Goal: Task Accomplishment & Management: Manage account settings

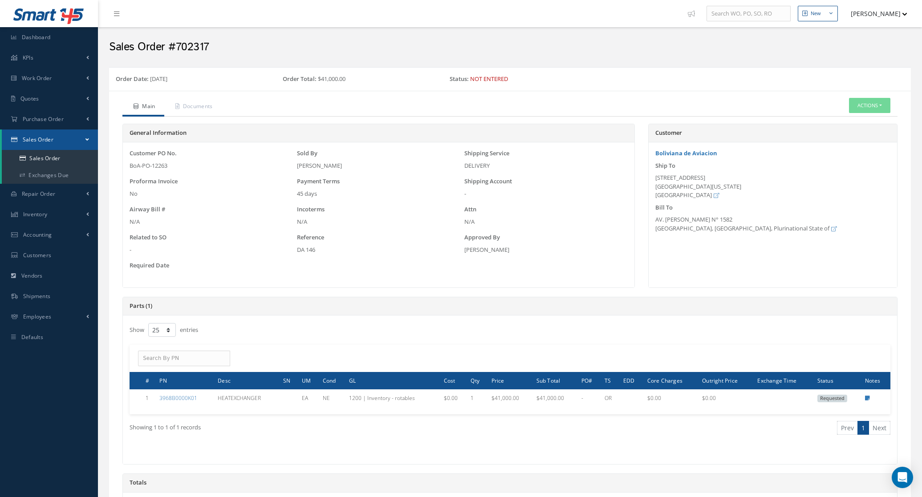
select select "25"
click at [206, 102] on link "Documents" at bounding box center [192, 107] width 57 height 19
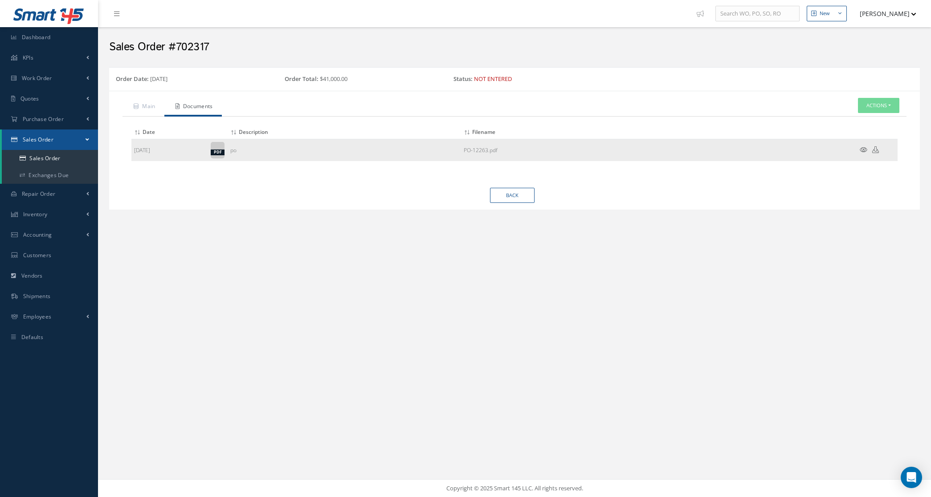
click at [862, 151] on icon at bounding box center [863, 149] width 8 height 7
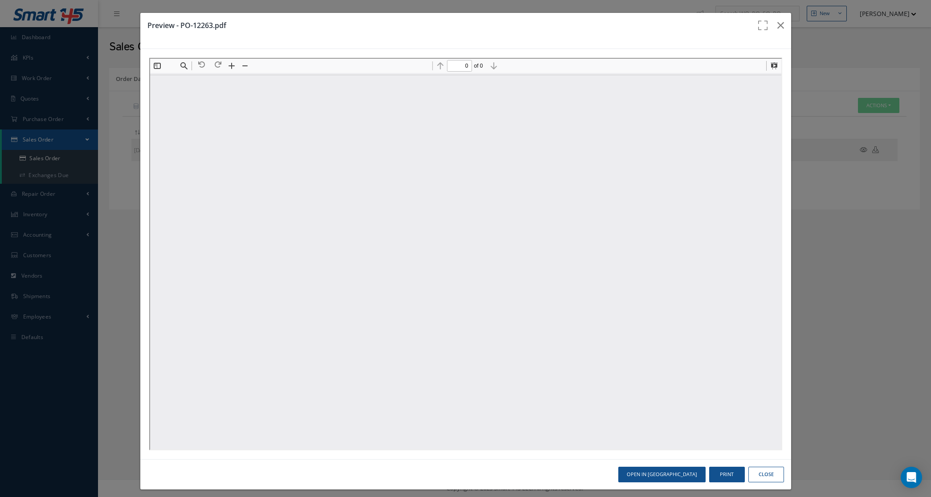
type input "1"
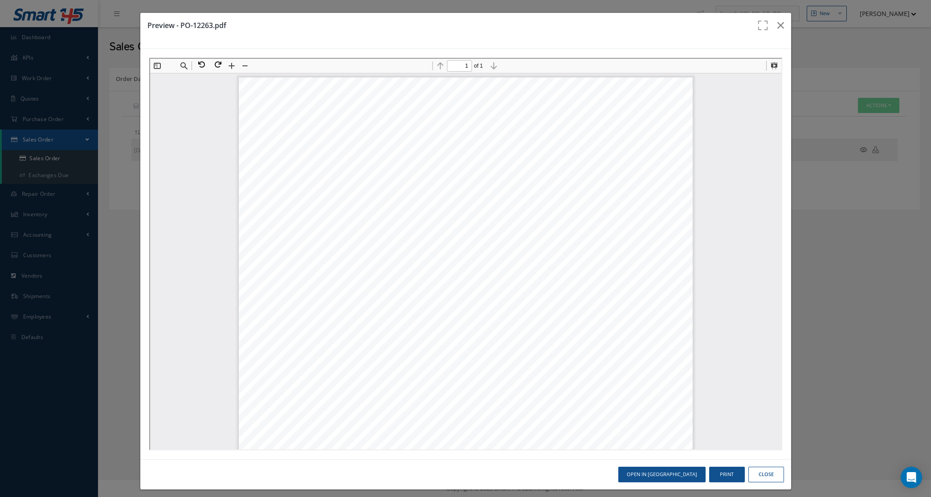
scroll to position [4, 0]
click at [777, 20] on icon "button" at bounding box center [780, 25] width 7 height 11
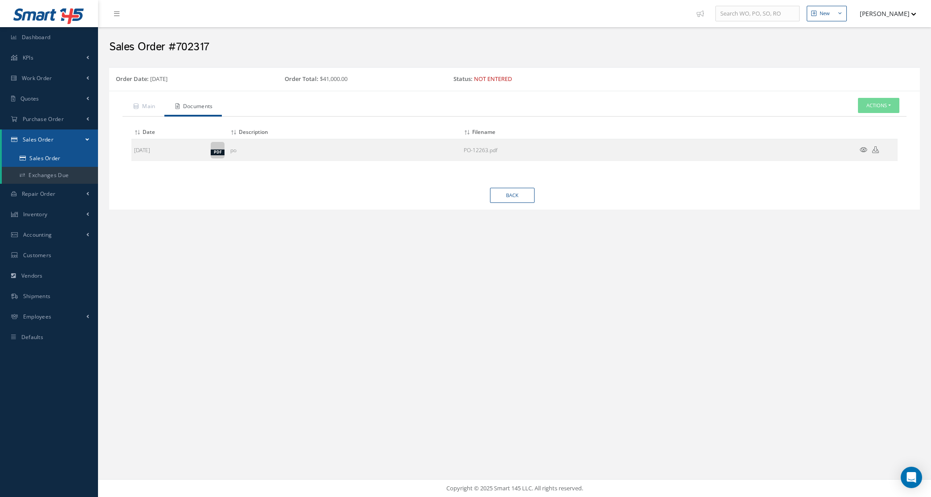
click at [53, 156] on link "Sales Order" at bounding box center [50, 158] width 96 height 17
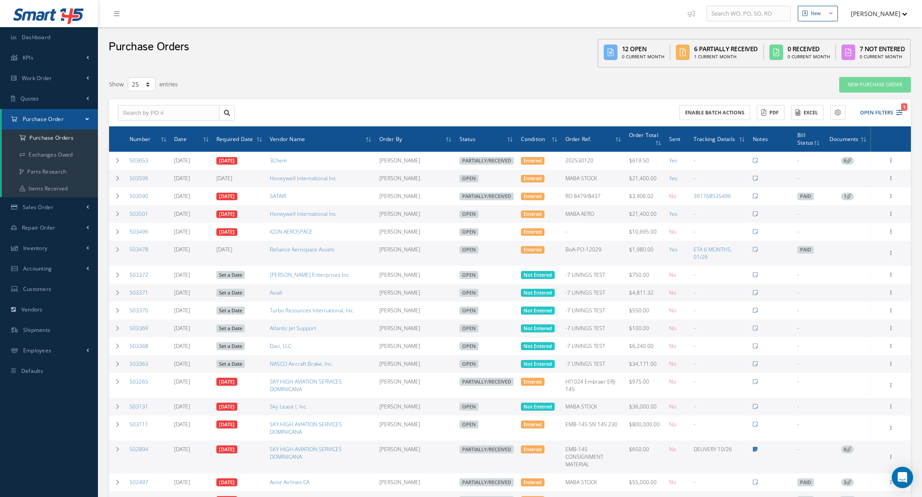
select select "25"
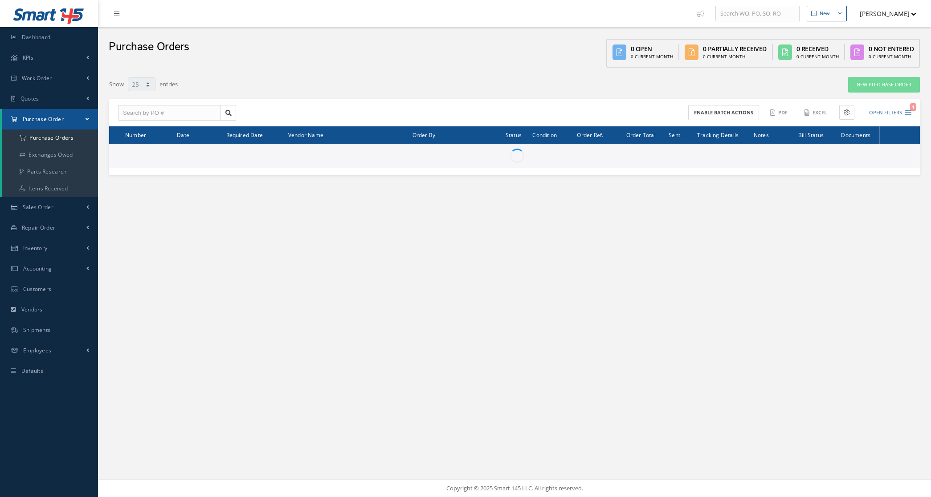
select select "25"
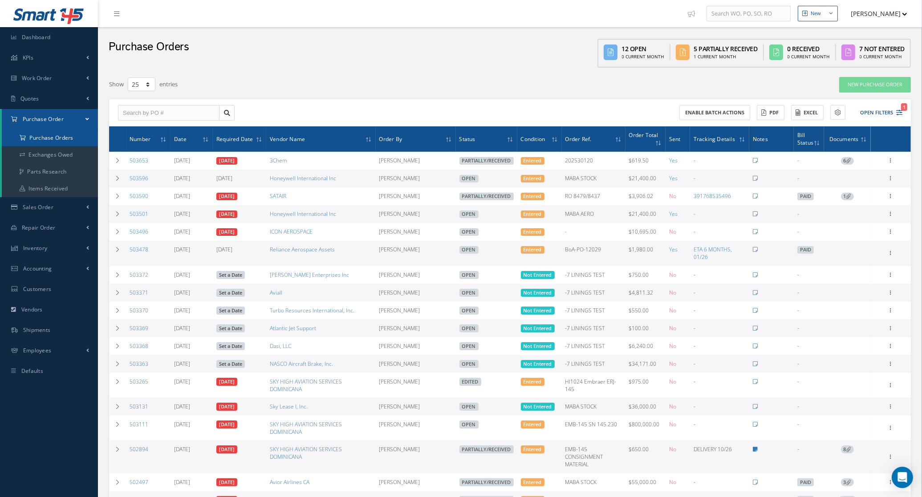
click at [38, 138] on a=1&status_id=2&status_id=3&status_id=5&collapsedFilters"] "Purchase Orders" at bounding box center [50, 138] width 96 height 17
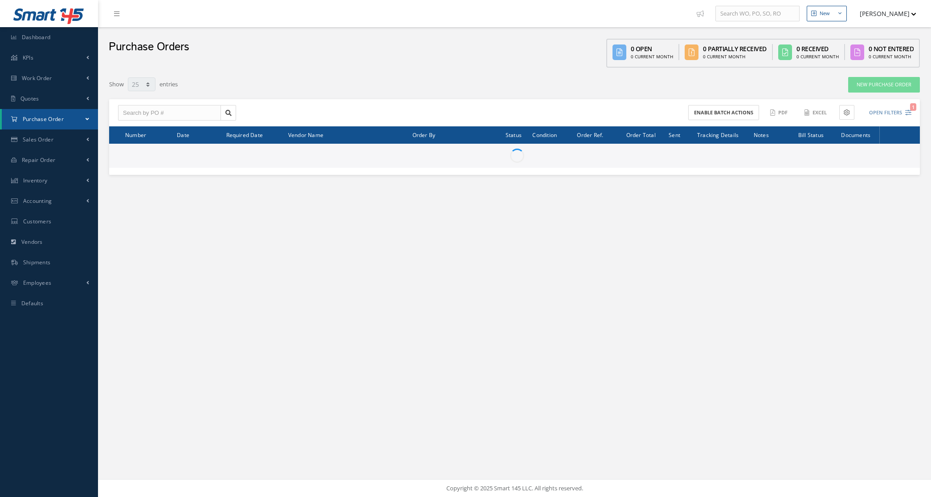
select select "25"
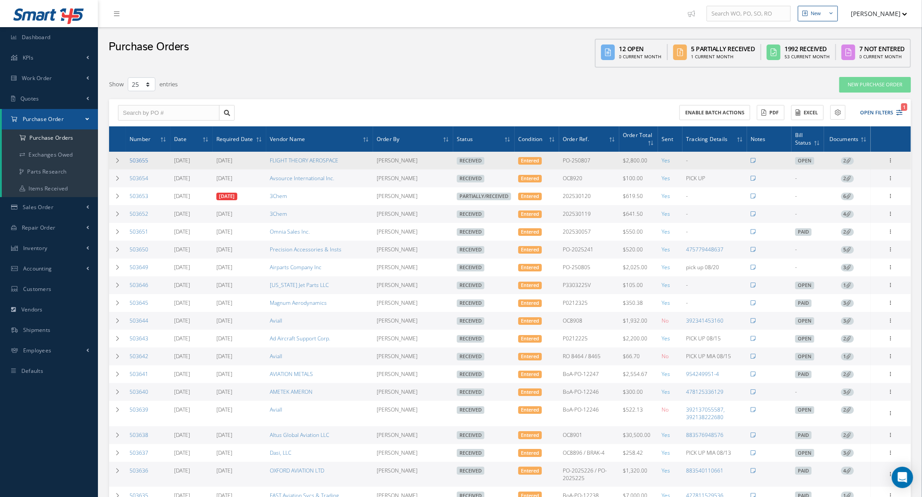
click at [133, 161] on link "503655" at bounding box center [139, 161] width 19 height 8
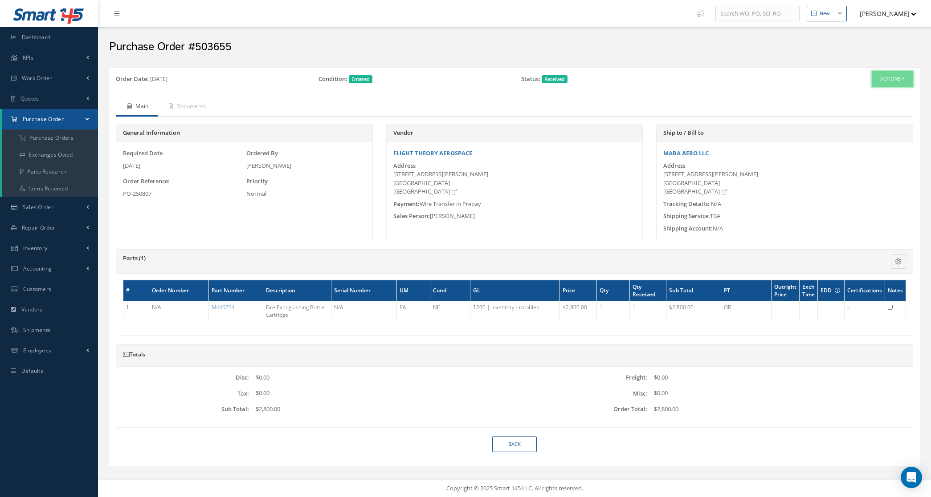
click at [894, 81] on button "Actions" at bounding box center [891, 79] width 41 height 16
click at [867, 108] on link "Edit" at bounding box center [877, 108] width 71 height 12
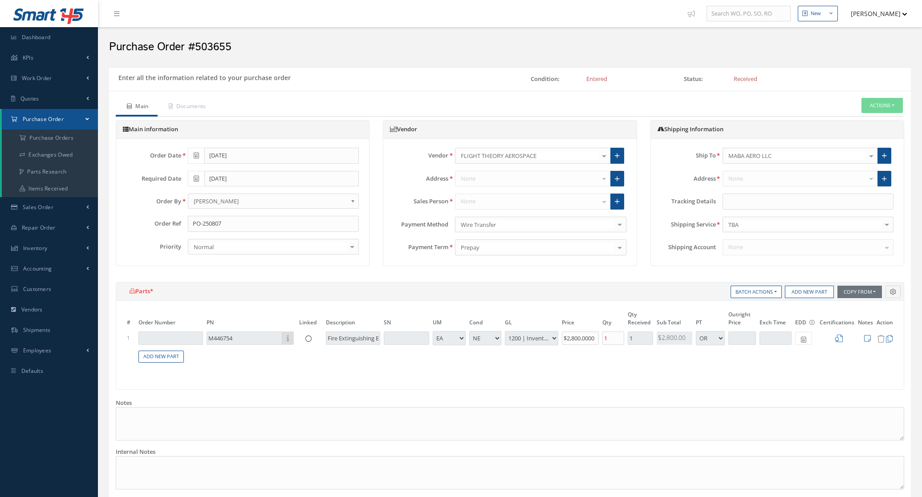
select select "5"
select select "6"
select select "1"
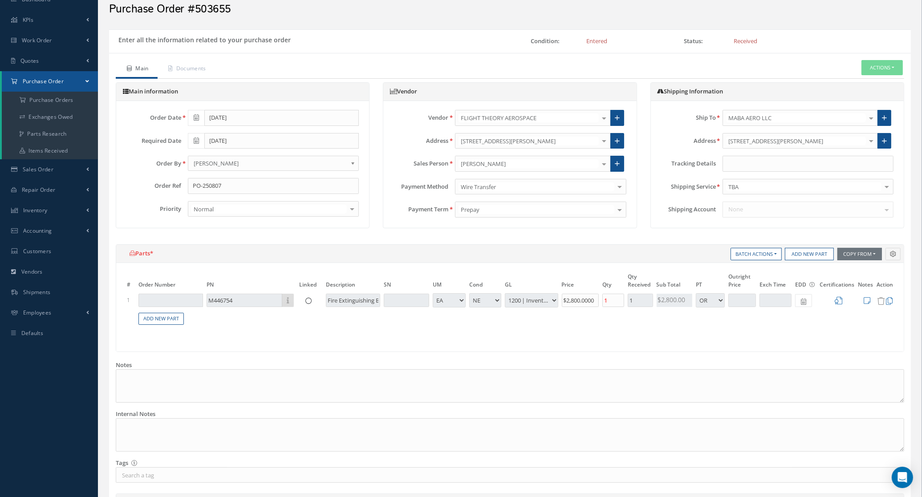
scroll to position [56, 0]
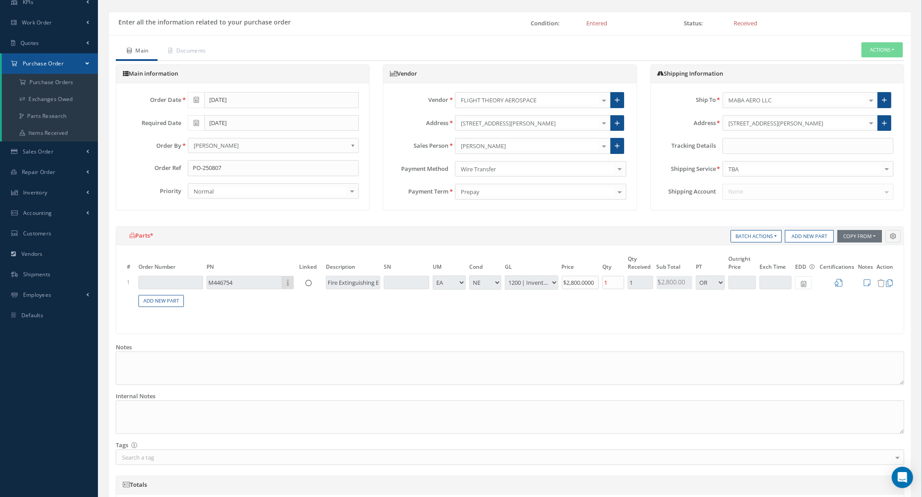
click at [283, 309] on table "# Order Number PN Linked Description SN UM Cond GL Price Qty Qty Received Sub T…" at bounding box center [510, 286] width 770 height 64
click at [156, 304] on link "Add New Part" at bounding box center [160, 301] width 45 height 12
select select "5"
select select "6"
select select "1"
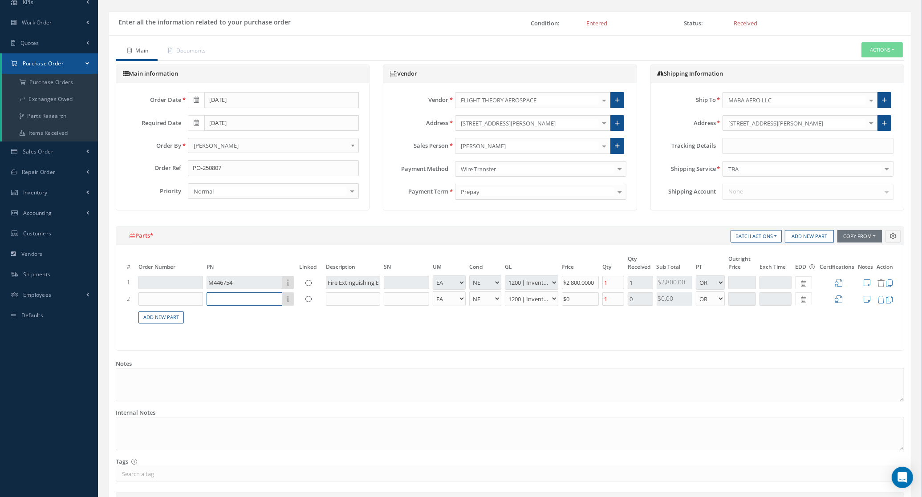
click at [221, 299] on input "text" at bounding box center [245, 299] width 76 height 13
type input "M446754"
click at [264, 334] on div "Fire Extinguishing Bottle Cartridge" at bounding box center [293, 332] width 59 height 15
type input "Fire Extinguishing Bottle Cartridge"
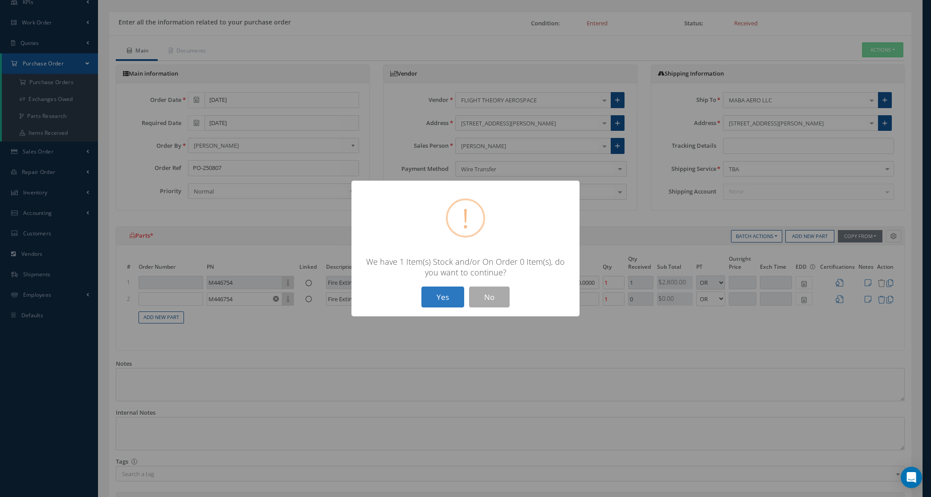
click at [451, 297] on button "Yes" at bounding box center [442, 297] width 43 height 21
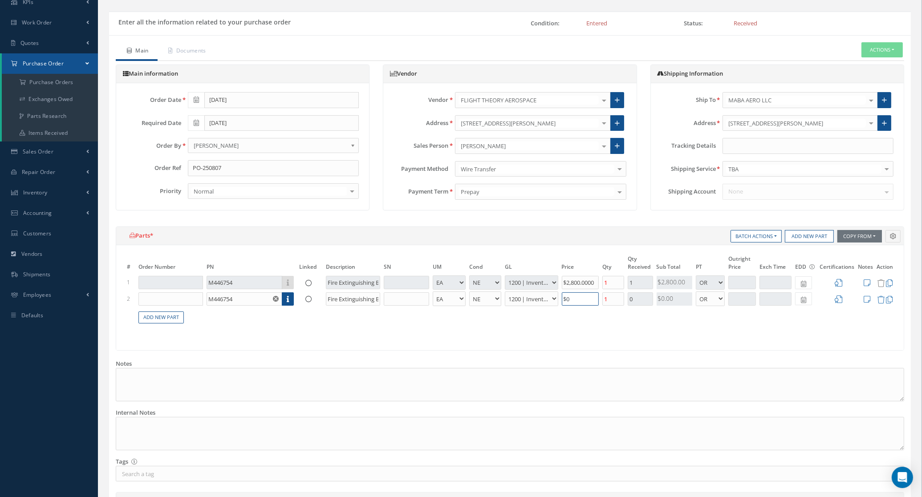
drag, startPoint x: 578, startPoint y: 300, endPoint x: 563, endPoint y: 274, distance: 29.1
click at [551, 297] on tr "2 M446754 Part Number Description Fire Extinguishing Bottle Cartridge EA FT IN …" at bounding box center [510, 299] width 770 height 16
type input "$0"
type input "$2,800"
click at [599, 337] on div "# Order Number PN Linked Description SN UM Cond GL Price Qty Qty Received Sub T…" at bounding box center [510, 297] width 788 height 105
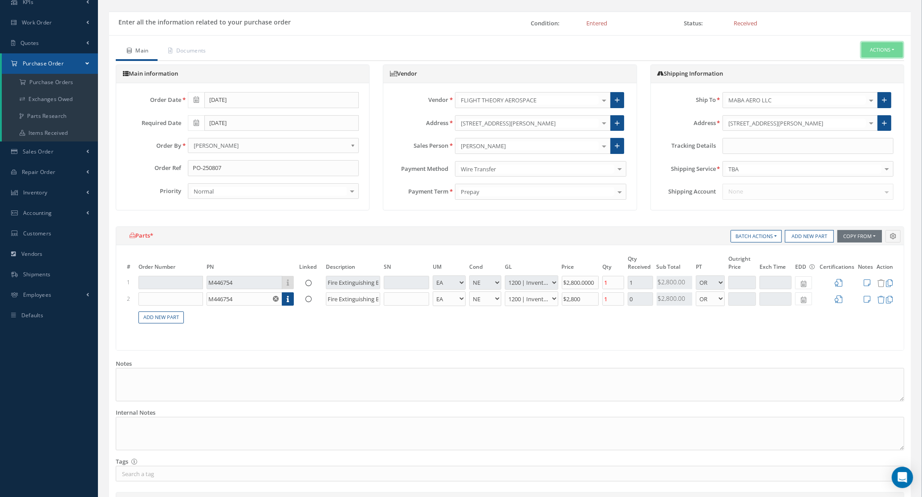
click at [874, 49] on button "Actions" at bounding box center [882, 50] width 41 height 16
click at [882, 301] on icon at bounding box center [881, 300] width 8 height 8
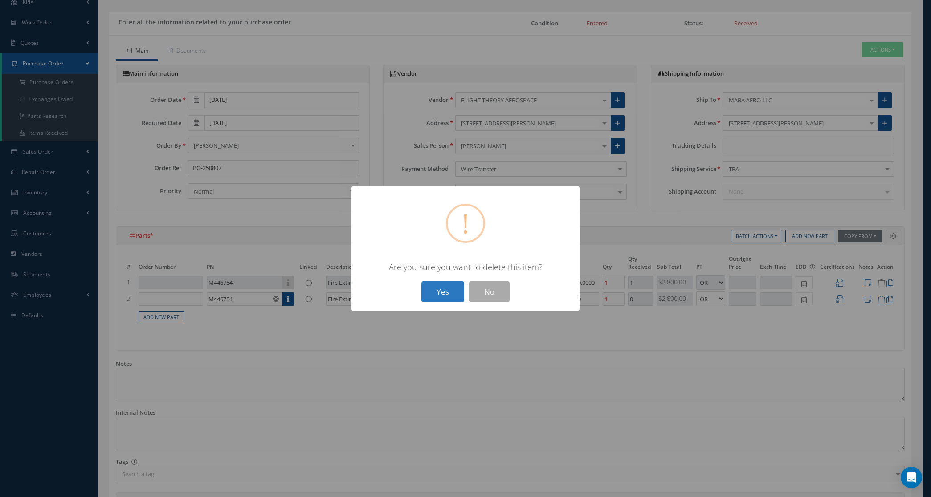
click at [444, 292] on button "Yes" at bounding box center [442, 291] width 43 height 21
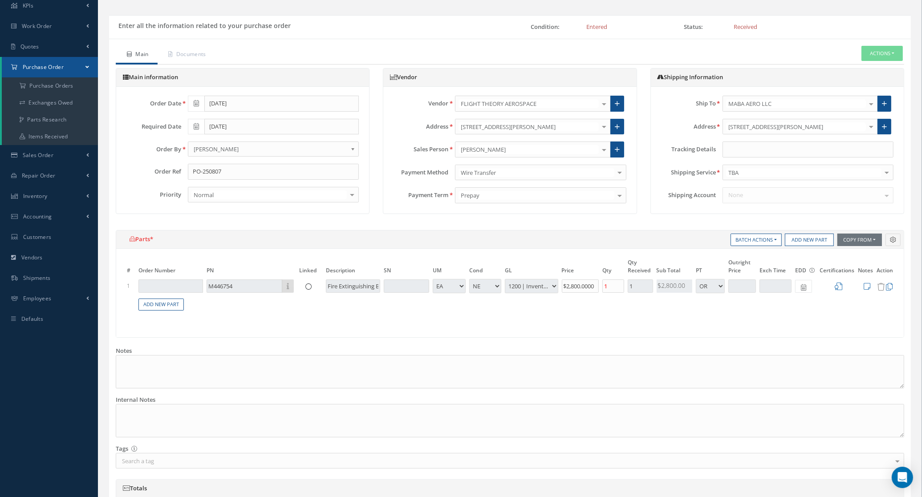
scroll to position [0, 0]
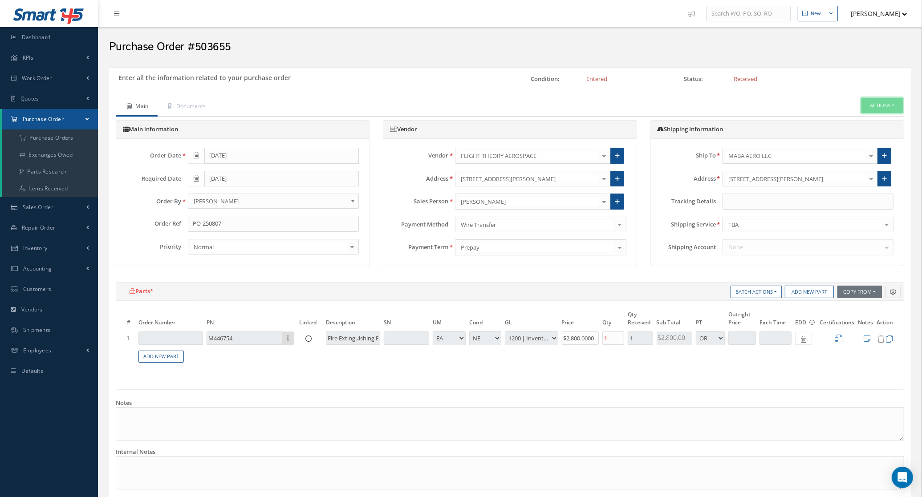
click at [889, 99] on button "Actions" at bounding box center [882, 106] width 41 height 16
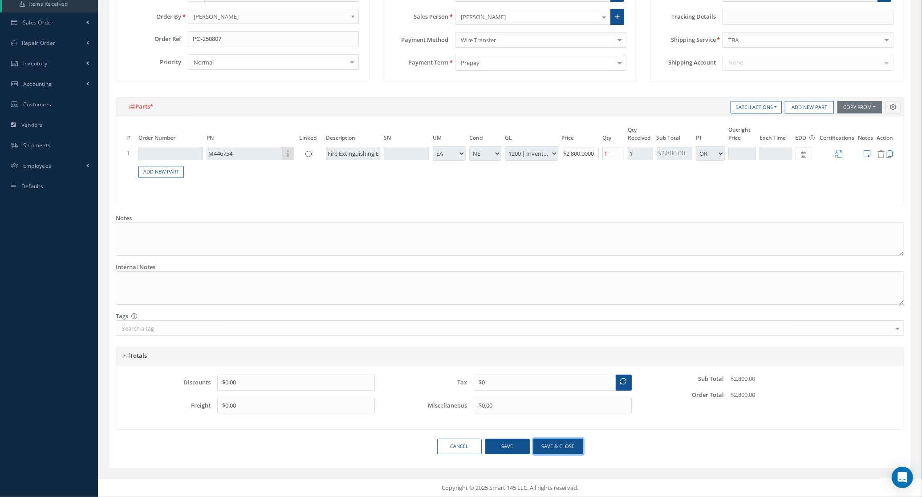
click at [563, 441] on button "Save & close" at bounding box center [558, 447] width 50 height 16
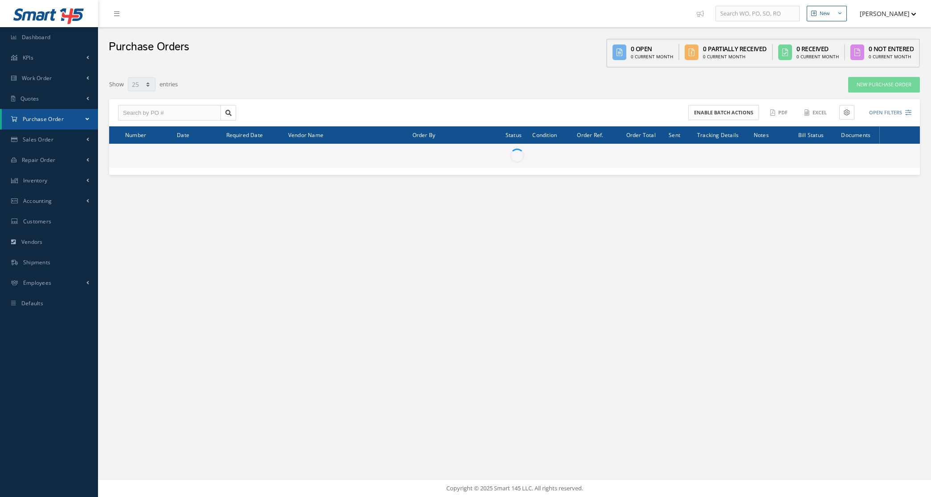
select select "25"
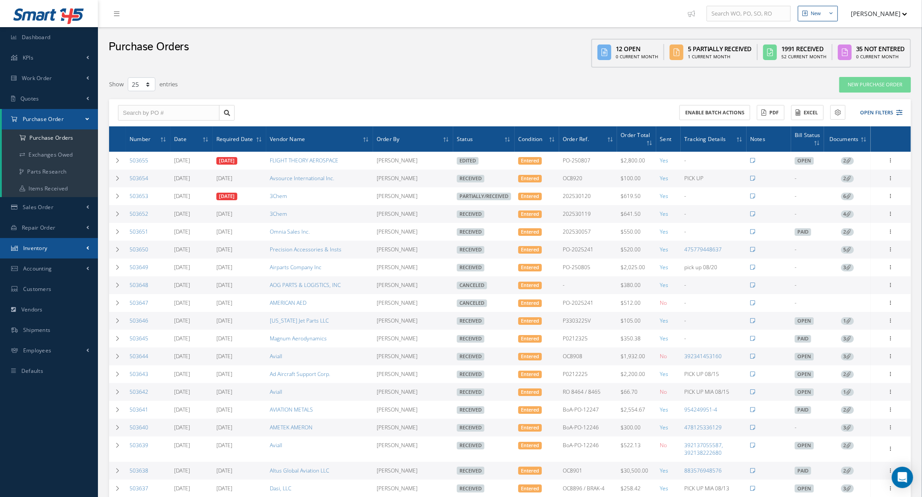
click at [41, 248] on span "Inventory" at bounding box center [35, 248] width 24 height 8
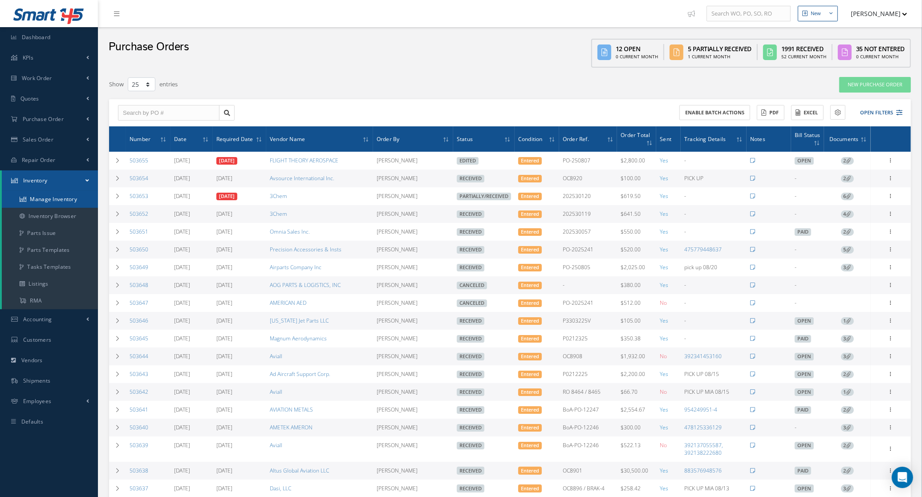
click at [39, 191] on link "Manage Inventory" at bounding box center [50, 199] width 96 height 17
click at [40, 199] on link "Manage Inventory" at bounding box center [50, 199] width 96 height 17
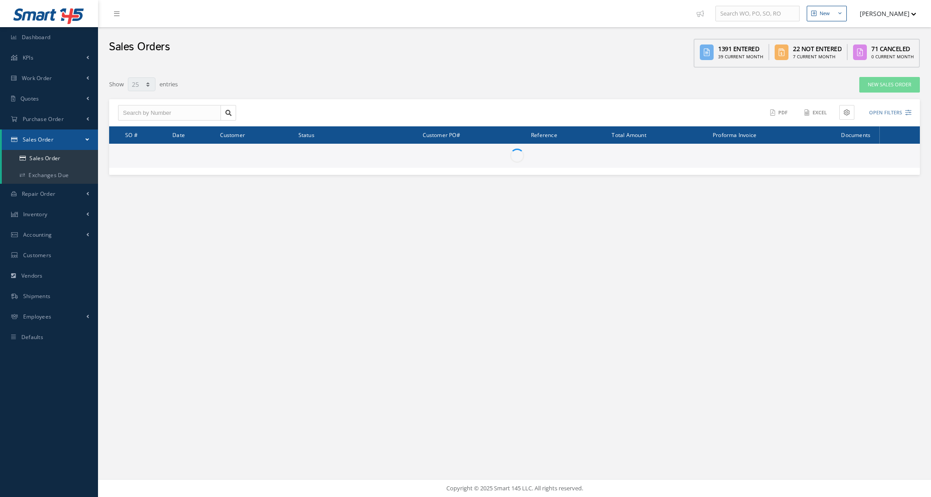
select select "25"
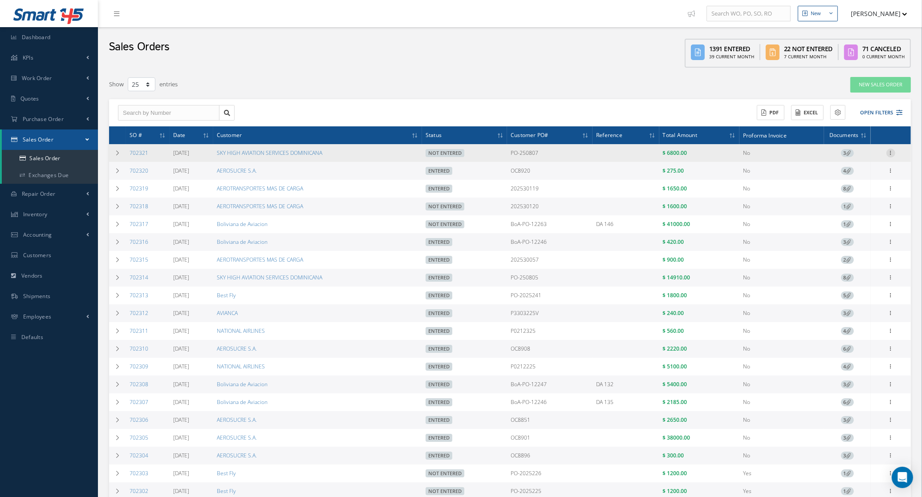
click at [891, 152] on icon at bounding box center [891, 152] width 9 height 7
click at [865, 170] on link "Edit" at bounding box center [850, 171] width 70 height 12
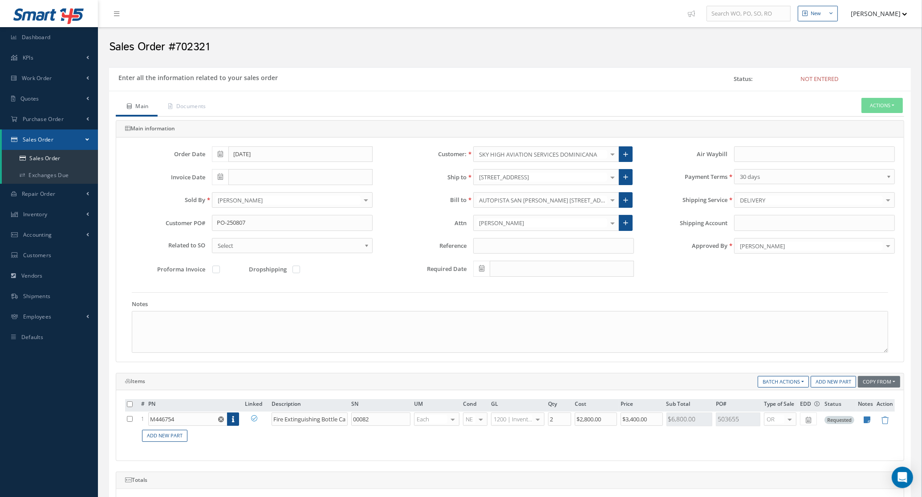
click at [220, 272] on label at bounding box center [221, 269] width 2 height 8
click at [217, 272] on input "checkbox" at bounding box center [217, 271] width 6 height 6
checkbox input "true"
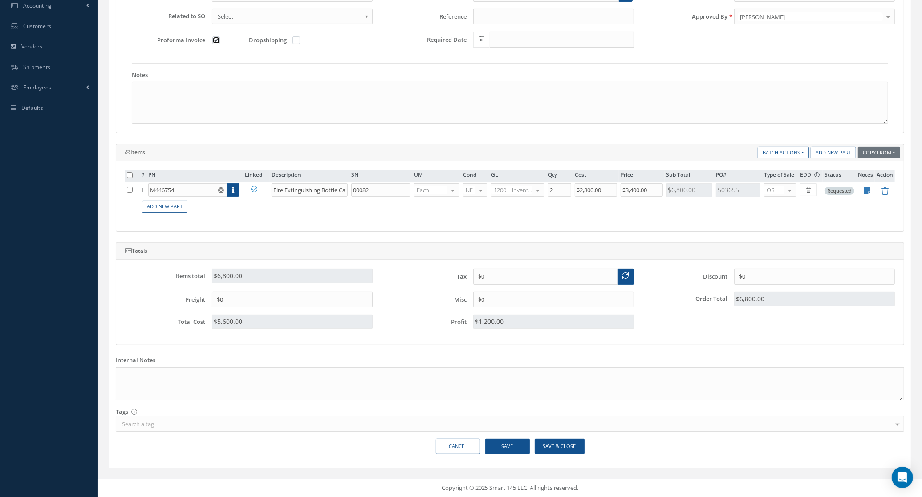
scroll to position [232, 0]
click at [542, 446] on button "Save & Close" at bounding box center [560, 447] width 50 height 16
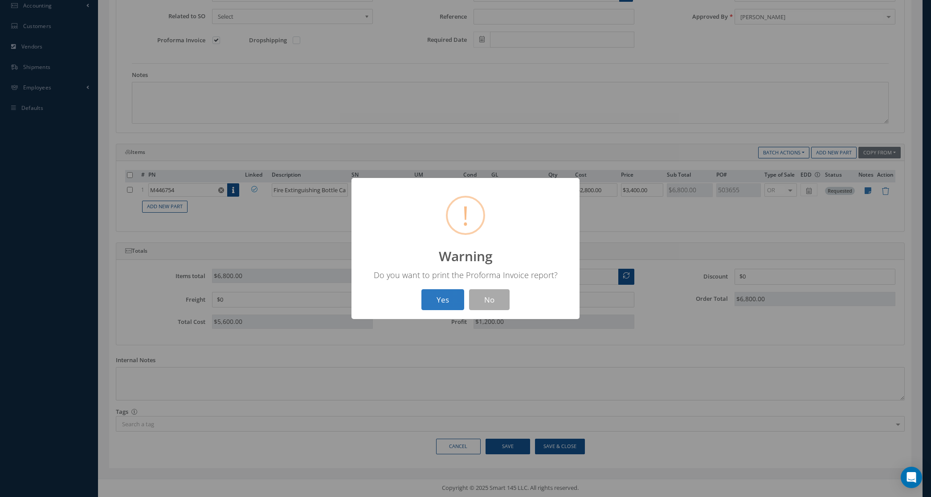
click at [424, 303] on button "Yes" at bounding box center [442, 299] width 43 height 21
click at [455, 297] on button "OK" at bounding box center [465, 299] width 41 height 21
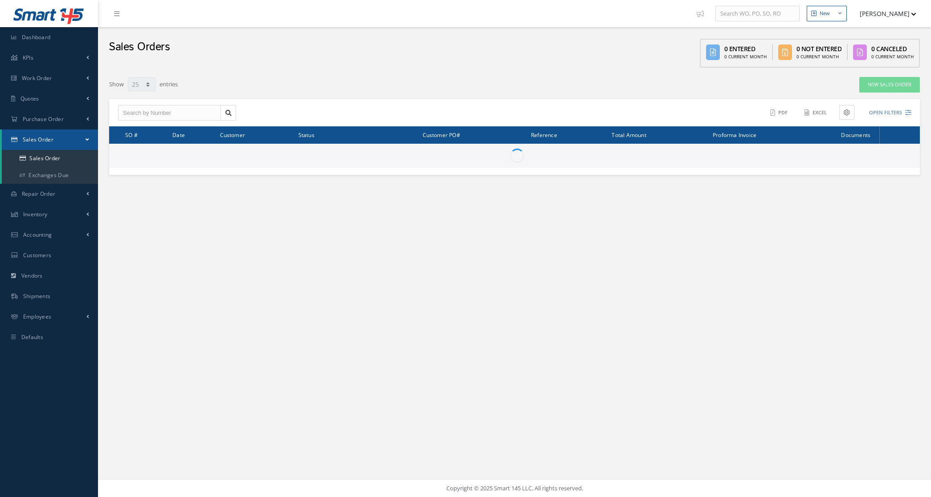
select select "25"
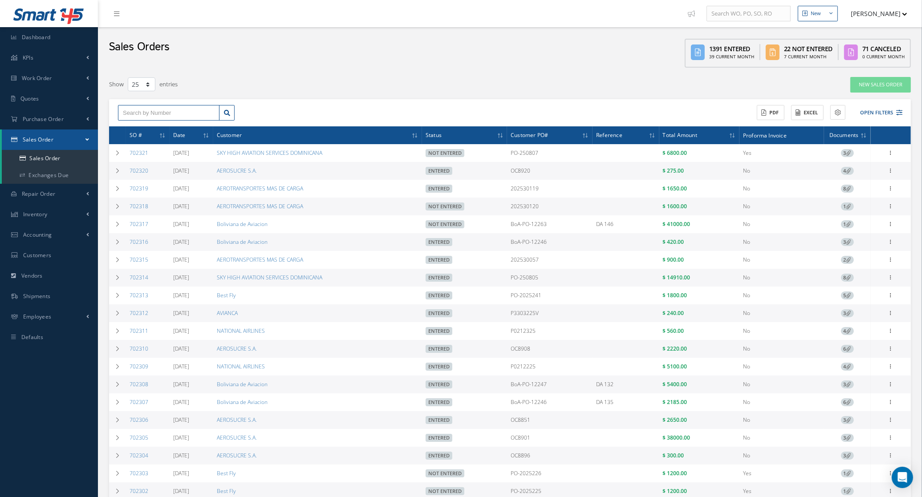
click at [194, 113] on input "text" at bounding box center [169, 113] width 102 height 16
type input "702148"
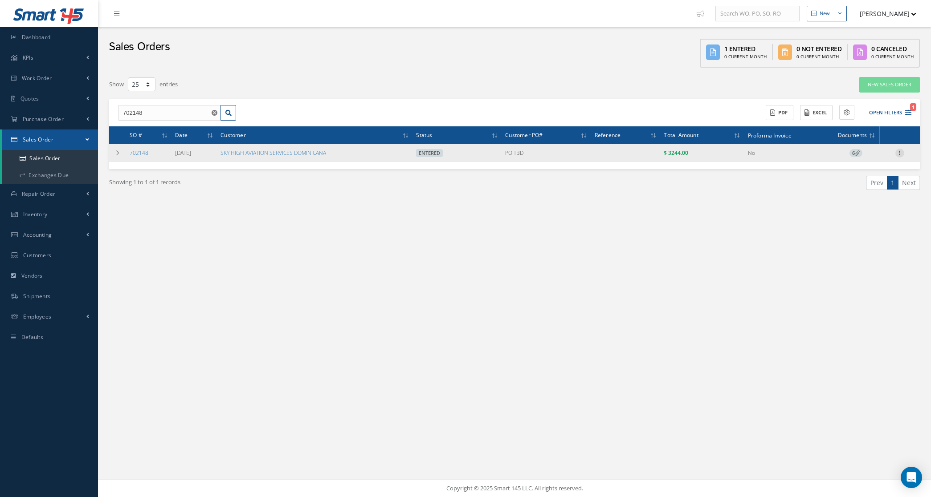
click at [898, 152] on icon at bounding box center [899, 152] width 9 height 7
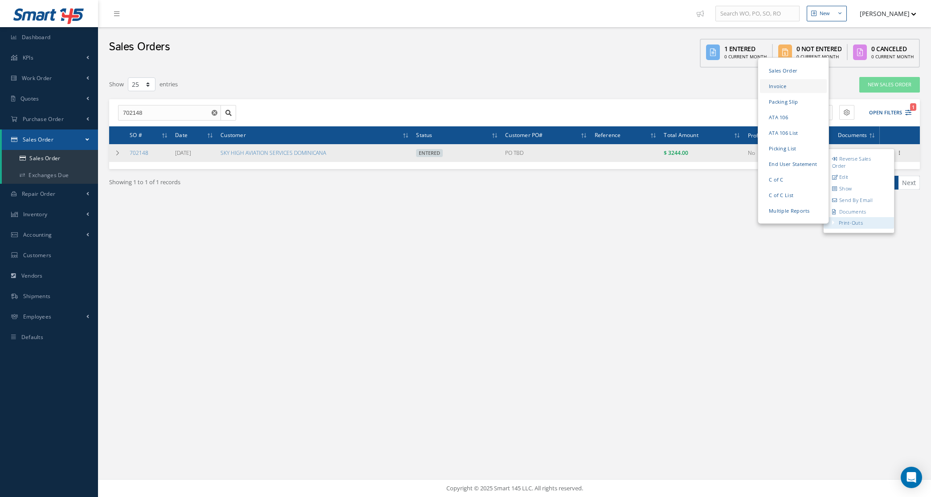
click at [781, 92] on link "Invoice" at bounding box center [793, 86] width 67 height 14
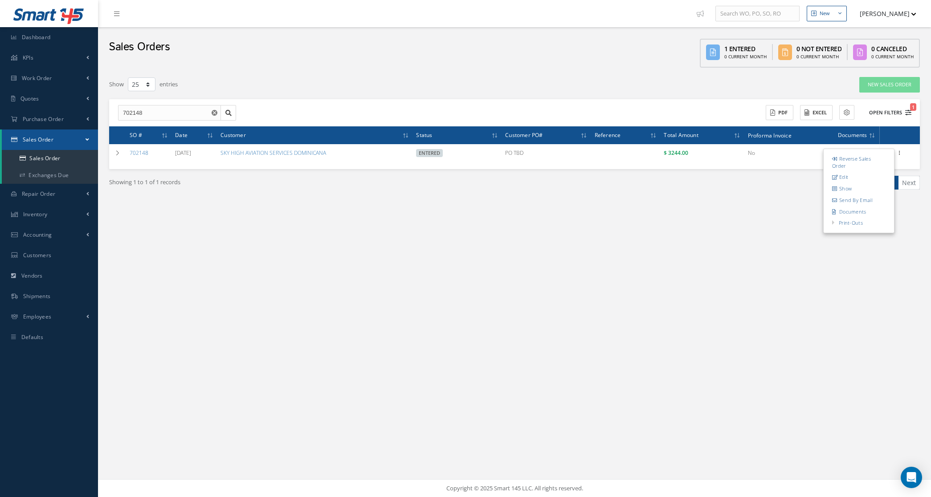
click at [887, 113] on button "Open Filters 1" at bounding box center [886, 113] width 50 height 15
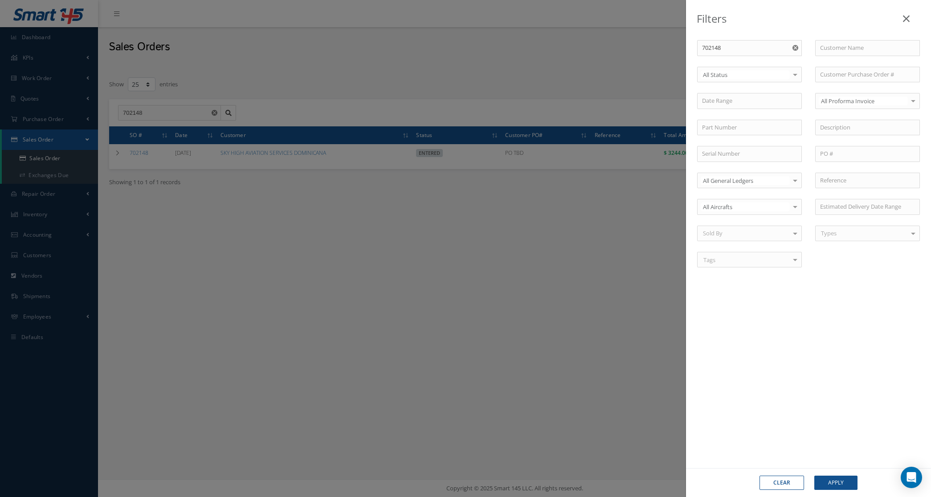
click at [798, 49] on button "button" at bounding box center [795, 48] width 11 height 16
click at [847, 73] on input "text" at bounding box center [867, 75] width 105 height 16
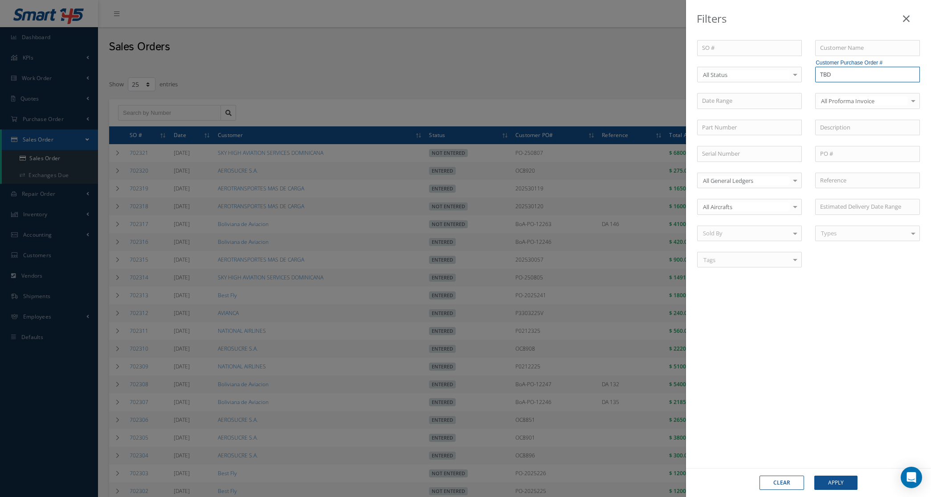
type input "TBD"
click at [814, 476] on button "Apply" at bounding box center [835, 483] width 43 height 14
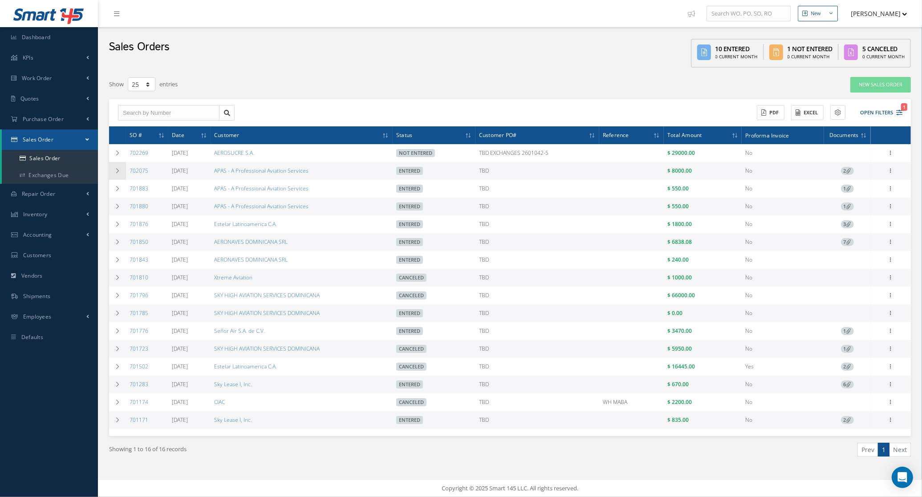
click at [115, 175] on td at bounding box center [117, 171] width 17 height 18
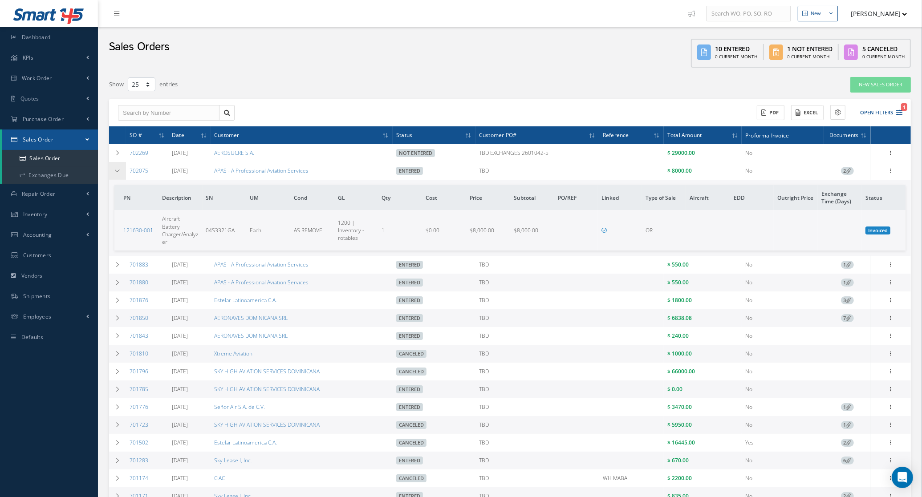
click at [115, 175] on td at bounding box center [117, 171] width 17 height 18
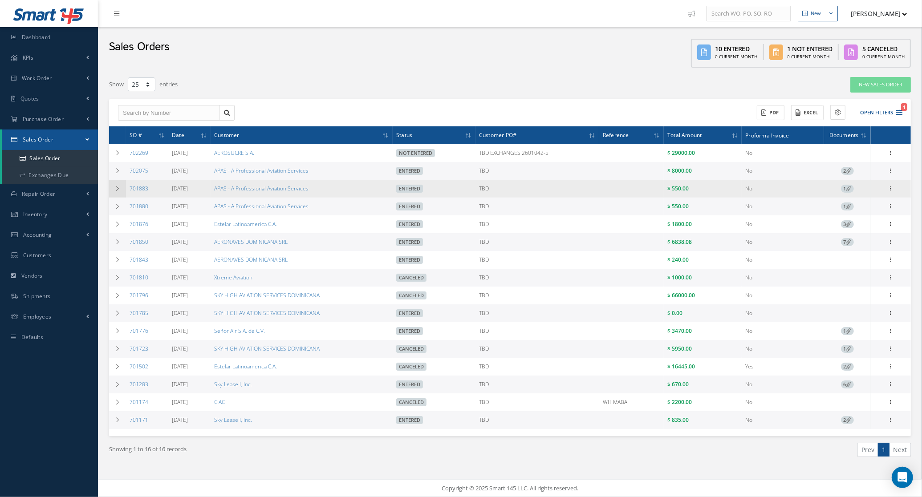
click at [119, 186] on td at bounding box center [117, 189] width 17 height 18
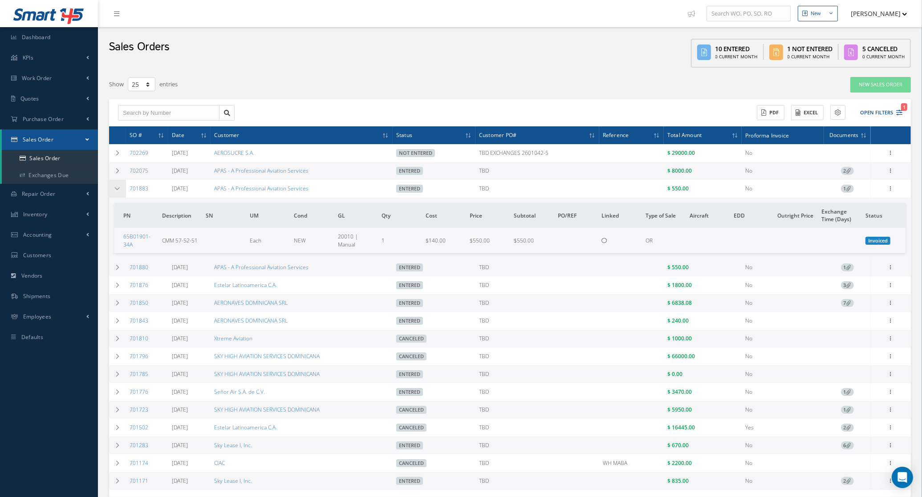
click at [119, 186] on td at bounding box center [117, 189] width 17 height 18
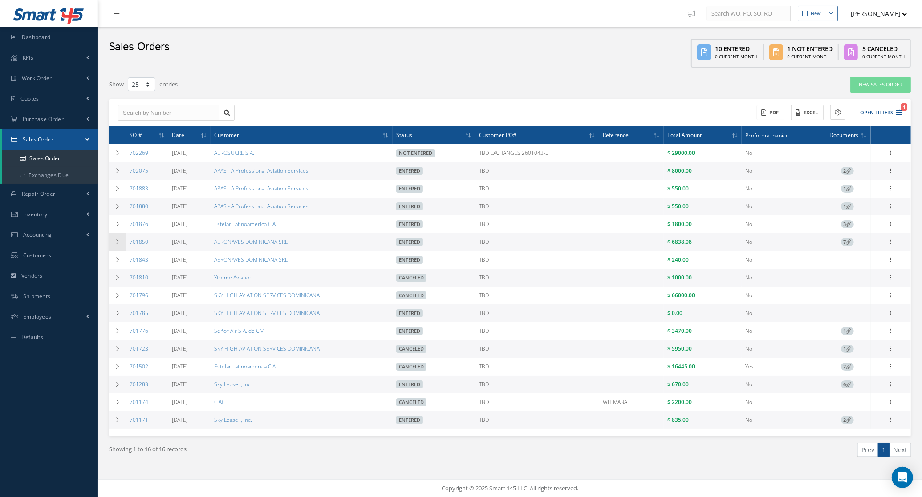
click at [118, 241] on icon at bounding box center [117, 242] width 6 height 5
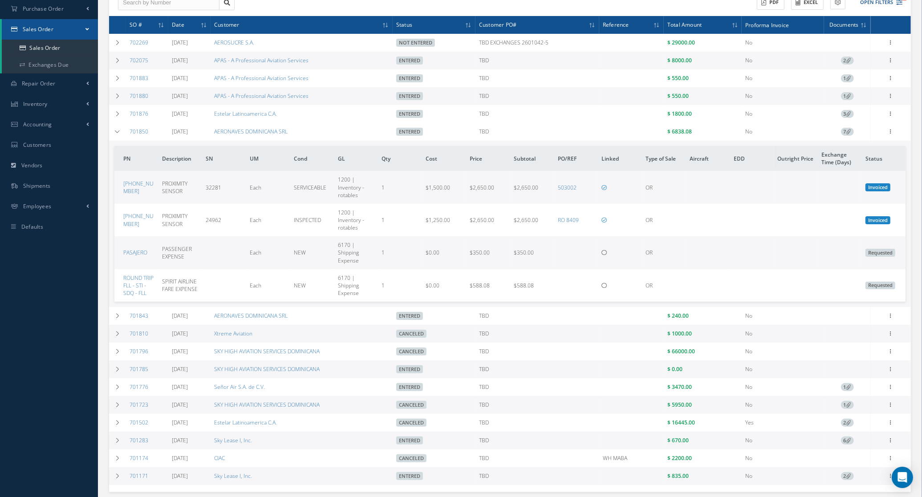
scroll to position [167, 0]
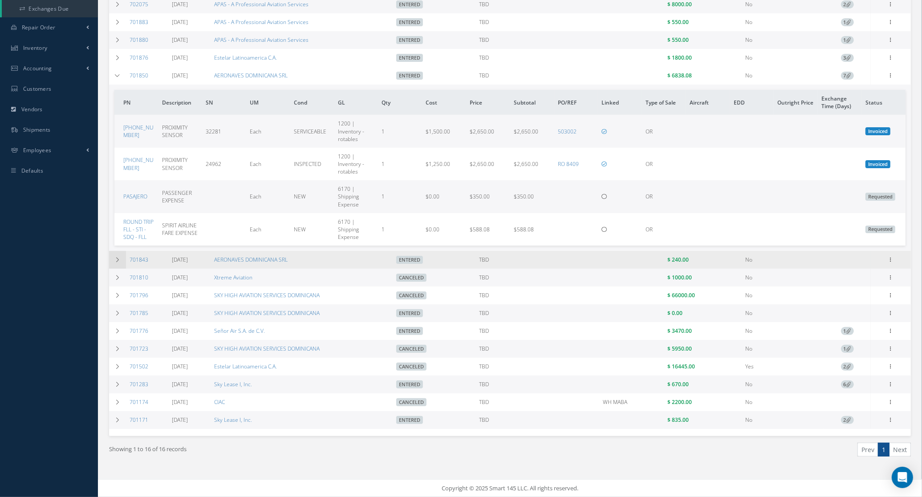
click at [118, 263] on icon at bounding box center [117, 259] width 6 height 5
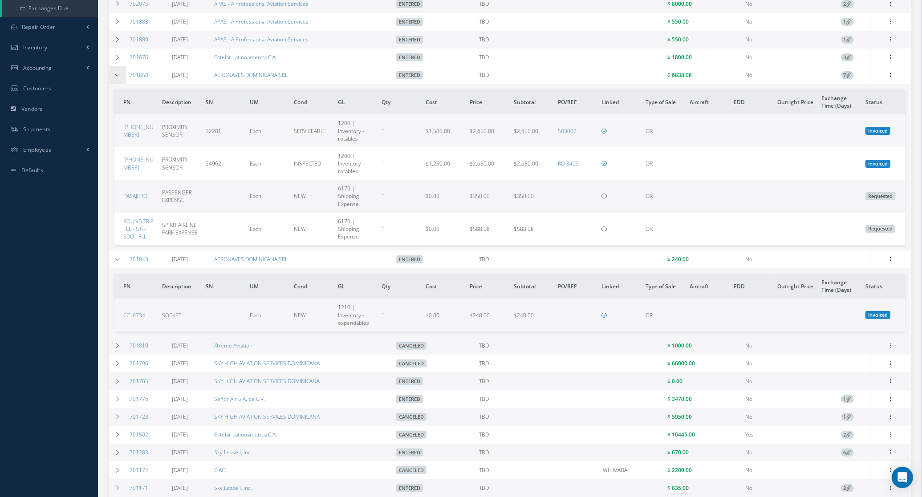
click at [117, 79] on td at bounding box center [117, 75] width 17 height 18
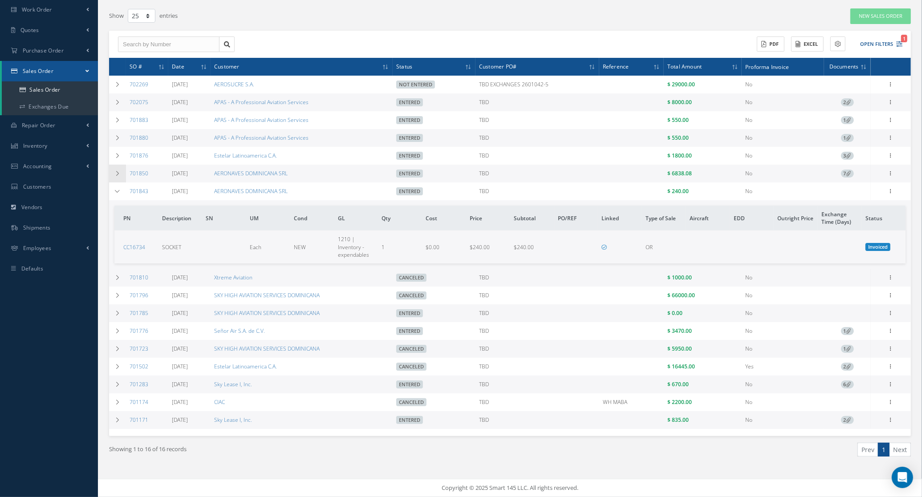
click at [113, 165] on td at bounding box center [117, 174] width 17 height 18
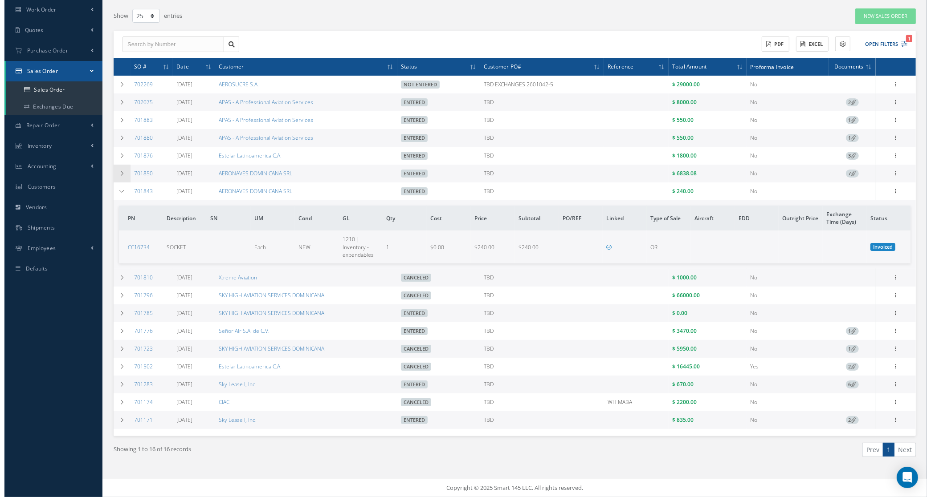
scroll to position [167, 0]
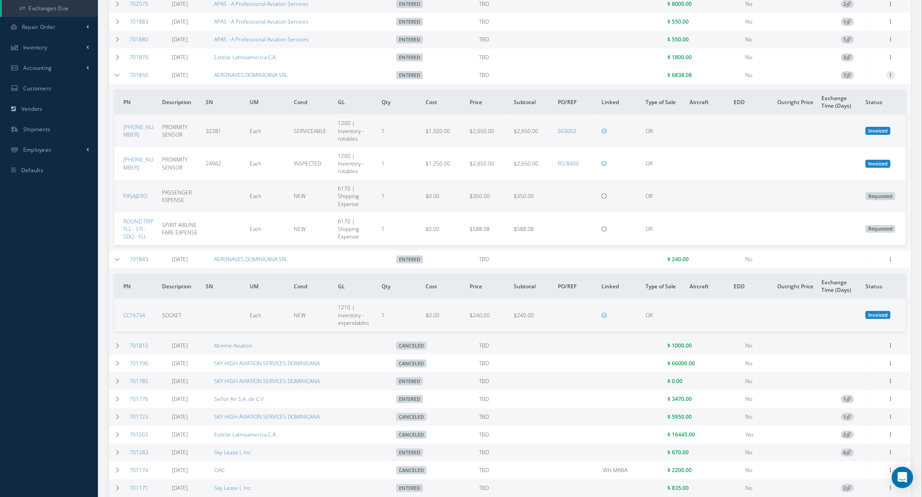
click at [891, 78] on icon at bounding box center [891, 74] width 9 height 7
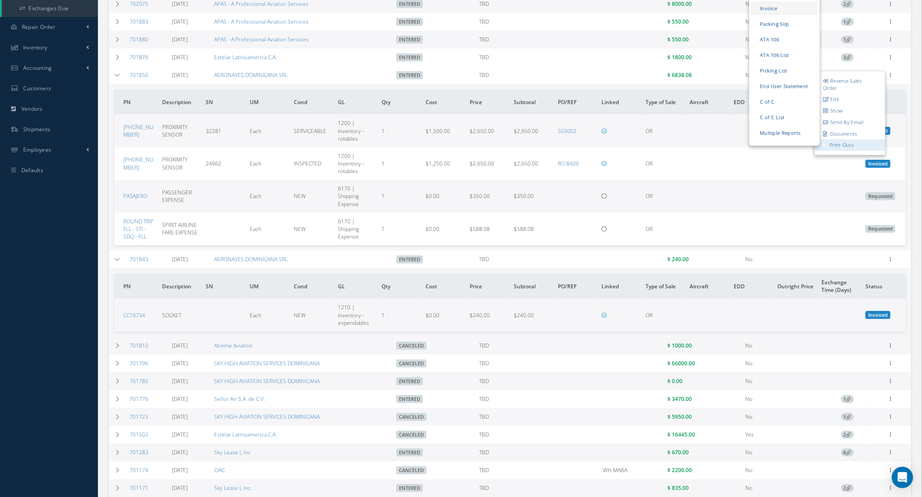
click at [784, 9] on link "Invoice" at bounding box center [784, 8] width 67 height 14
click at [750, 94] on th "EDD" at bounding box center [752, 101] width 44 height 25
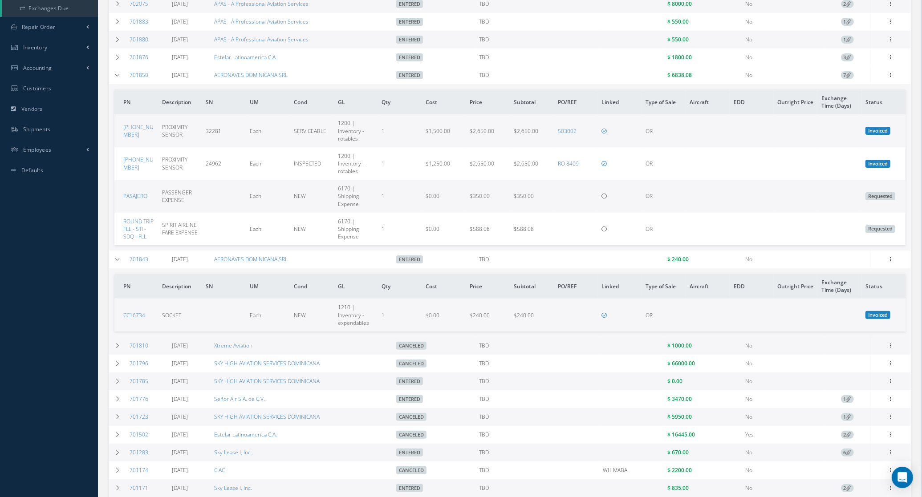
click at [846, 76] on span "7" at bounding box center [847, 75] width 13 height 8
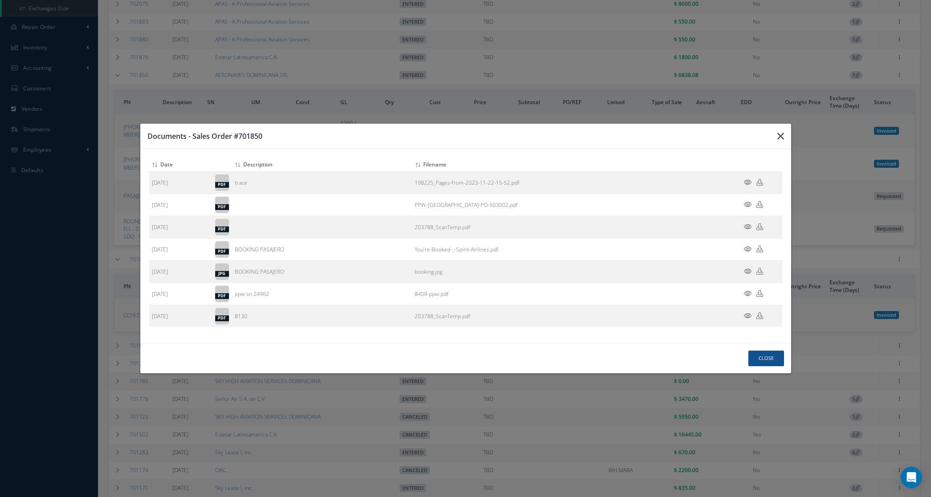
click at [0, 0] on icon "button" at bounding box center [0, 0] width 0 height 0
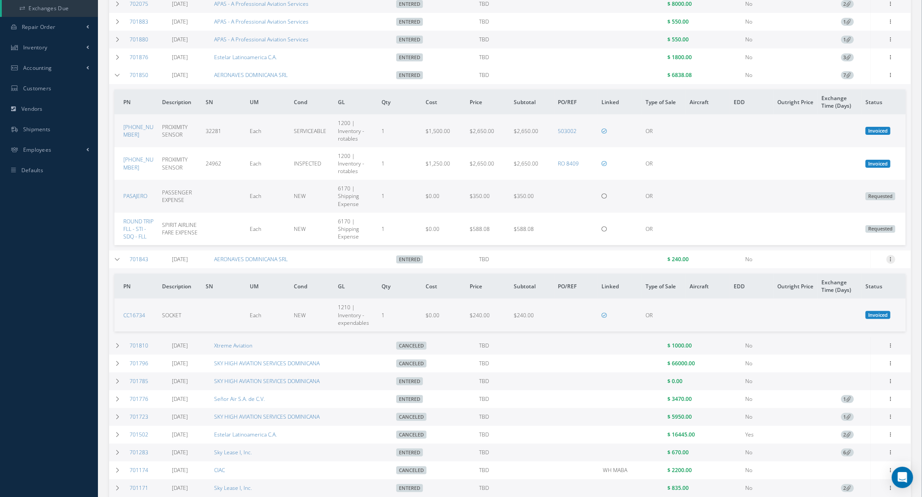
click at [890, 78] on icon at bounding box center [891, 74] width 9 height 7
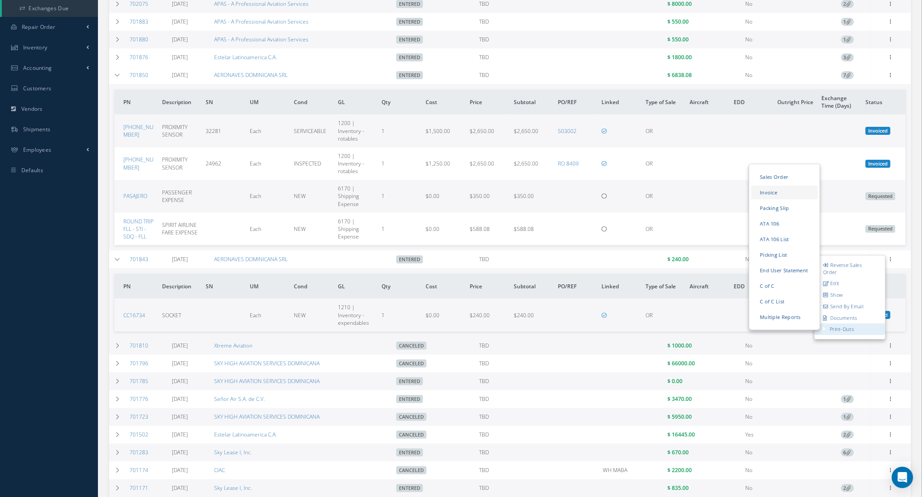
click at [776, 195] on link "Invoice" at bounding box center [784, 193] width 67 height 14
click at [895, 261] on icon at bounding box center [891, 258] width 9 height 7
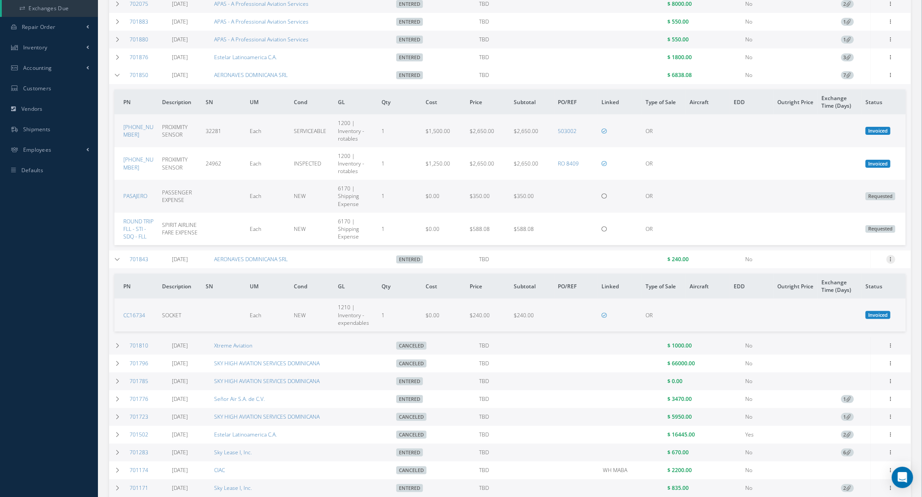
click at [893, 78] on icon at bounding box center [891, 74] width 9 height 7
click at [849, 268] on link "Reverse Sales Order" at bounding box center [850, 269] width 70 height 18
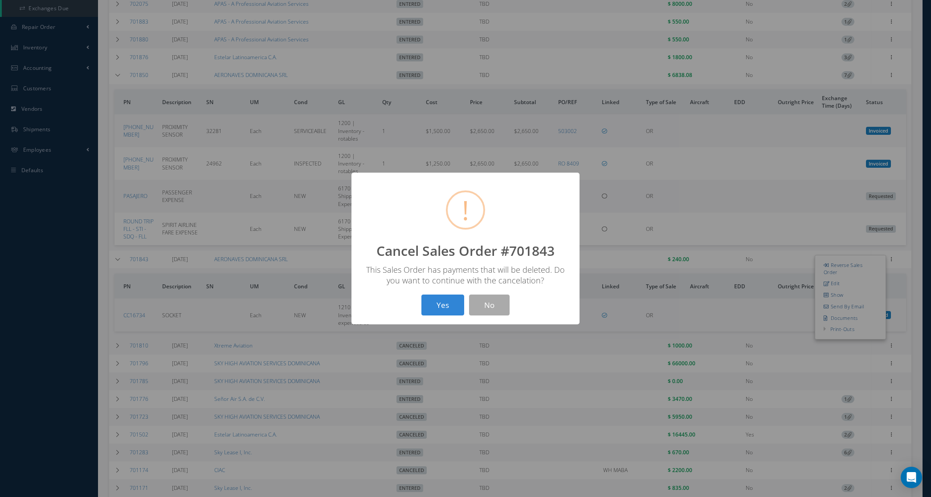
click at [459, 310] on button "Yes" at bounding box center [442, 305] width 43 height 21
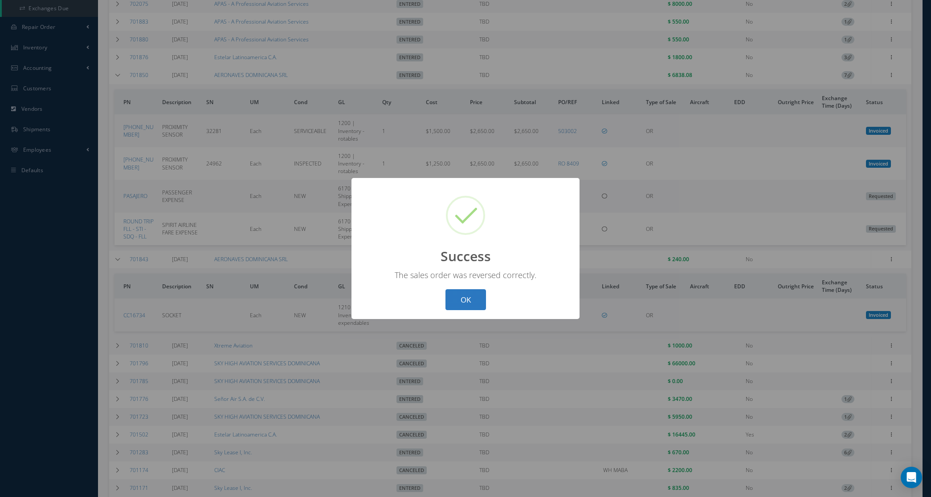
click at [466, 298] on button "OK" at bounding box center [465, 299] width 41 height 21
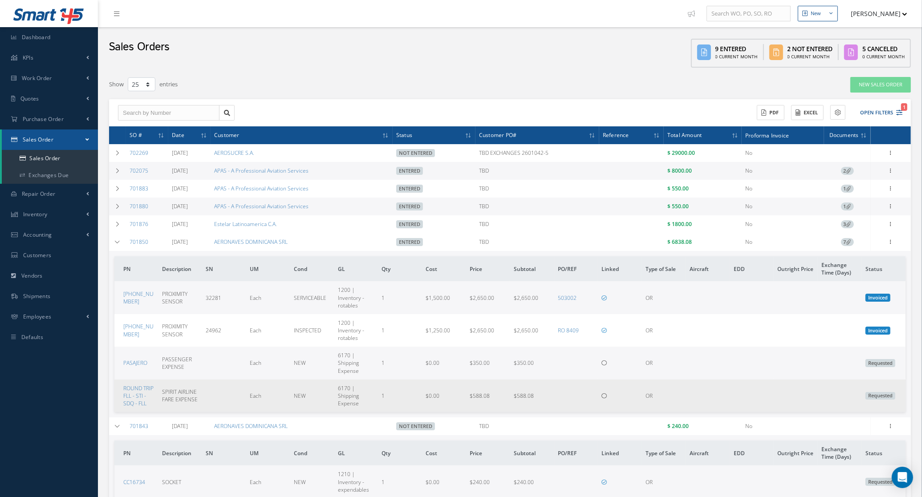
scroll to position [56, 0]
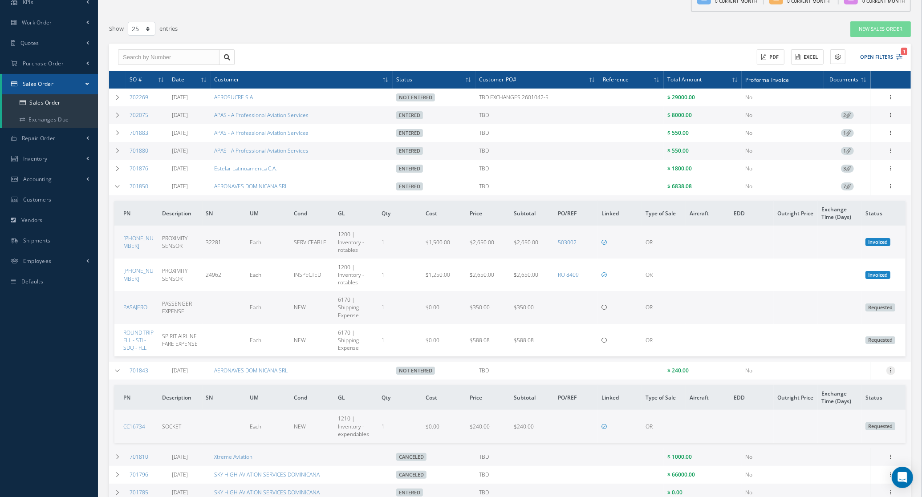
click at [892, 189] on icon at bounding box center [891, 185] width 9 height 7
click at [852, 437] on link "Cancel" at bounding box center [850, 434] width 70 height 12
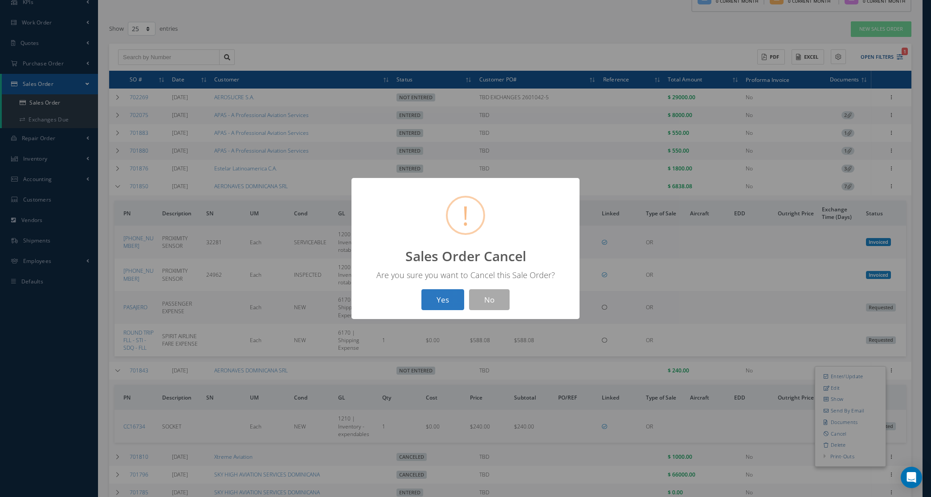
click at [435, 302] on button "Yes" at bounding box center [442, 299] width 43 height 21
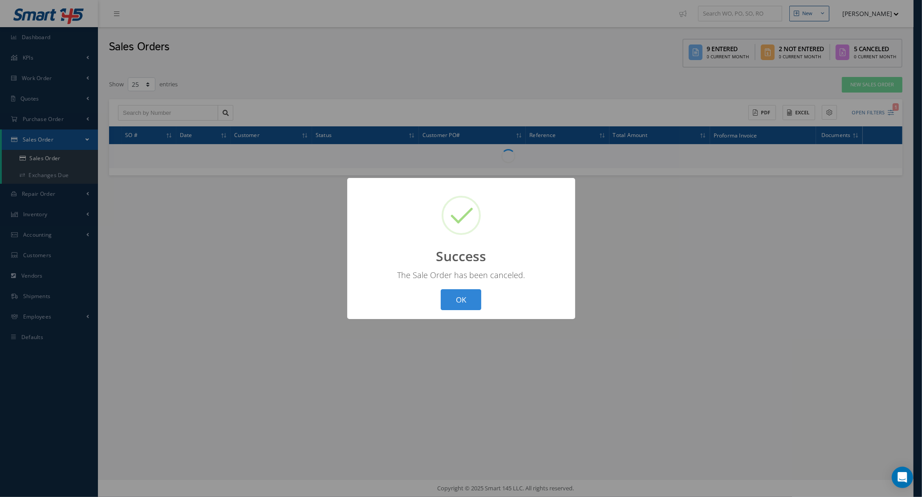
scroll to position [0, 0]
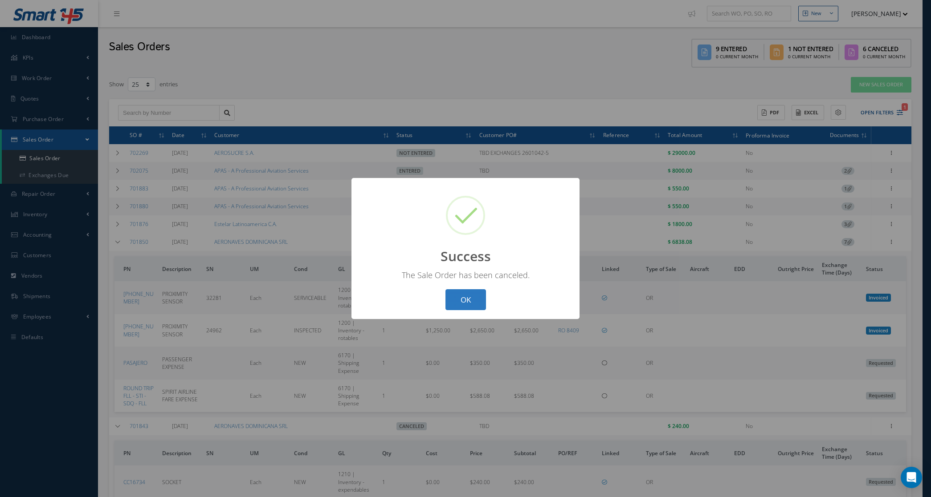
click at [461, 297] on button "OK" at bounding box center [465, 299] width 41 height 21
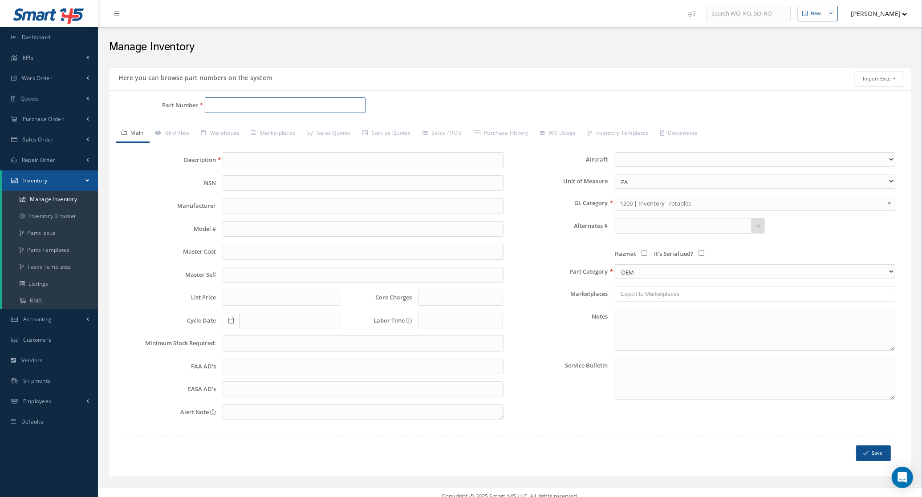
click at [214, 106] on input "Part Number" at bounding box center [285, 106] width 161 height 16
click at [255, 133] on span "CC16734" at bounding box center [248, 129] width 80 height 9
type input "CC16734"
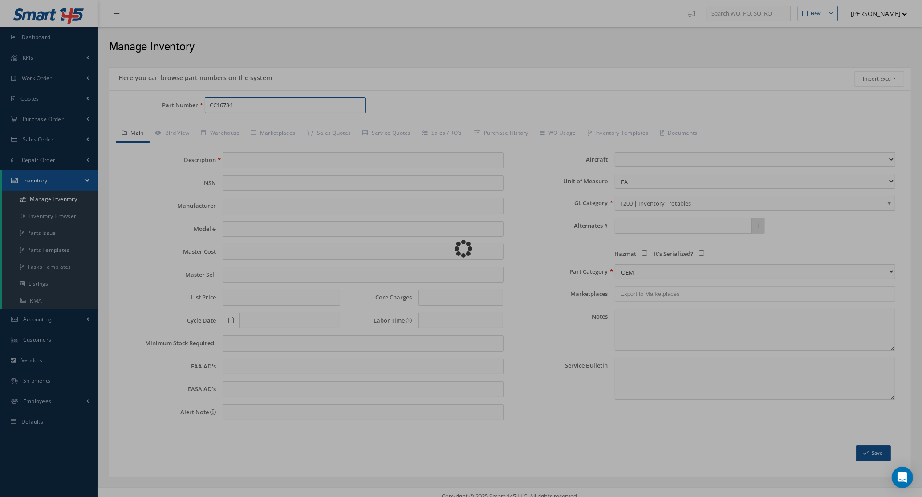
type input "SOCKET"
type input "0.00"
select select
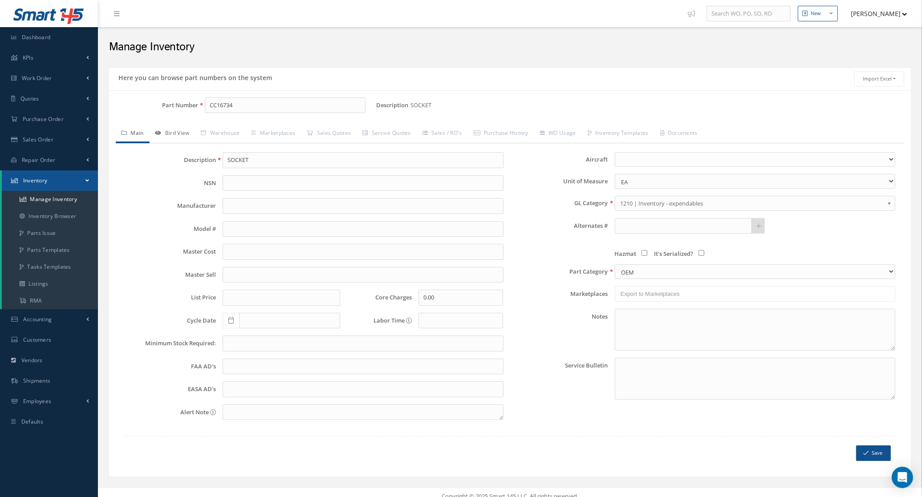
click at [189, 135] on link "Bird View" at bounding box center [173, 134] width 46 height 19
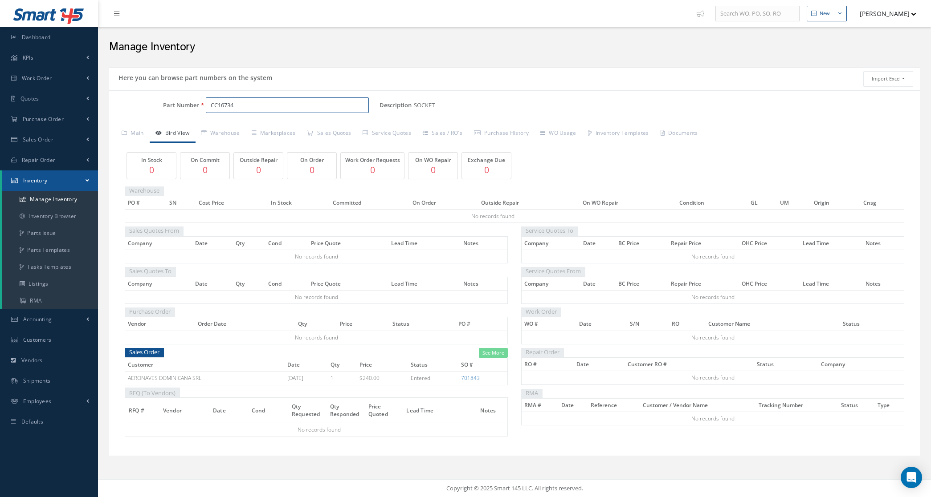
click at [253, 109] on input "CC16734" at bounding box center [287, 106] width 163 height 16
click at [252, 129] on span "CC16734" at bounding box center [249, 129] width 80 height 9
type input "CC16734"
click at [226, 134] on link "Warehouse" at bounding box center [220, 134] width 50 height 19
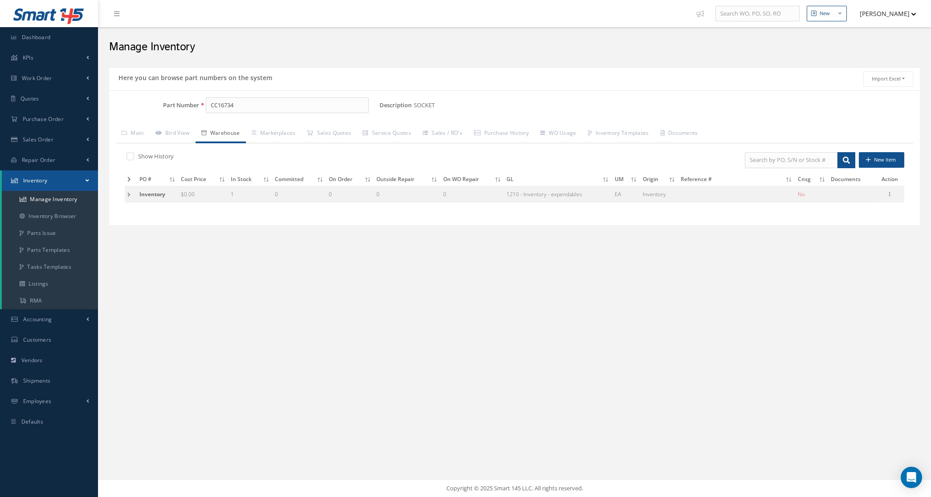
click at [127, 195] on td at bounding box center [131, 194] width 12 height 16
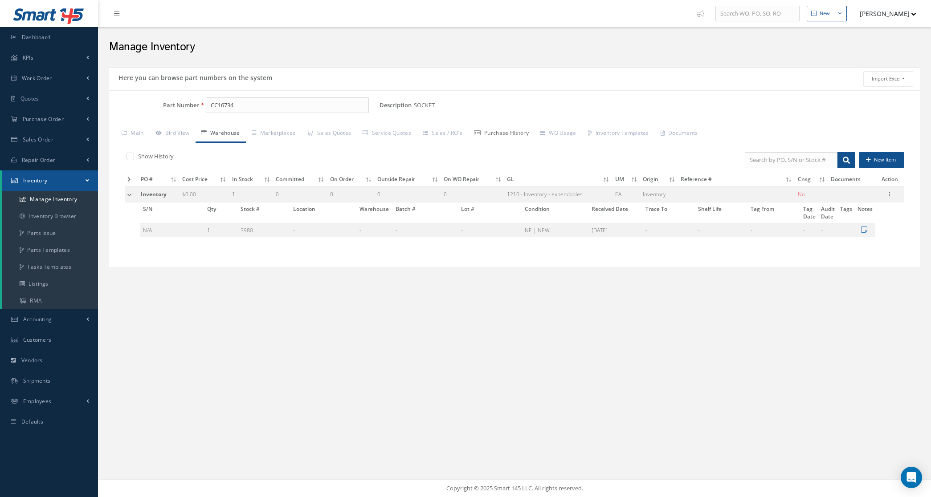
click at [504, 130] on link "Purchase History" at bounding box center [501, 134] width 66 height 19
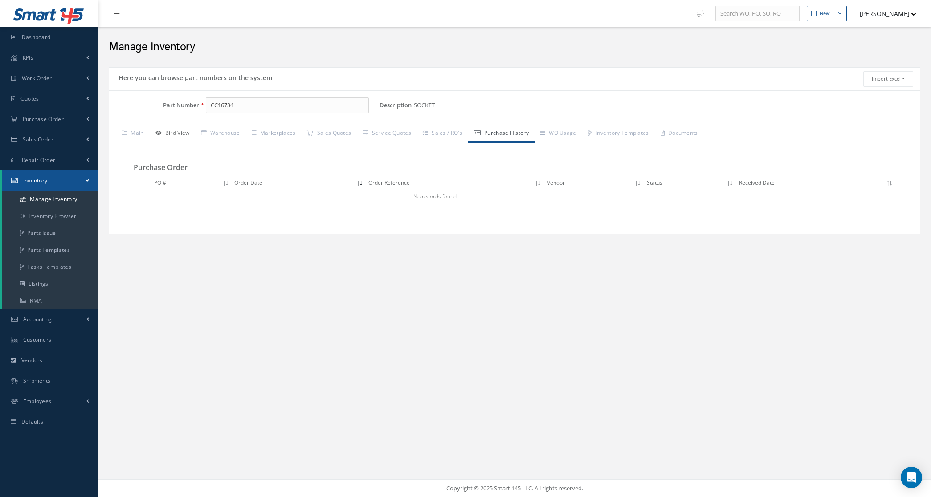
click at [163, 132] on link "Bird View" at bounding box center [173, 134] width 46 height 19
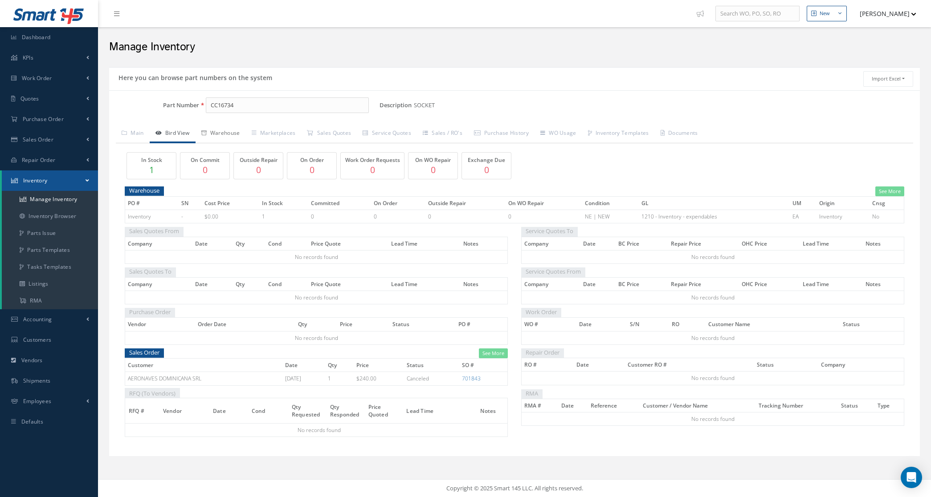
click at [237, 137] on link "Warehouse" at bounding box center [220, 134] width 50 height 19
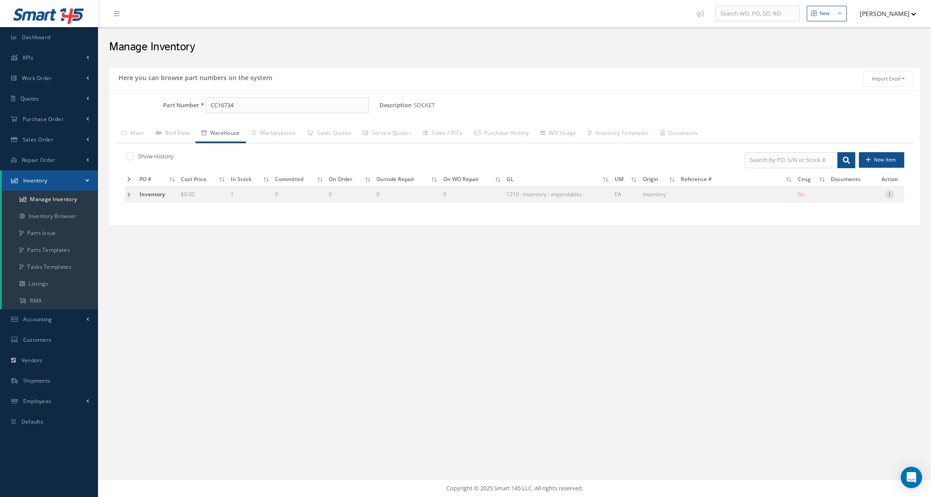
click at [891, 195] on icon at bounding box center [889, 193] width 9 height 7
click at [843, 196] on link "Edit" at bounding box center [848, 201] width 70 height 12
type input "0.00"
type input "[DATE]"
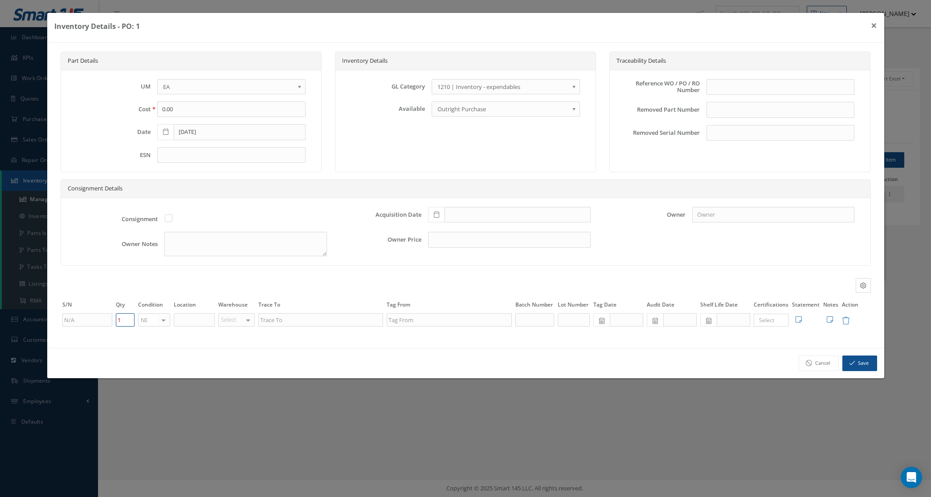
drag, startPoint x: 130, startPoint y: 318, endPoint x: 94, endPoint y: 321, distance: 35.7
click at [94, 321] on tr "1 NE OH SV RP AR NE FN NS RE FP BER N/A INSP TBR BC No elements found. List is …" at bounding box center [466, 320] width 810 height 15
type input "0"
click at [860, 366] on button "Save" at bounding box center [859, 364] width 35 height 16
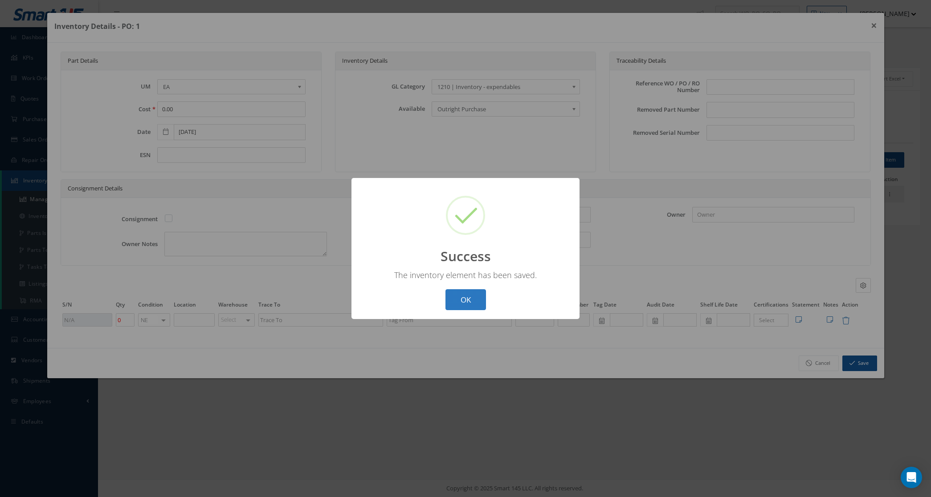
click at [480, 305] on button "OK" at bounding box center [465, 299] width 41 height 21
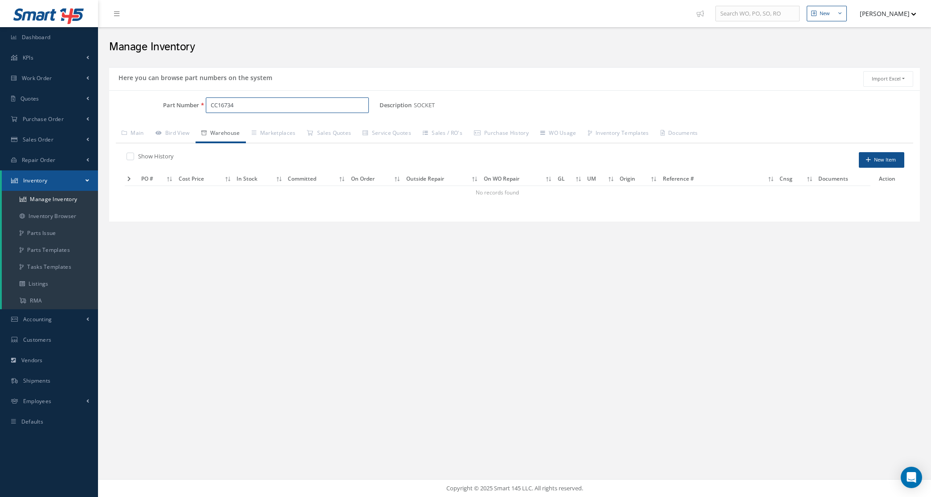
drag, startPoint x: 243, startPoint y: 111, endPoint x: 170, endPoint y: 112, distance: 73.0
click at [170, 112] on div "Part Number CC16734" at bounding box center [244, 106] width 270 height 16
paste input "65-47951-50"
click at [279, 128] on span "[PHONE_NUMBER]" at bounding box center [249, 129] width 80 height 9
type input "[PHONE_NUMBER]"
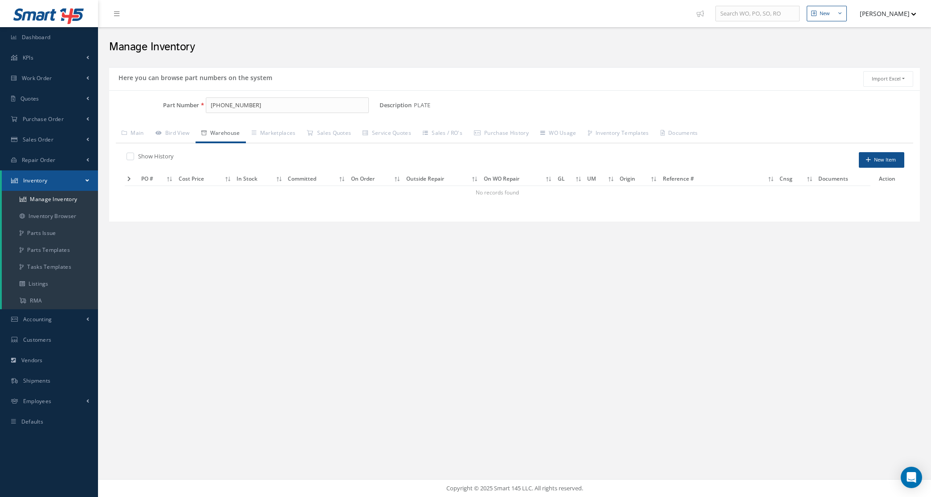
click at [134, 158] on label at bounding box center [135, 156] width 2 height 8
click at [128, 158] on input "checkbox" at bounding box center [129, 158] width 6 height 6
checkbox input "true"
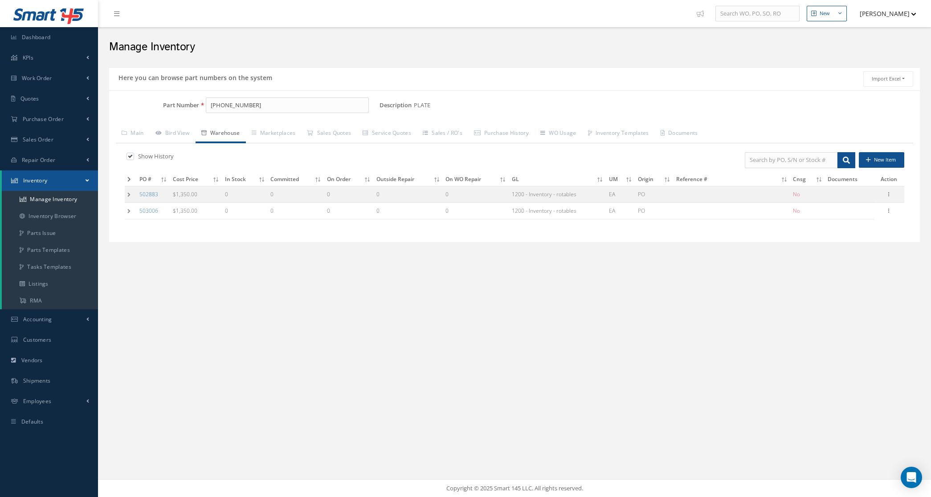
click at [128, 208] on td at bounding box center [131, 211] width 12 height 16
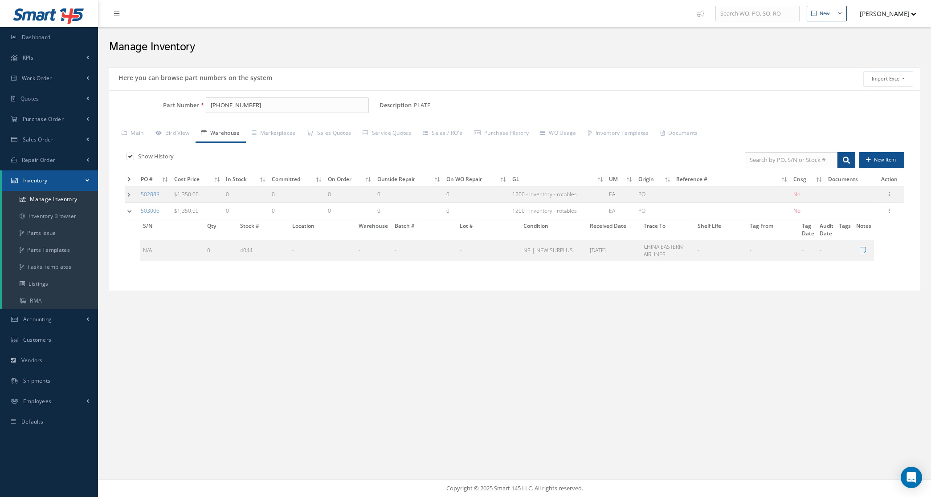
click at [126, 195] on td at bounding box center [131, 194] width 13 height 16
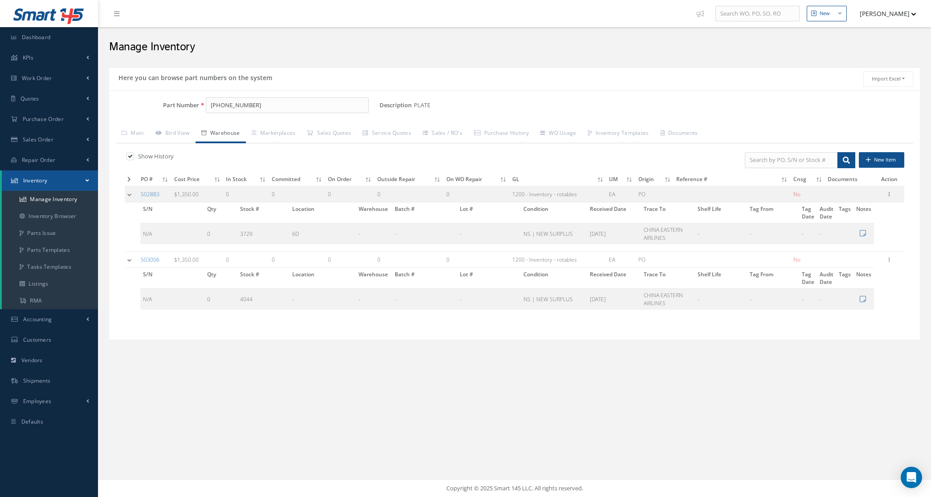
click at [126, 195] on td at bounding box center [131, 194] width 13 height 16
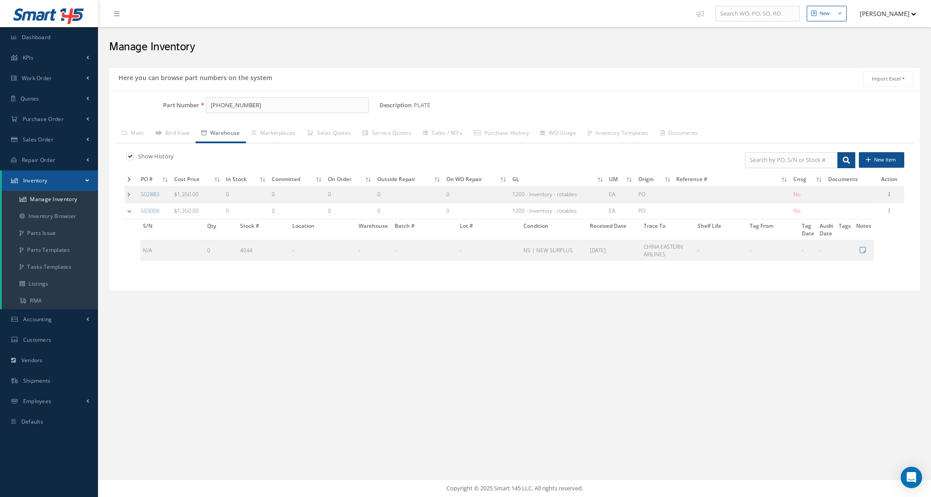
click at [130, 209] on td at bounding box center [131, 211] width 13 height 16
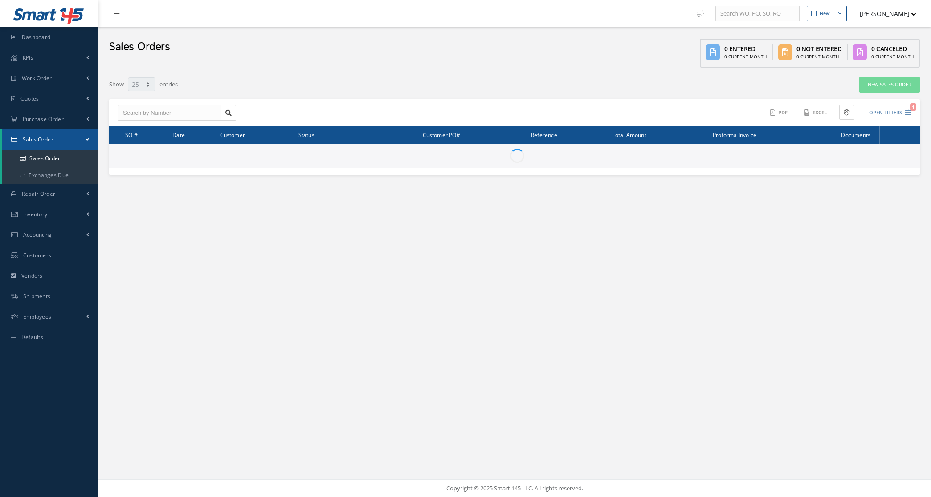
select select "25"
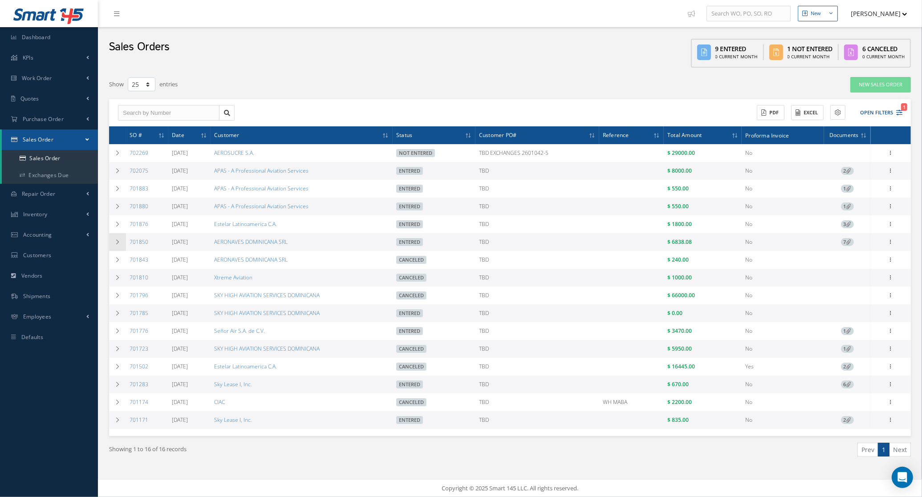
click at [119, 242] on icon at bounding box center [117, 242] width 6 height 5
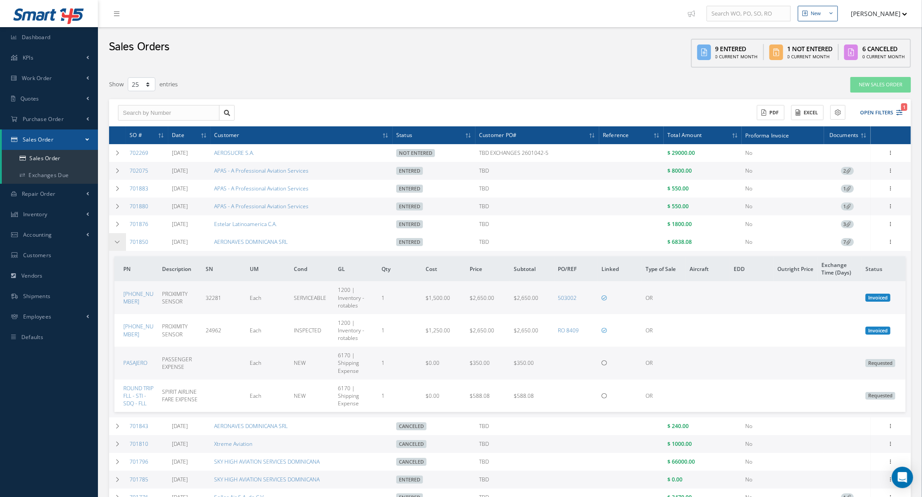
click at [114, 241] on icon at bounding box center [117, 242] width 6 height 5
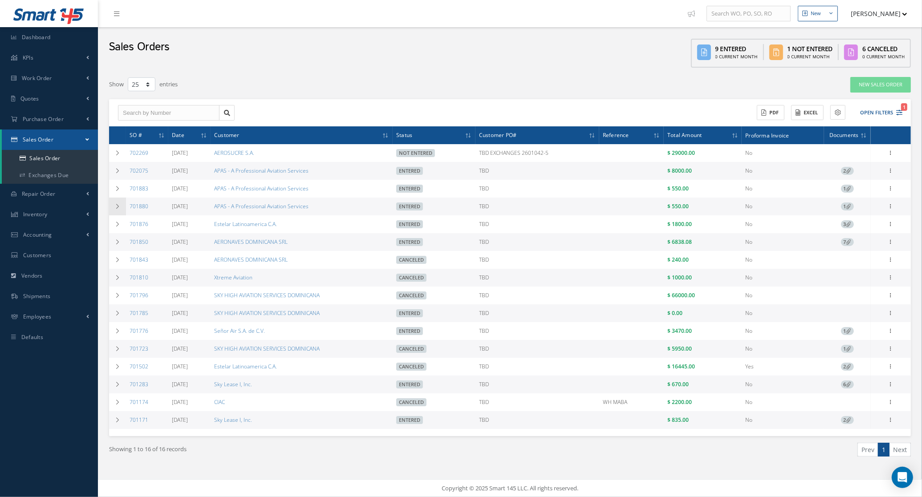
click at [118, 206] on icon at bounding box center [117, 206] width 6 height 5
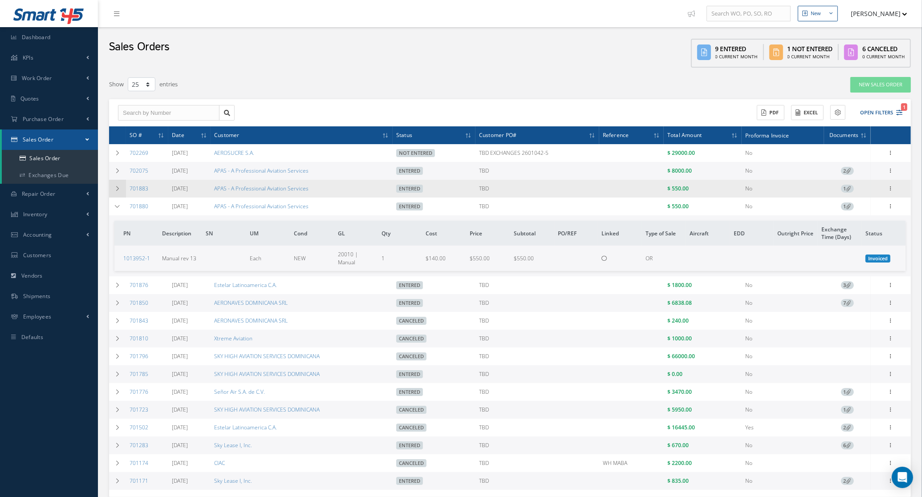
click at [120, 189] on icon at bounding box center [117, 188] width 6 height 5
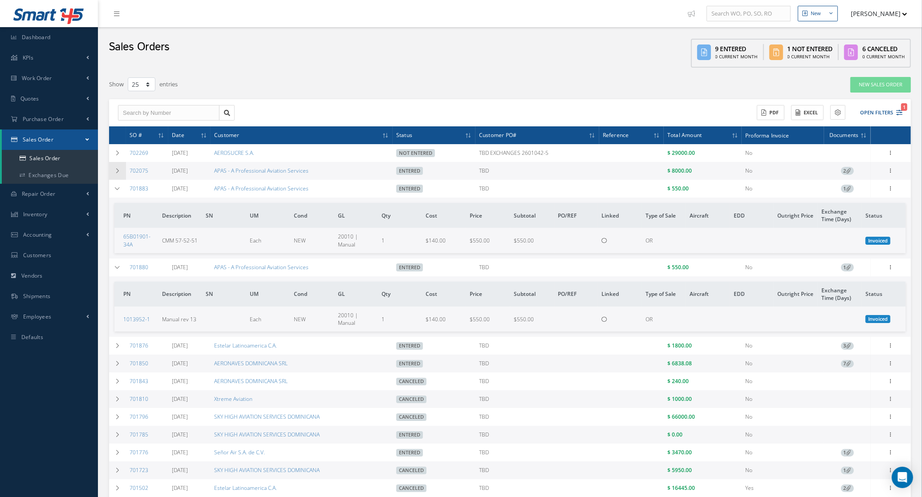
click at [118, 172] on icon at bounding box center [117, 170] width 6 height 5
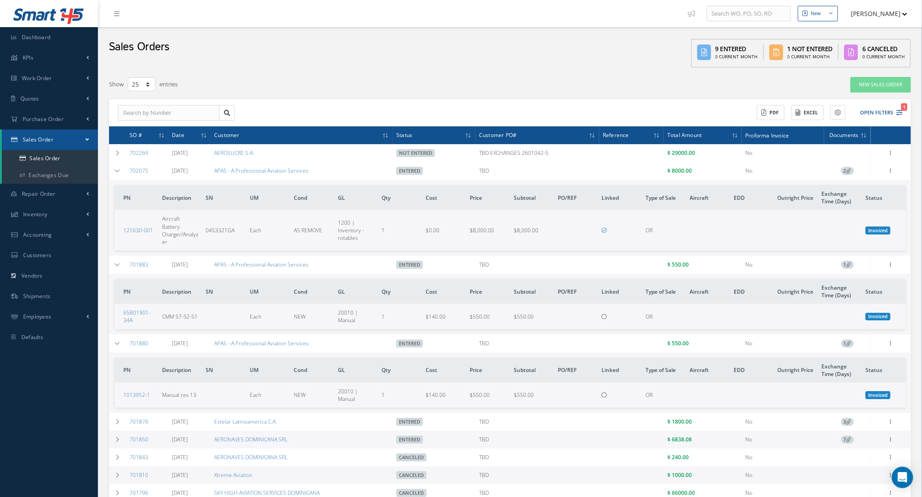
click at [851, 341] on icon at bounding box center [848, 343] width 5 height 5
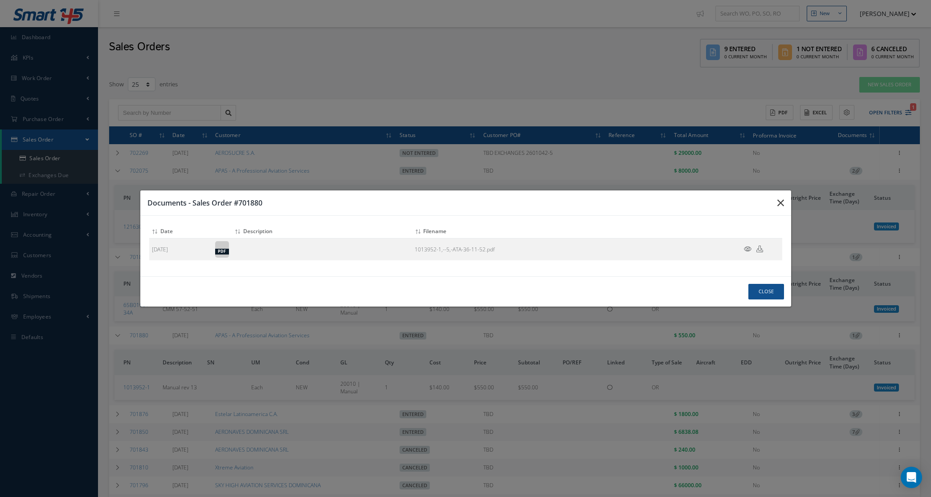
click at [0, 0] on icon "button" at bounding box center [0, 0] width 0 height 0
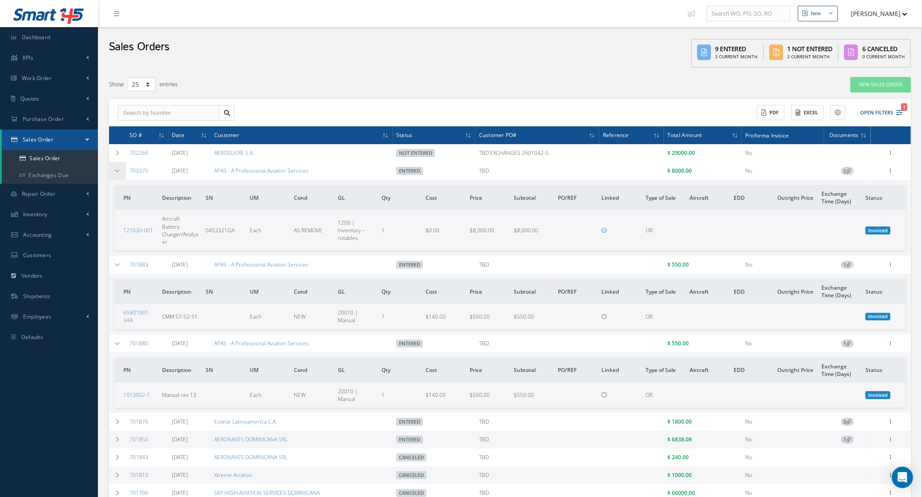
click at [118, 173] on icon at bounding box center [117, 170] width 6 height 5
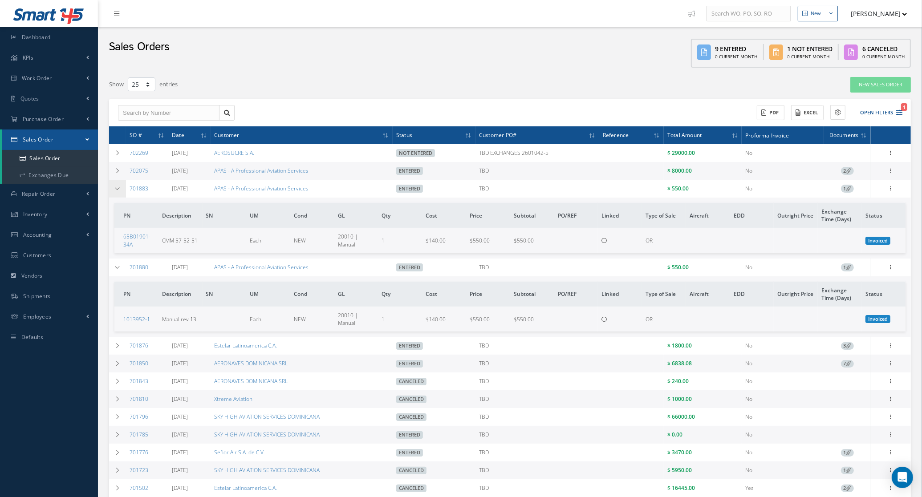
click at [114, 190] on icon at bounding box center [117, 188] width 6 height 5
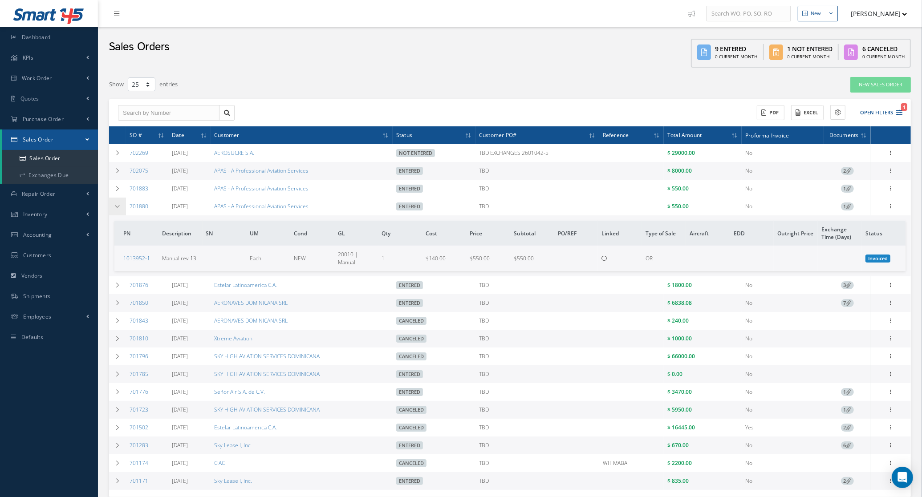
click at [120, 210] on td at bounding box center [117, 207] width 17 height 18
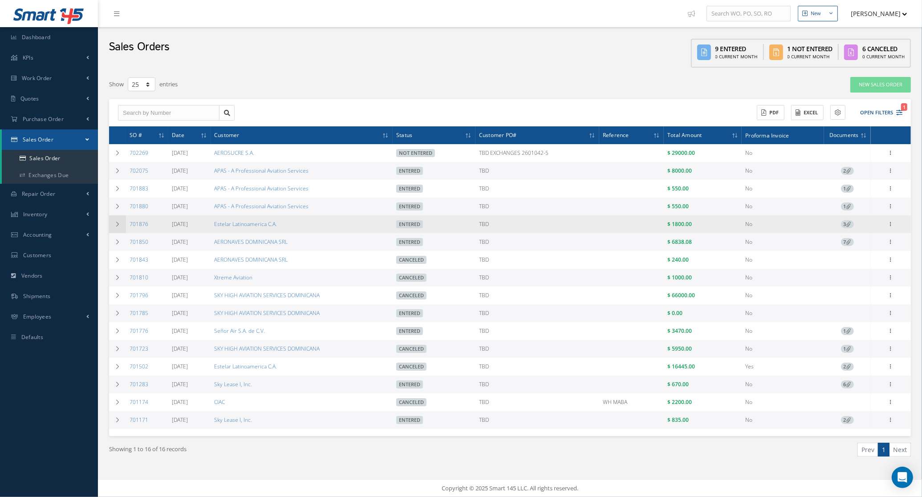
click at [119, 224] on icon at bounding box center [117, 224] width 6 height 5
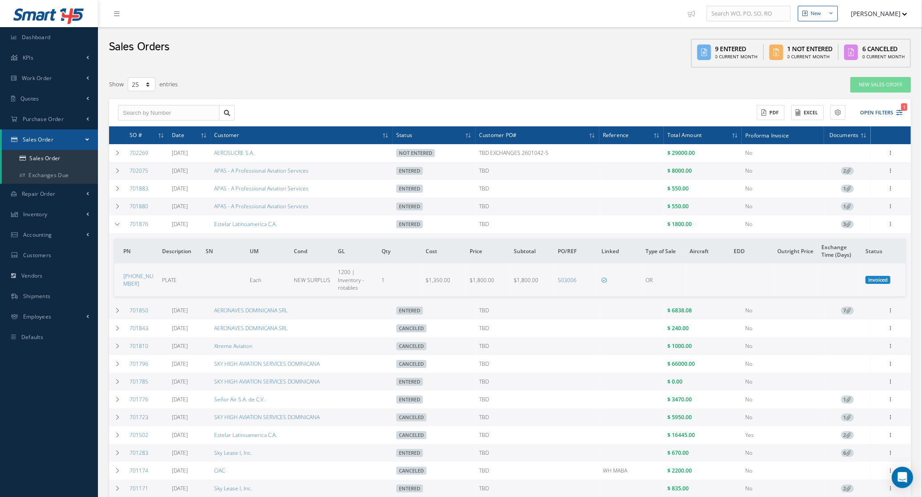
click at [844, 222] on span "3" at bounding box center [847, 224] width 13 height 8
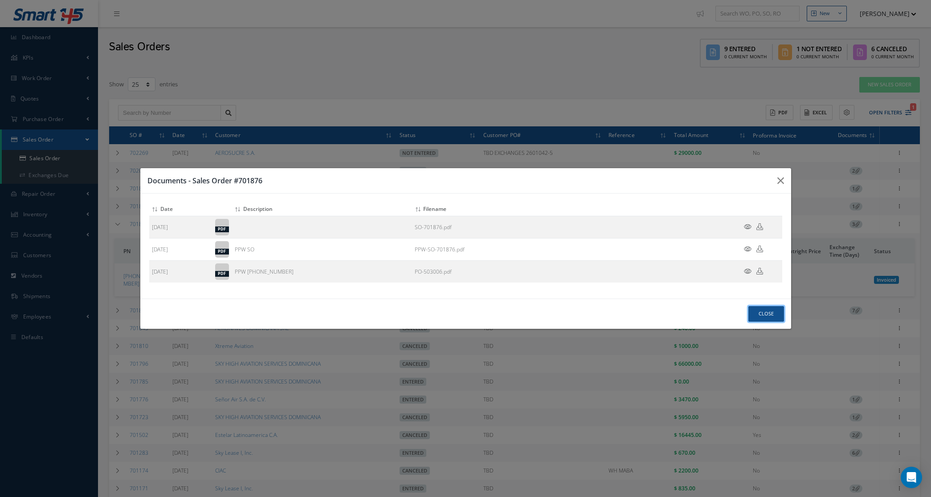
click at [756, 314] on button "Close" at bounding box center [766, 314] width 36 height 16
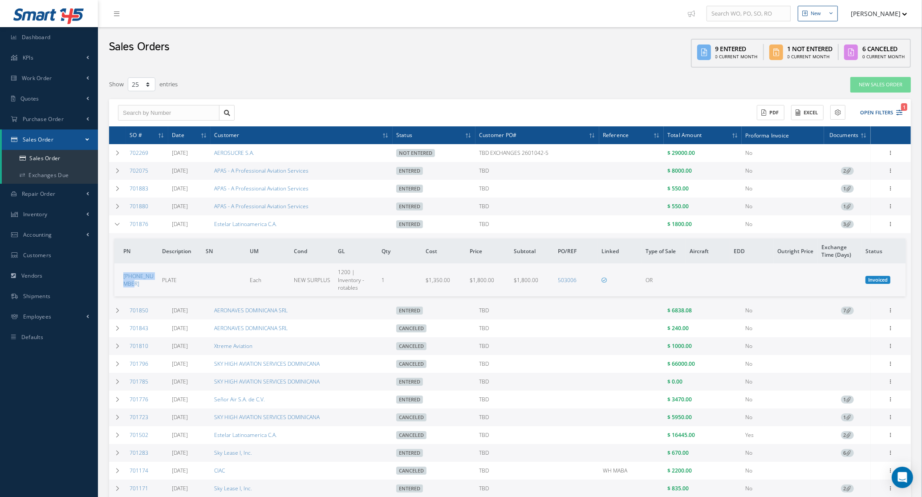
drag, startPoint x: 147, startPoint y: 284, endPoint x: 122, endPoint y: 277, distance: 26.5
click at [122, 277] on td "65-47951-504" at bounding box center [136, 280] width 44 height 33
copy link "65-47951-504"
drag, startPoint x: 135, startPoint y: 295, endPoint x: 135, endPoint y: 290, distance: 4.9
click at [135, 294] on td "65-47951-504" at bounding box center [136, 280] width 44 height 33
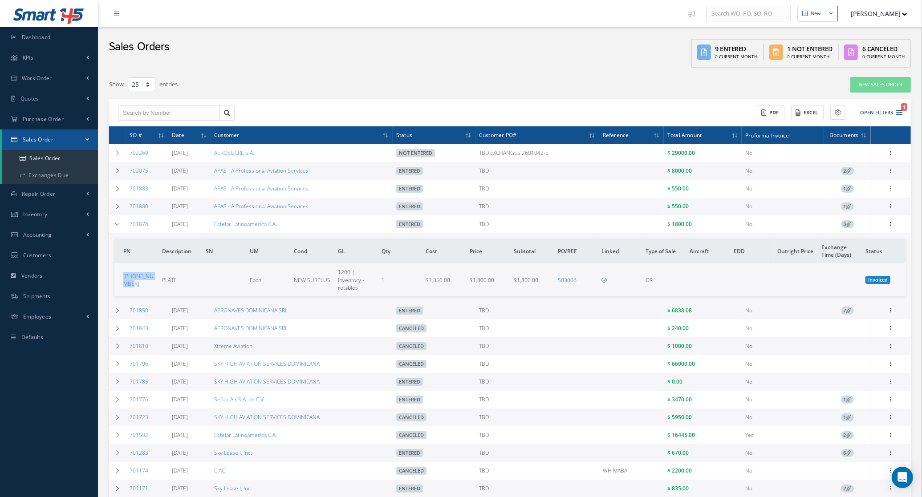
click at [138, 292] on td "65-47951-504" at bounding box center [136, 280] width 44 height 33
click at [139, 291] on td "65-47951-504" at bounding box center [136, 280] width 44 height 33
drag, startPoint x: 142, startPoint y: 289, endPoint x: 125, endPoint y: 290, distance: 16.9
click at [125, 290] on td "65-47951-504" at bounding box center [136, 280] width 44 height 33
drag, startPoint x: 145, startPoint y: 289, endPoint x: 115, endPoint y: 274, distance: 33.7
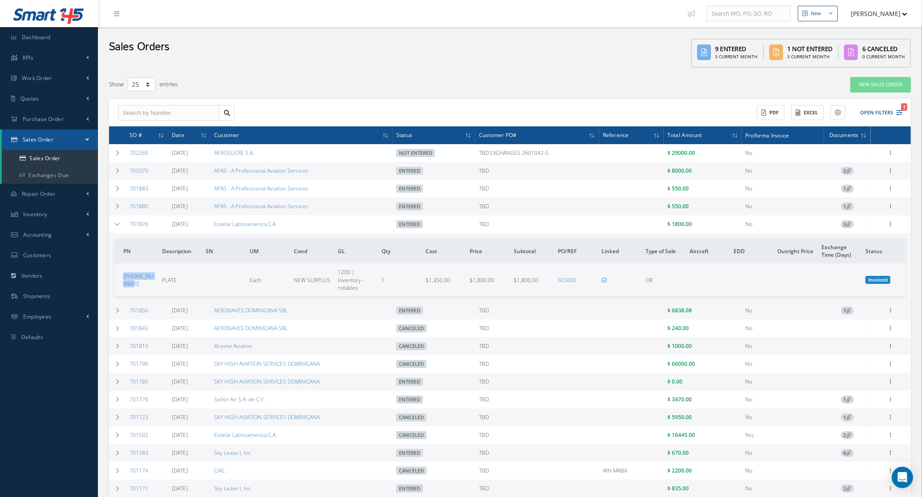
click at [115, 274] on td "65-47951-504" at bounding box center [136, 280] width 44 height 33
copy link "65-47951-504"
click at [894, 225] on icon at bounding box center [891, 223] width 9 height 7
click at [859, 282] on link "Documents" at bounding box center [850, 283] width 70 height 12
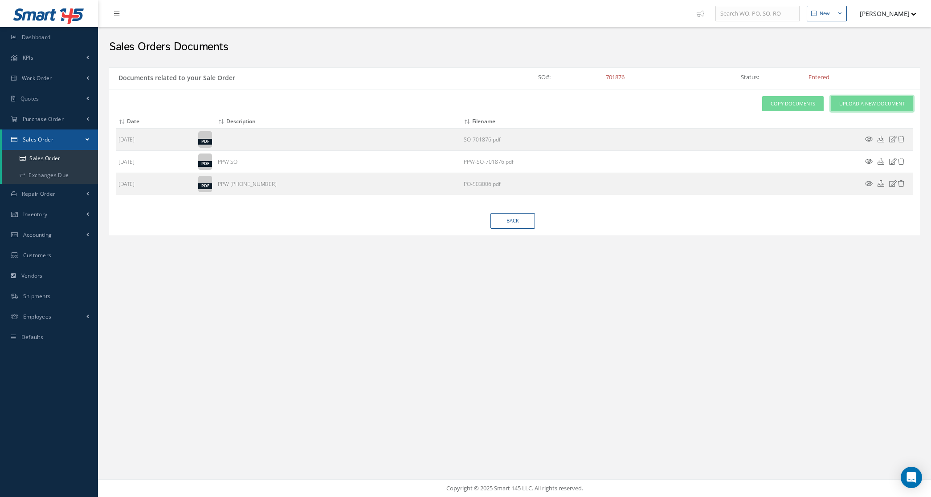
click at [858, 99] on link "Upload a New Document" at bounding box center [871, 104] width 82 height 16
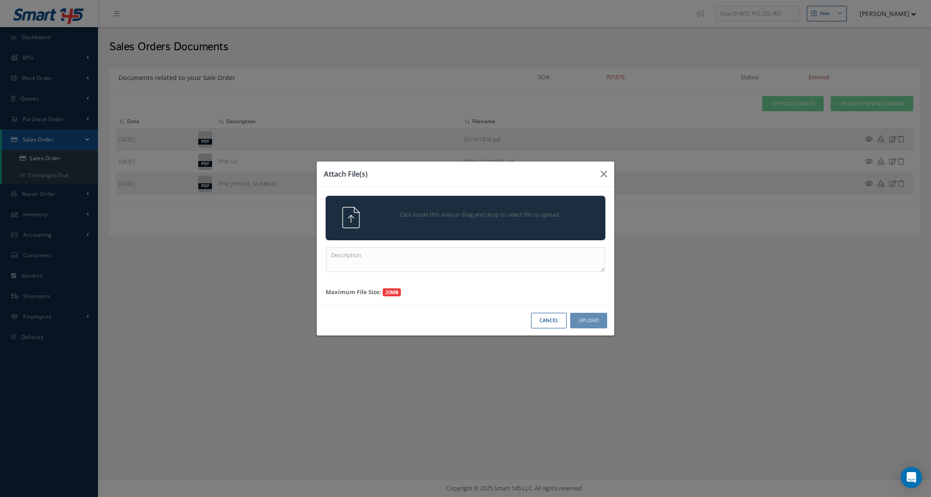
click at [413, 221] on div "Click inside this area or drag and drop to select file to upload." at bounding box center [478, 216] width 220 height 18
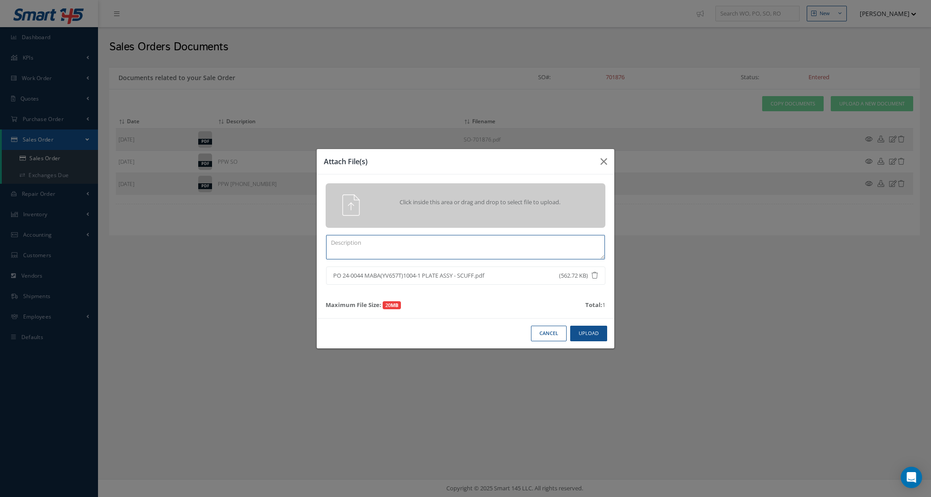
click at [506, 254] on textarea at bounding box center [465, 247] width 279 height 24
type textarea "PO"
click at [587, 335] on button "Upload" at bounding box center [588, 334] width 37 height 16
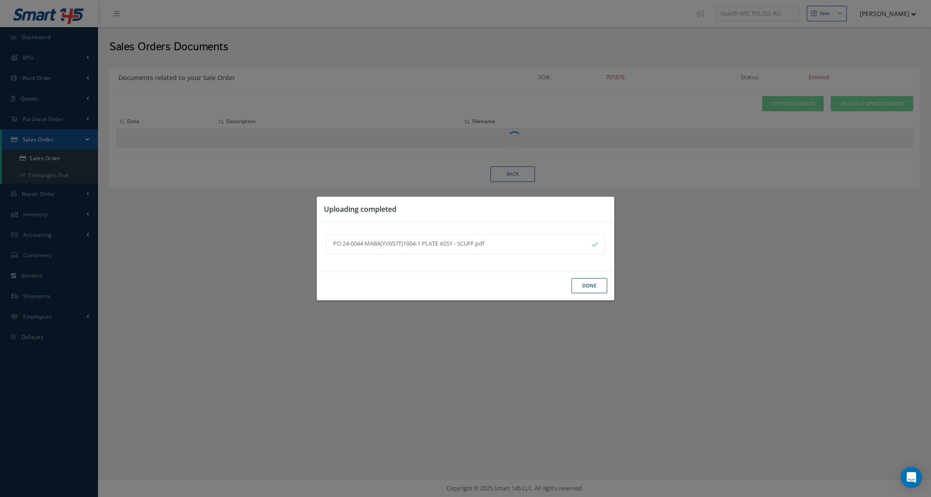
click at [597, 286] on button "Done" at bounding box center [589, 286] width 36 height 16
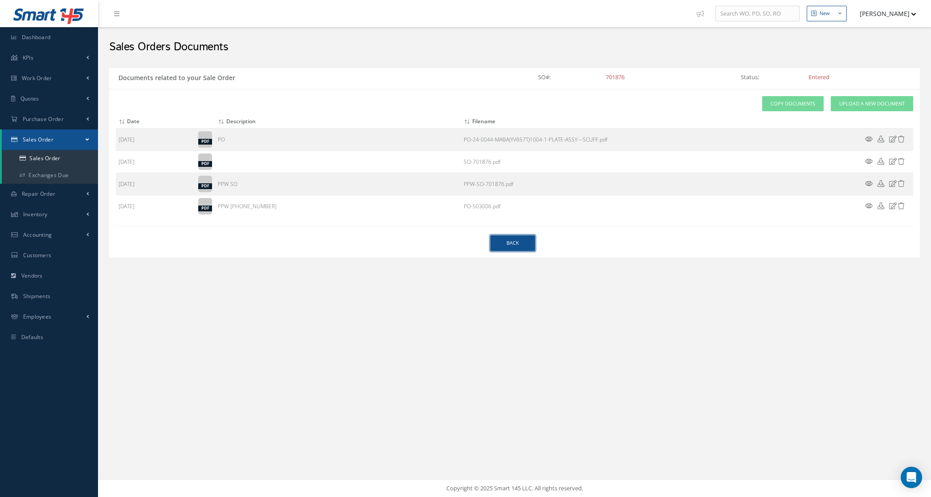
click at [519, 243] on link "Back" at bounding box center [512, 244] width 45 height 16
select select "25"
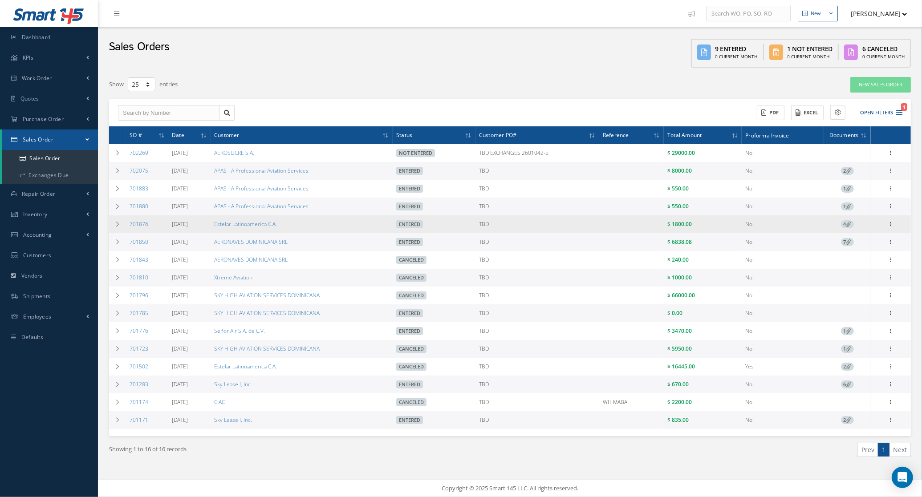
click at [893, 156] on icon at bounding box center [891, 152] width 9 height 7
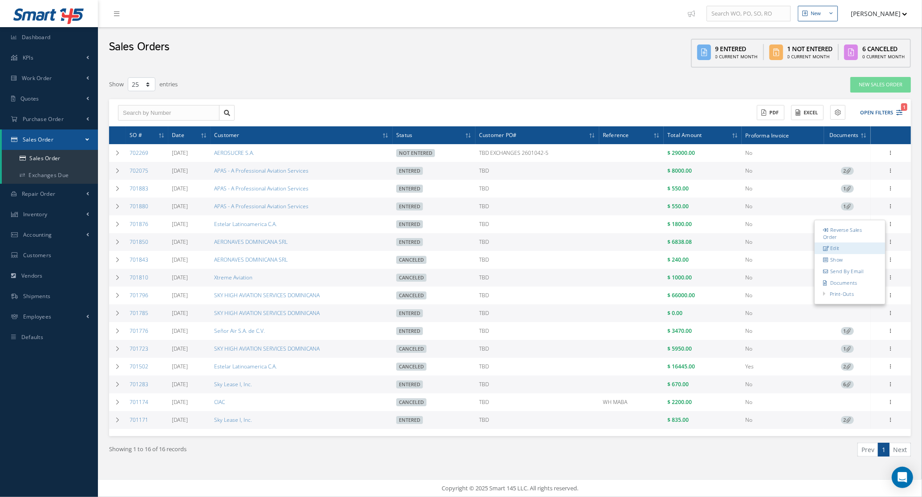
click at [849, 248] on link "Edit" at bounding box center [850, 249] width 70 height 12
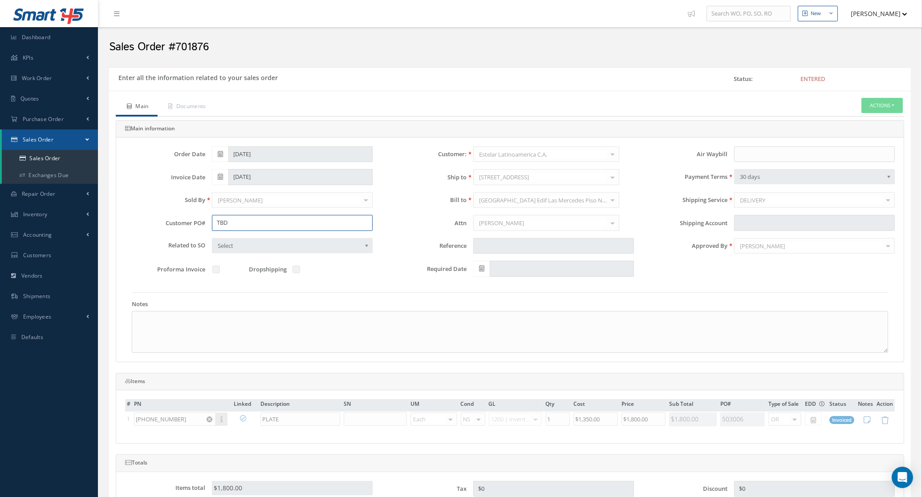
drag, startPoint x: 232, startPoint y: 226, endPoint x: 108, endPoint y: 222, distance: 124.8
click at [108, 222] on div "Enter all the information related to your sales order Status: Entered Main Docu…" at bounding box center [509, 379] width 815 height 624
paste input "PO 24-0044"
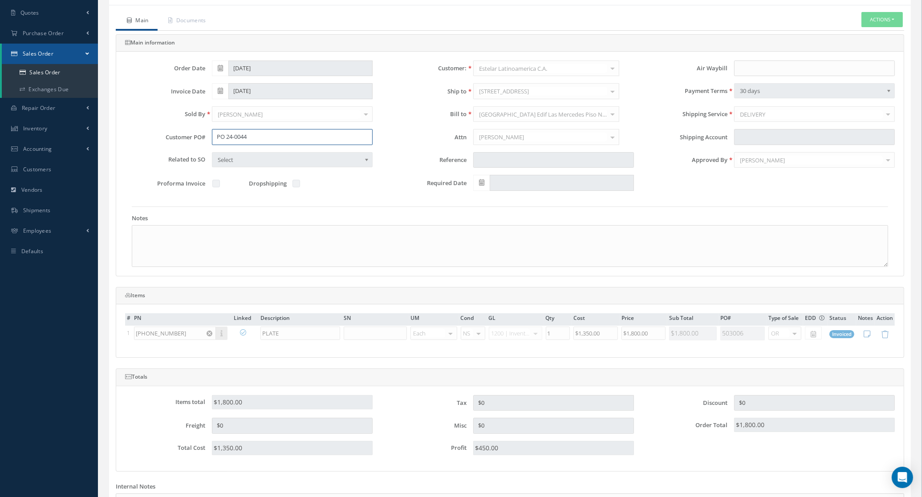
scroll to position [215, 0]
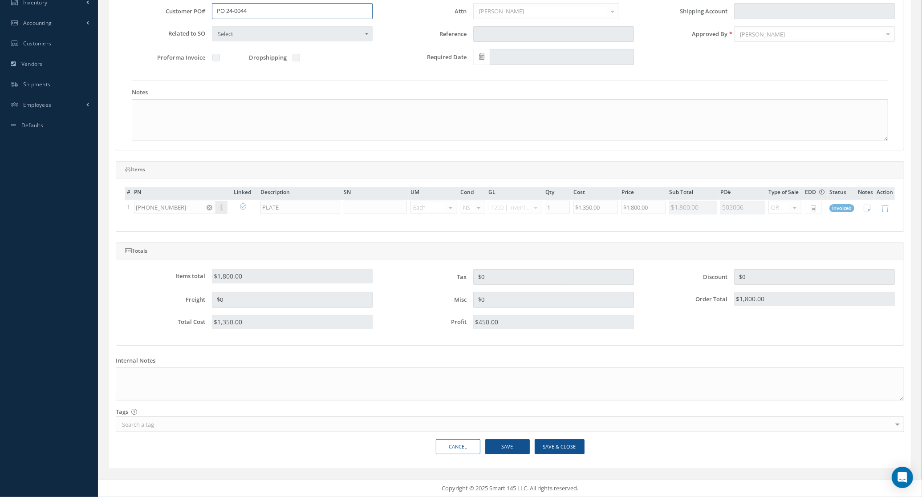
type input "PO 24-0044"
click at [577, 447] on button "Save & Close" at bounding box center [560, 447] width 50 height 16
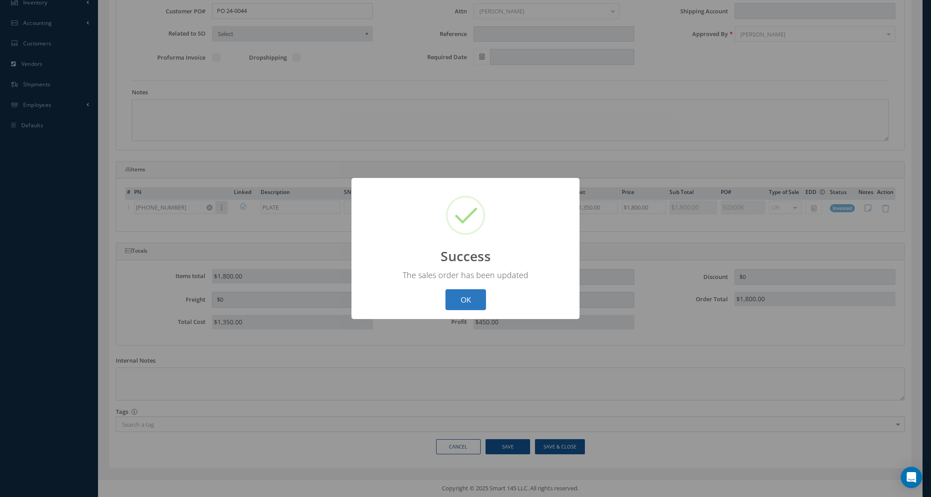
click at [460, 298] on button "OK" at bounding box center [465, 299] width 41 height 21
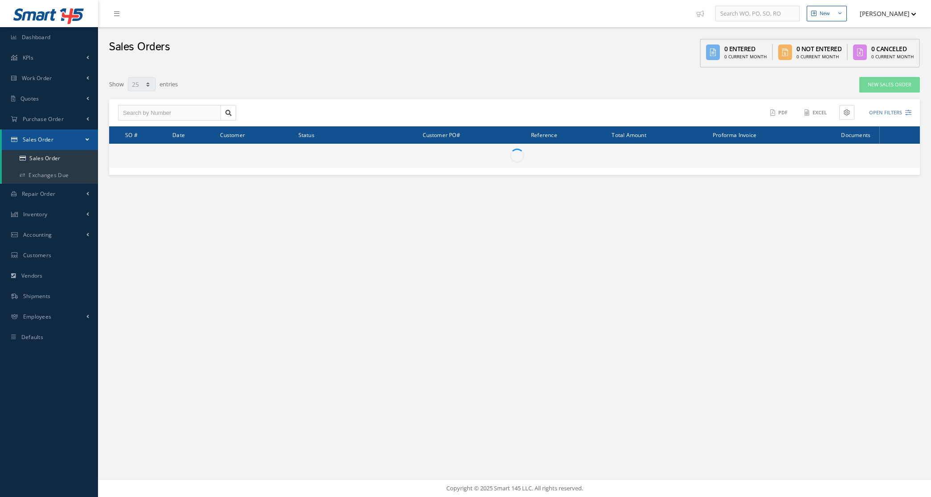
select select "25"
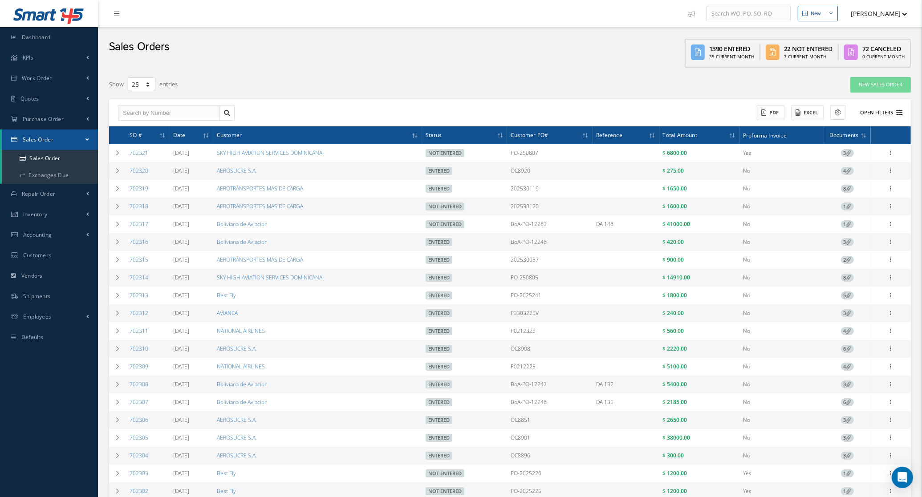
click at [881, 114] on button "Open Filters" at bounding box center [877, 113] width 50 height 15
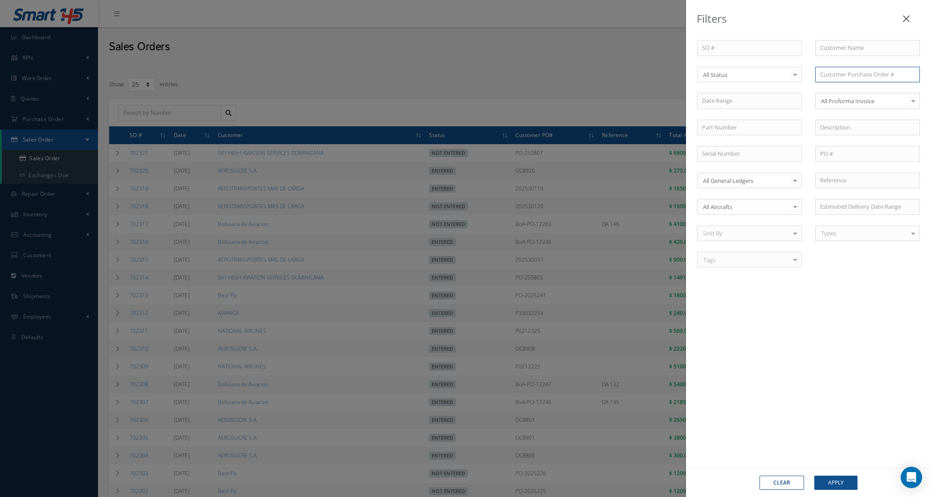
click at [843, 77] on input "text" at bounding box center [867, 75] width 105 height 16
type input "TBD"
click at [814, 476] on button "Apply" at bounding box center [835, 483] width 43 height 14
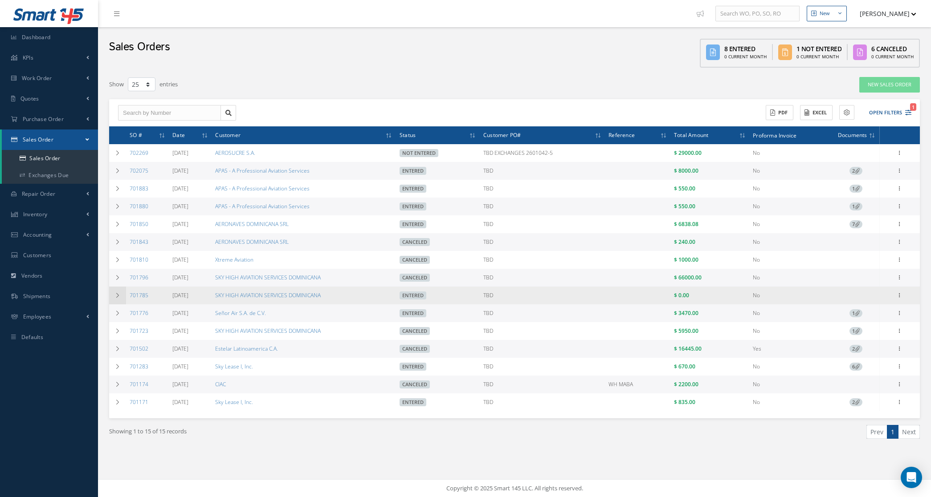
click at [117, 296] on icon at bounding box center [117, 295] width 6 height 5
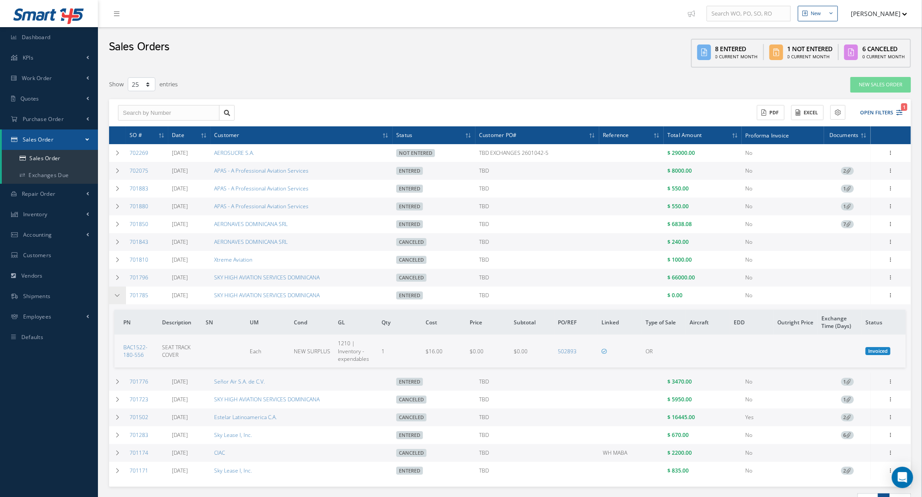
click at [117, 296] on icon at bounding box center [117, 295] width 6 height 5
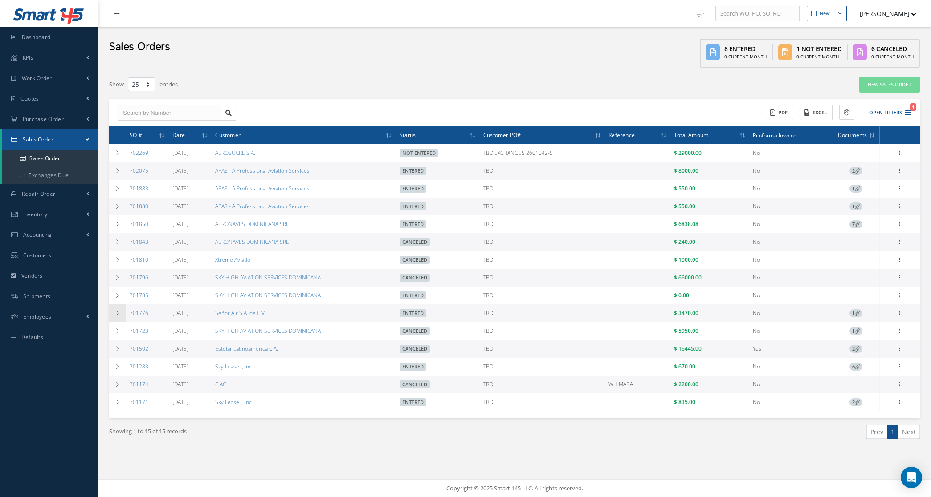
click at [117, 311] on td at bounding box center [117, 314] width 17 height 18
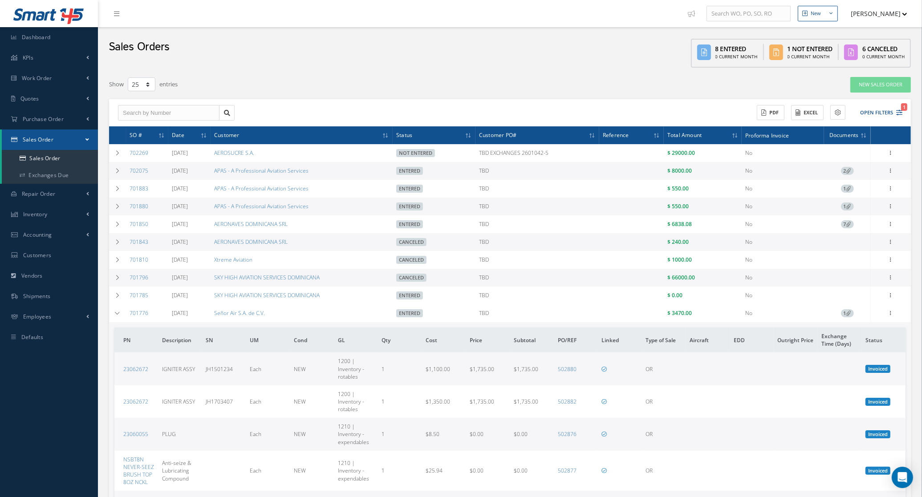
drag, startPoint x: 153, startPoint y: 318, endPoint x: 128, endPoint y: 321, distance: 24.7
click at [128, 321] on td "701776" at bounding box center [147, 314] width 42 height 18
copy link "701776"
click at [122, 175] on td at bounding box center [117, 171] width 17 height 18
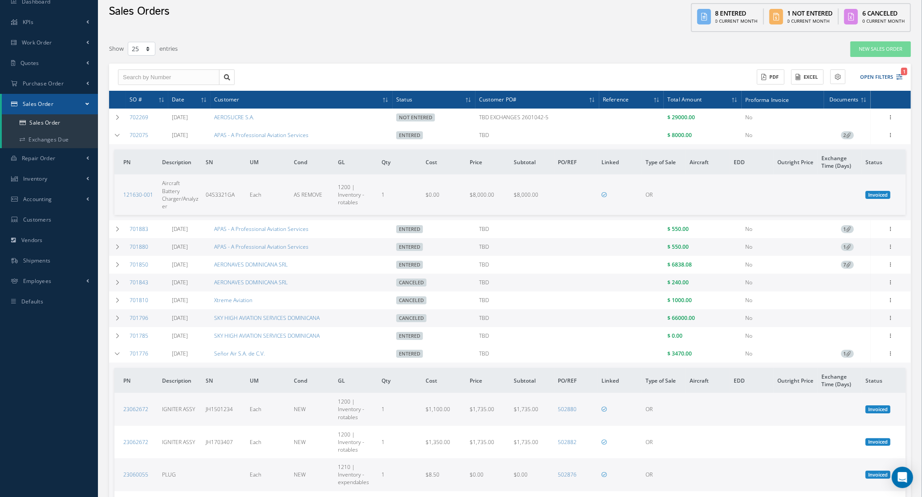
scroll to position [56, 0]
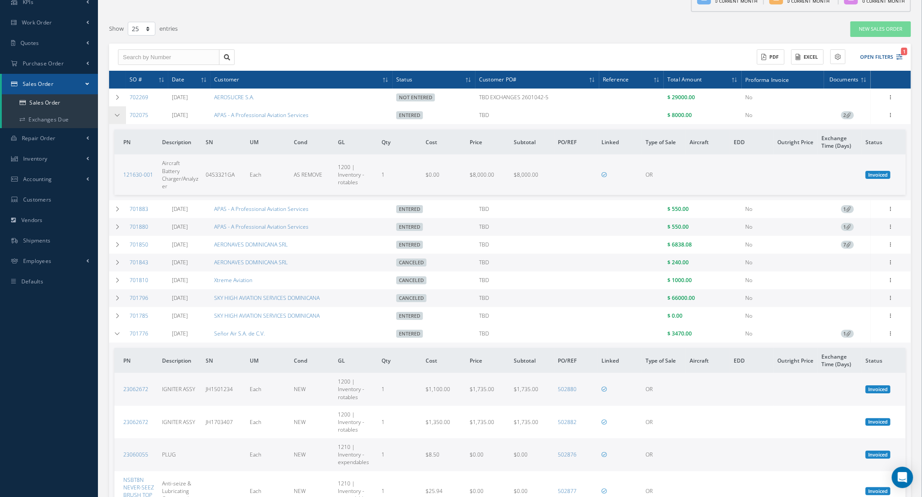
click at [122, 119] on td at bounding box center [117, 115] width 17 height 18
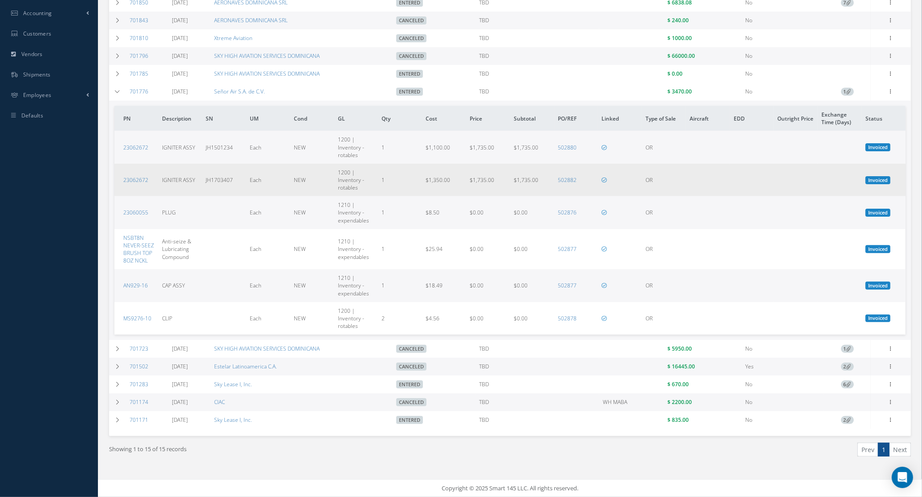
scroll to position [226, 0]
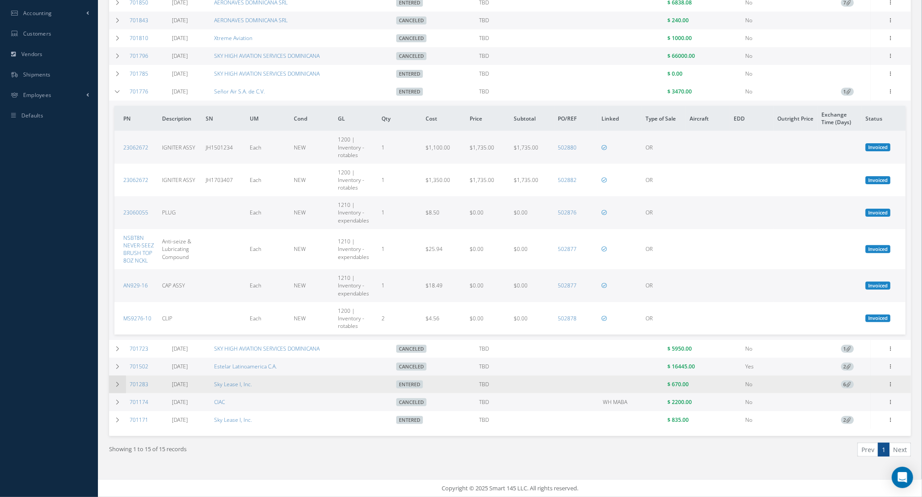
click at [123, 388] on td at bounding box center [117, 385] width 17 height 18
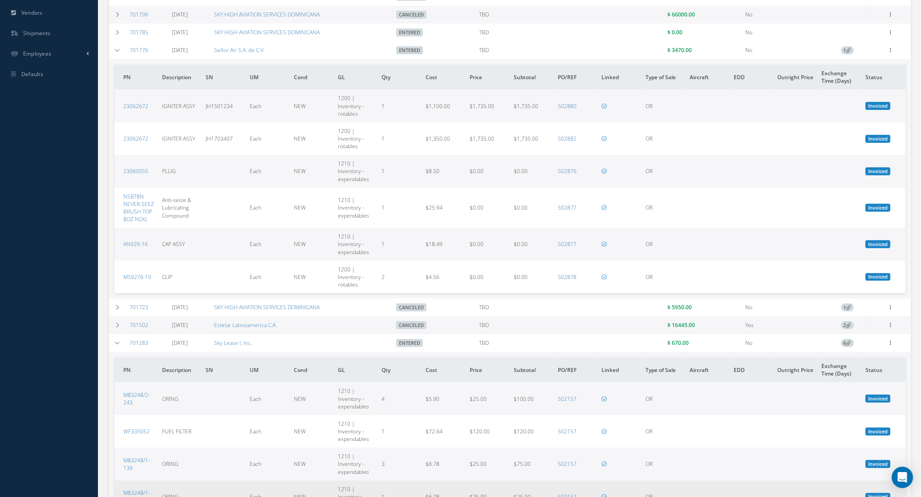
scroll to position [338, 0]
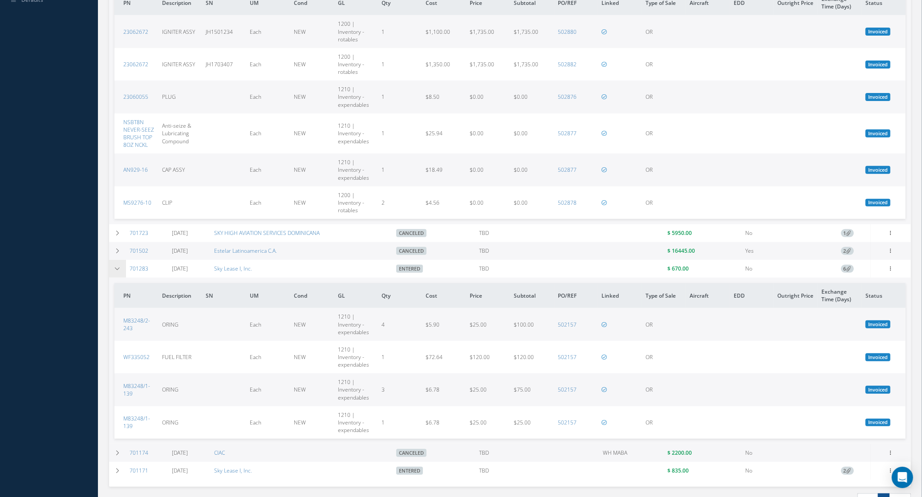
click at [114, 272] on icon at bounding box center [117, 268] width 6 height 5
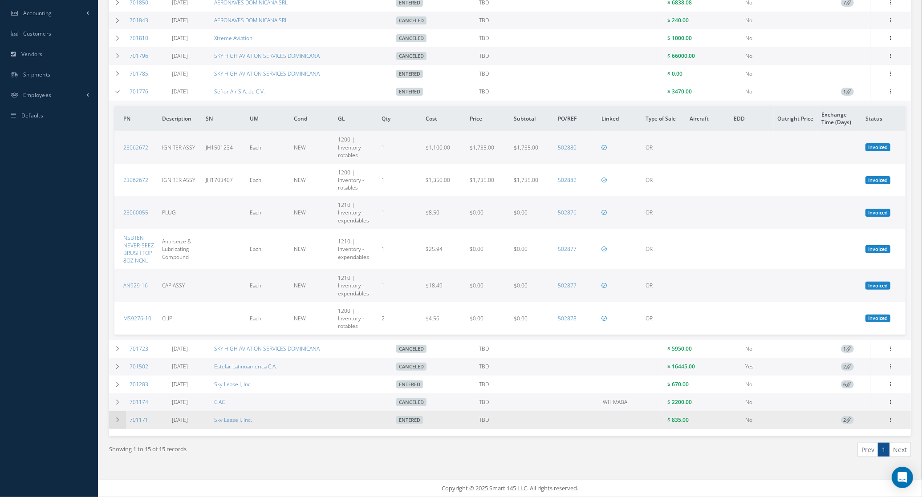
click at [118, 423] on td at bounding box center [117, 420] width 17 height 18
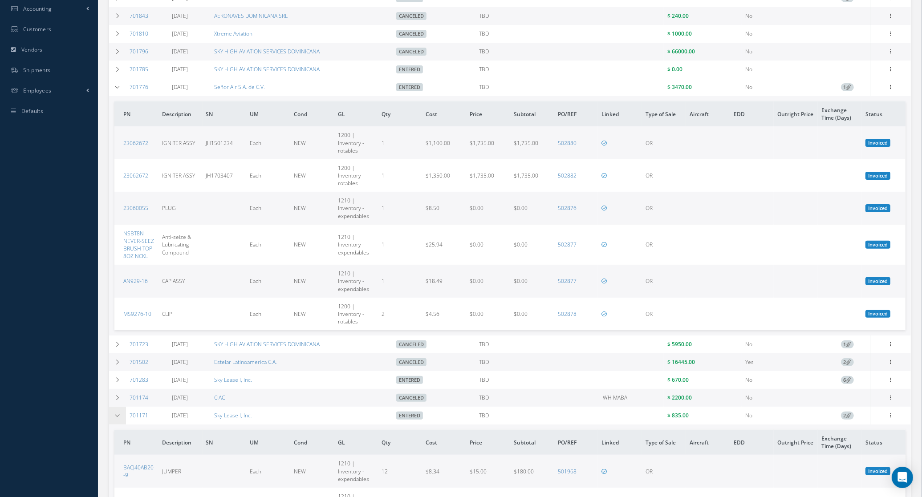
scroll to position [338, 0]
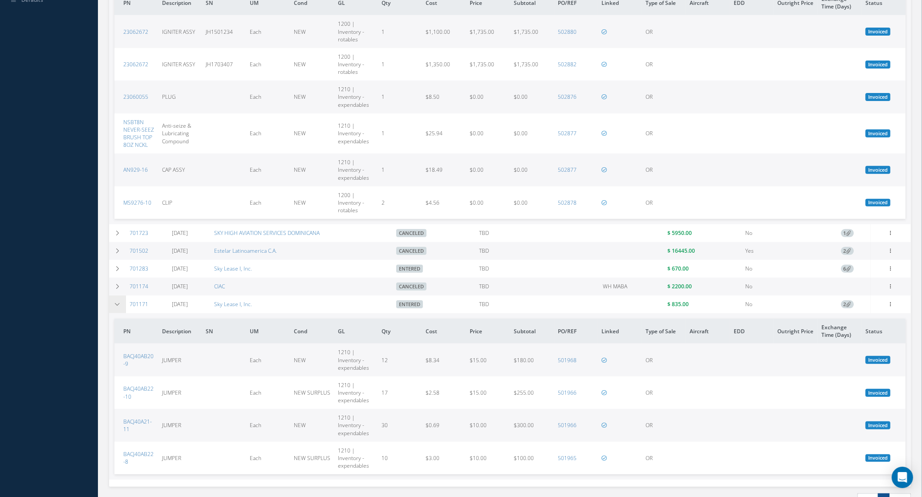
click at [116, 307] on icon at bounding box center [117, 304] width 6 height 5
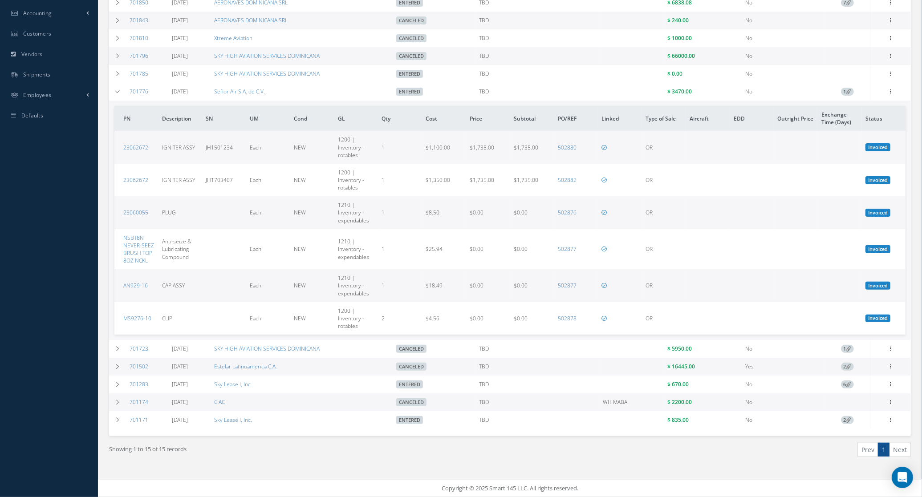
drag, startPoint x: 301, startPoint y: 90, endPoint x: 218, endPoint y: 89, distance: 83.3
click at [0, 0] on tr "701776 10/23/2024 Señor Air S.A. de C.V. Entered TBD $ 3470.00 No 1 Reverse Sal…" at bounding box center [0, 0] width 0 height 0
copy tr "Señor Air S.A. de C.V."
click at [113, 93] on td at bounding box center [117, 92] width 17 height 18
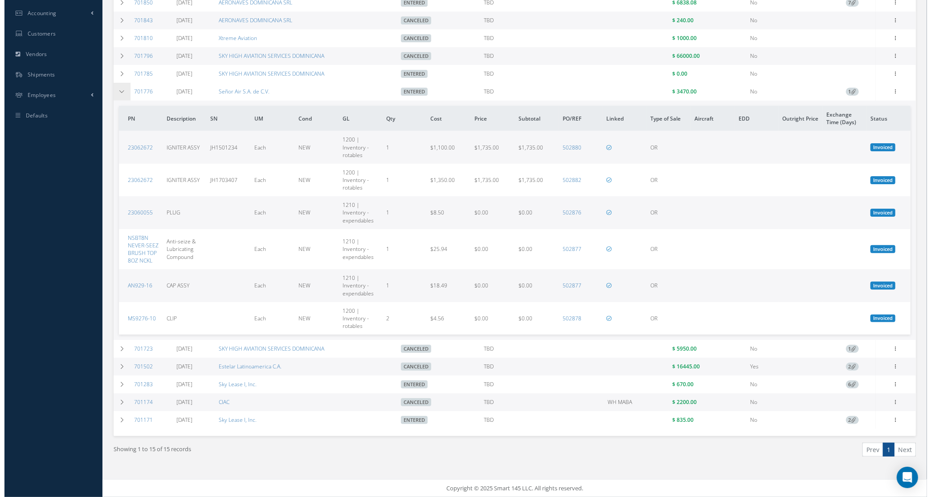
scroll to position [0, 0]
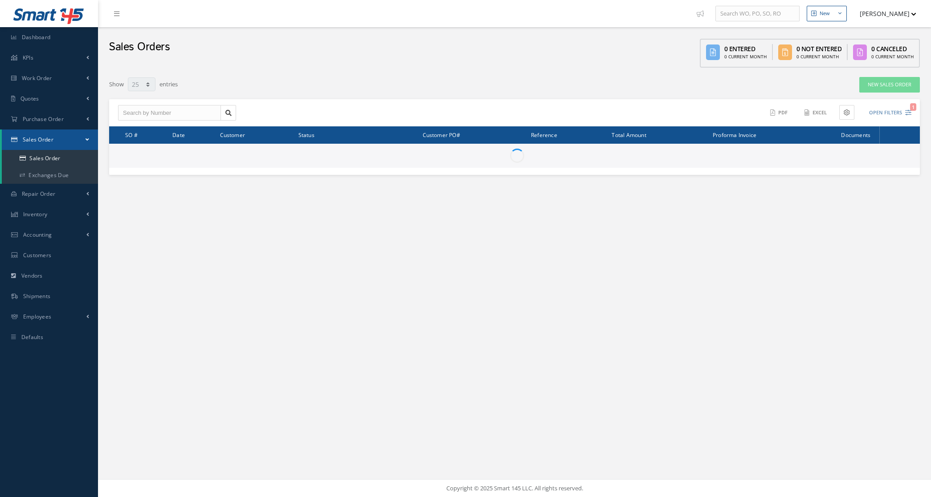
select select "25"
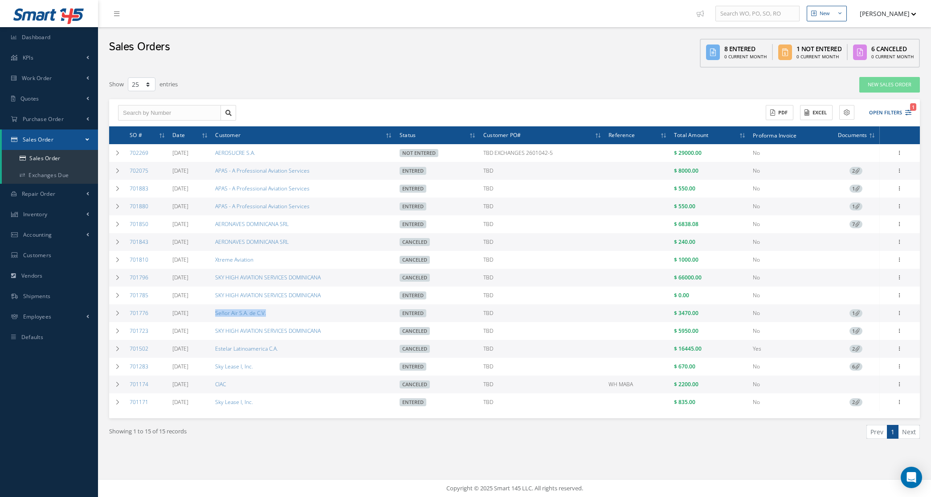
drag, startPoint x: 283, startPoint y: 317, endPoint x: 224, endPoint y: 318, distance: 59.7
click at [224, 318] on td "Señor Air S.A. de C.V." at bounding box center [304, 314] width 184 height 18
copy link "Señor Air S.A. de C.V."
click at [890, 112] on button "Open Filters 1" at bounding box center [886, 113] width 50 height 15
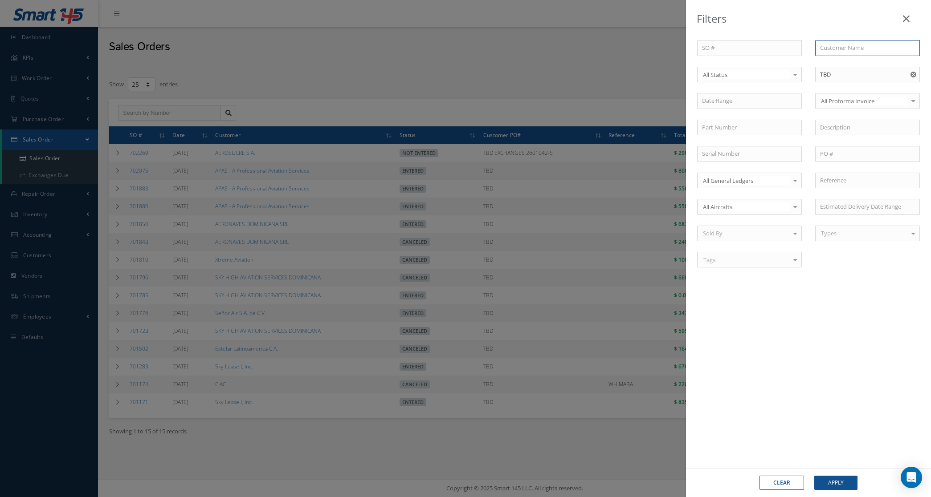
click at [849, 50] on input "text" at bounding box center [867, 48] width 105 height 16
paste input "Señor Air S.A. de C.V."
type input "Señor Air S.A. de C.V."
click at [912, 76] on use "Reset" at bounding box center [913, 75] width 6 height 6
click at [837, 477] on button "Apply" at bounding box center [835, 483] width 43 height 14
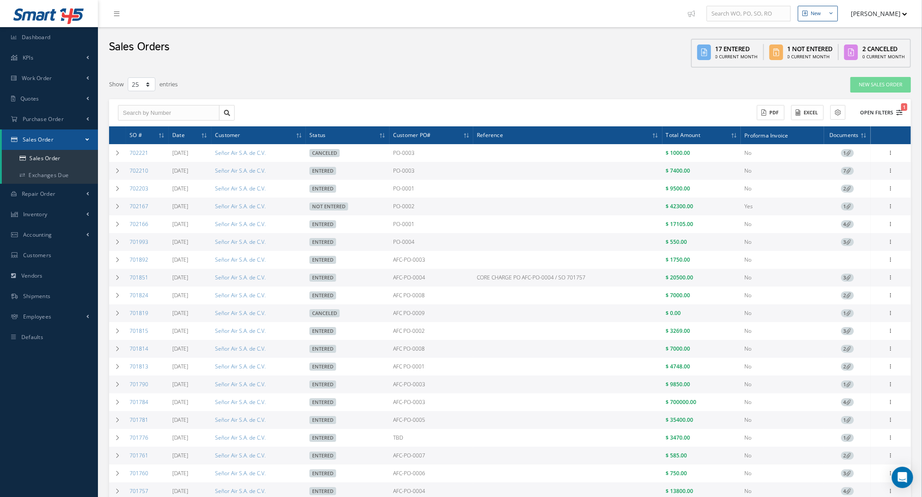
click at [873, 112] on button "Open Filters 1" at bounding box center [877, 113] width 50 height 15
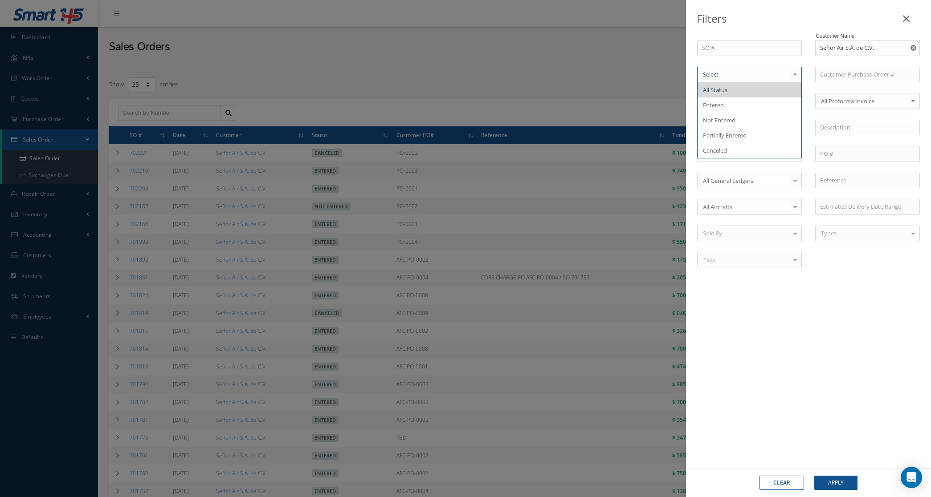
click at [746, 79] on div at bounding box center [749, 75] width 105 height 16
click at [746, 102] on span "Entered" at bounding box center [749, 105] width 104 height 15
click at [735, 104] on span "Entered" at bounding box center [749, 105] width 104 height 15
click at [834, 480] on button "Apply" at bounding box center [835, 483] width 43 height 14
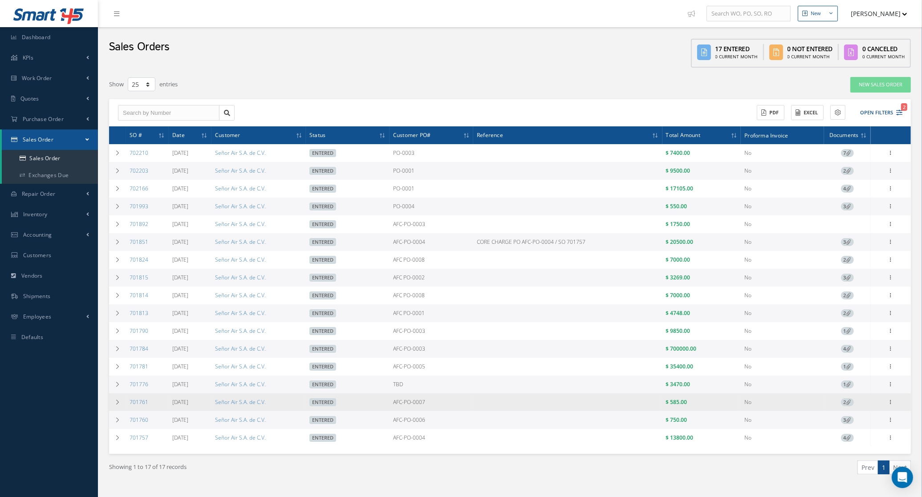
click at [851, 402] on td "2" at bounding box center [847, 403] width 47 height 18
click at [849, 405] on icon at bounding box center [848, 402] width 5 height 5
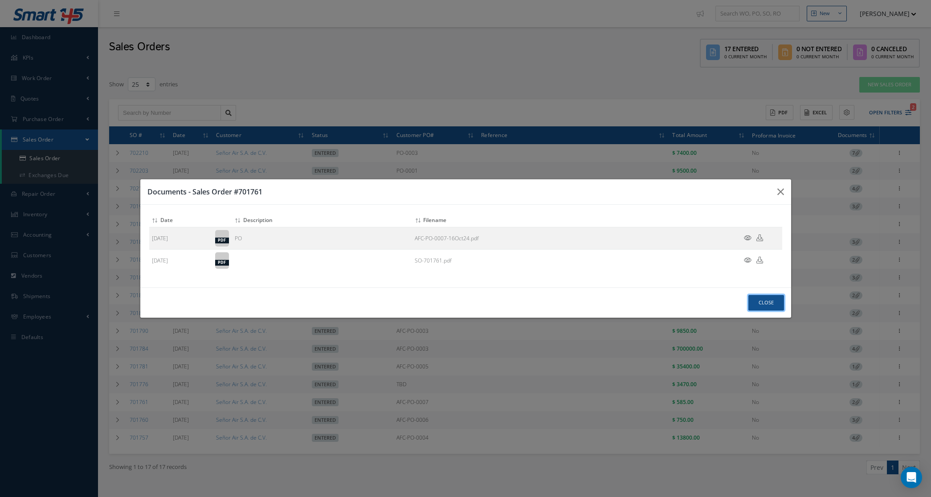
click at [766, 299] on button "Close" at bounding box center [766, 303] width 36 height 16
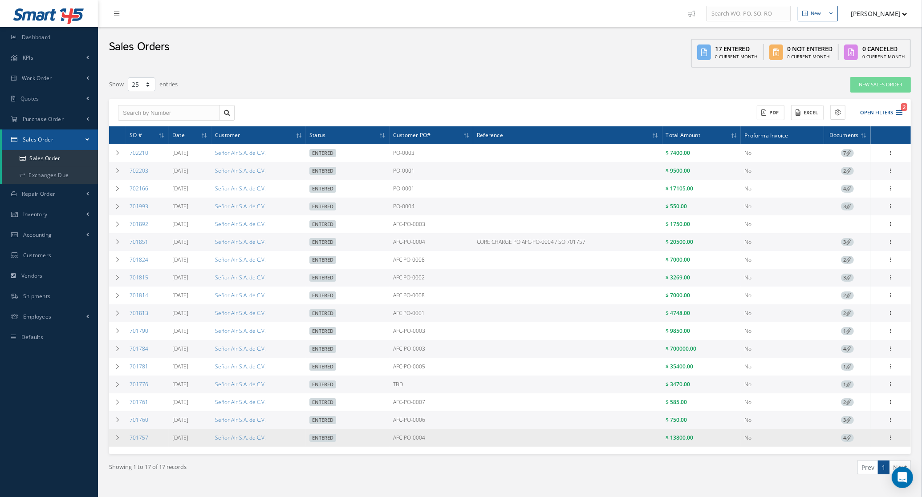
click at [845, 442] on span "4" at bounding box center [847, 438] width 13 height 8
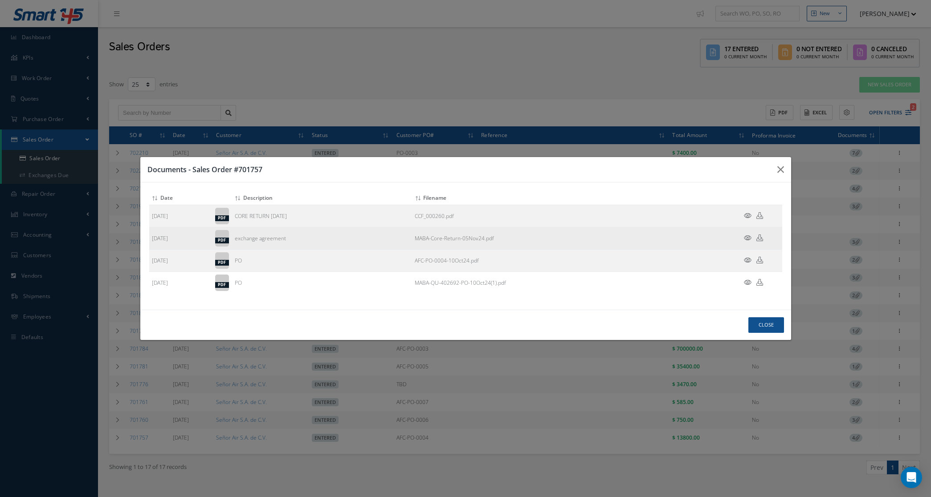
click at [746, 237] on icon at bounding box center [748, 238] width 8 height 7
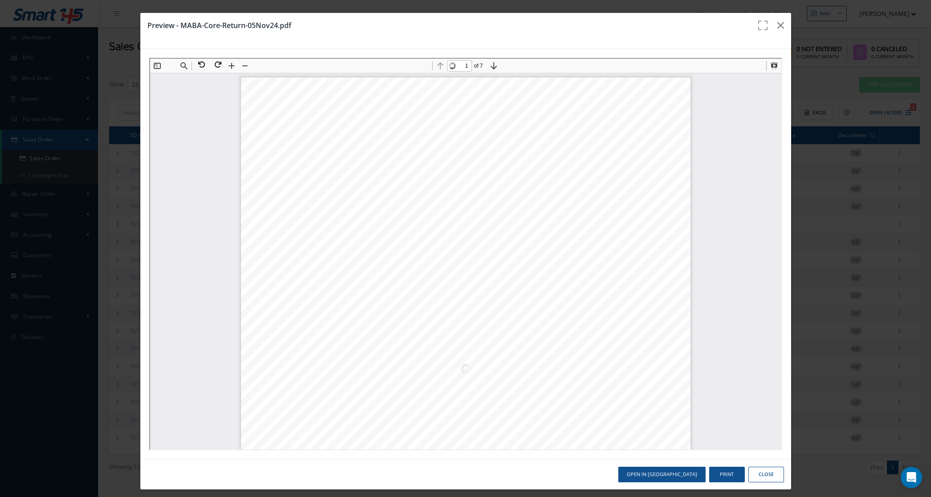
scroll to position [4, 0]
type input "3"
click at [777, 25] on icon "button" at bounding box center [780, 25] width 7 height 11
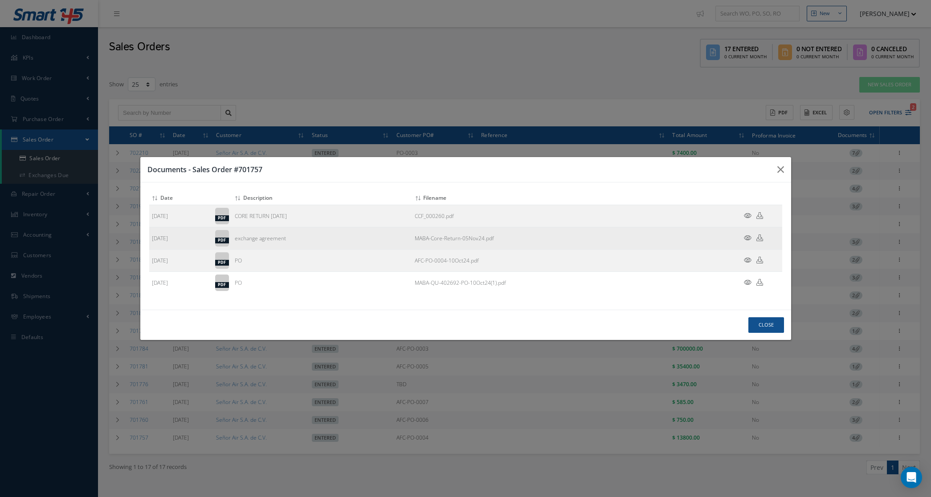
click at [749, 238] on icon at bounding box center [748, 238] width 8 height 7
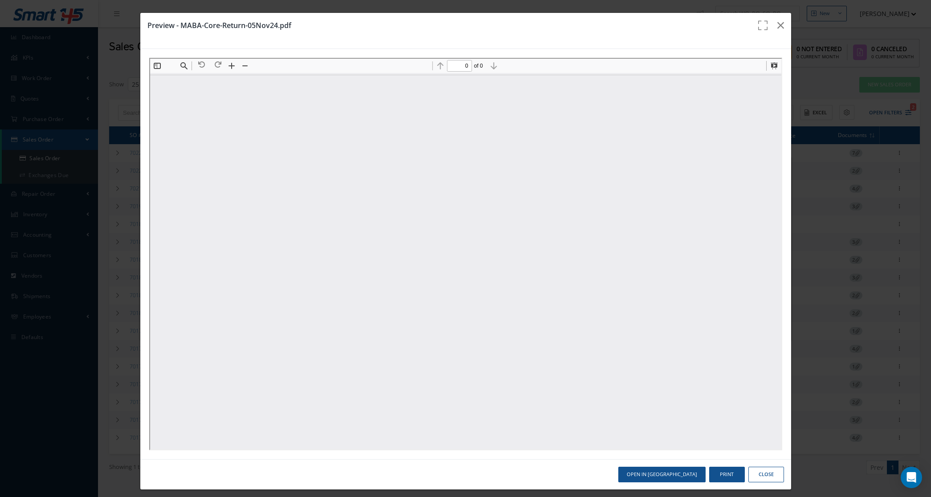
scroll to position [0, 0]
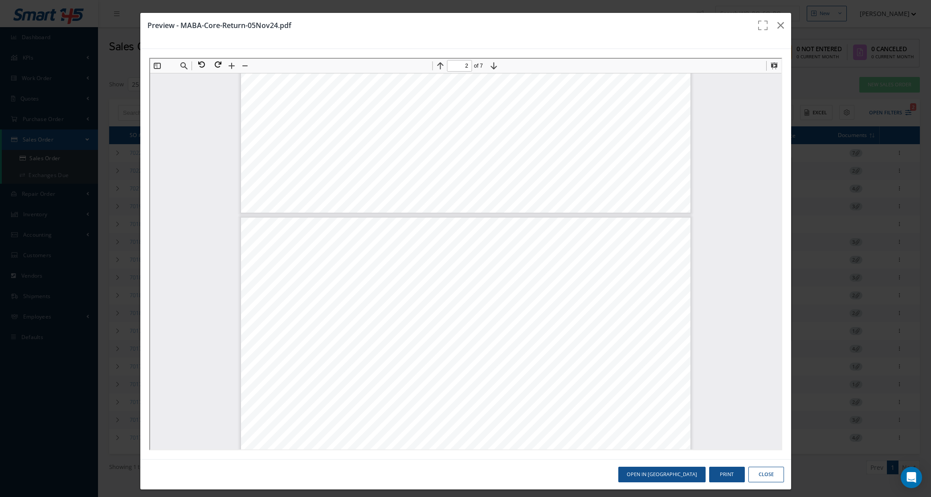
type input "1"
click at [777, 24] on icon "button" at bounding box center [780, 25] width 7 height 11
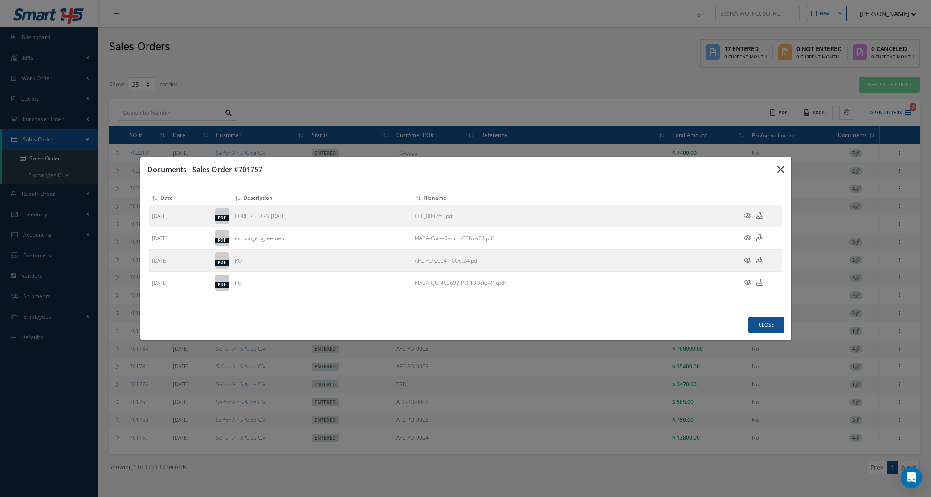
click at [0, 0] on icon "button" at bounding box center [0, 0] width 0 height 0
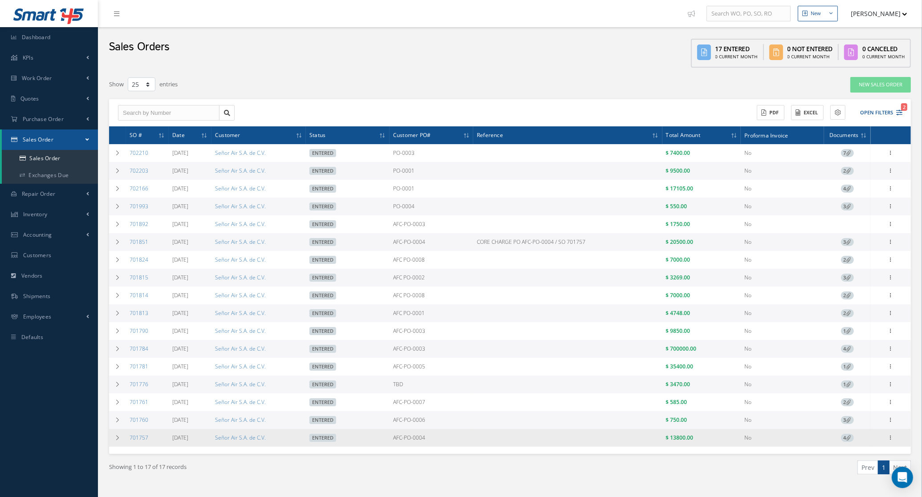
click at [849, 440] on icon at bounding box center [848, 437] width 5 height 5
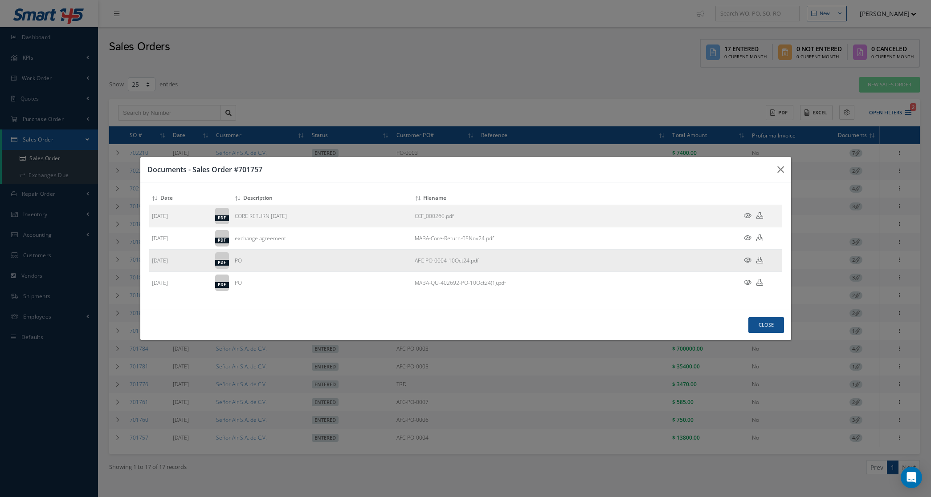
click at [747, 259] on icon at bounding box center [748, 260] width 8 height 7
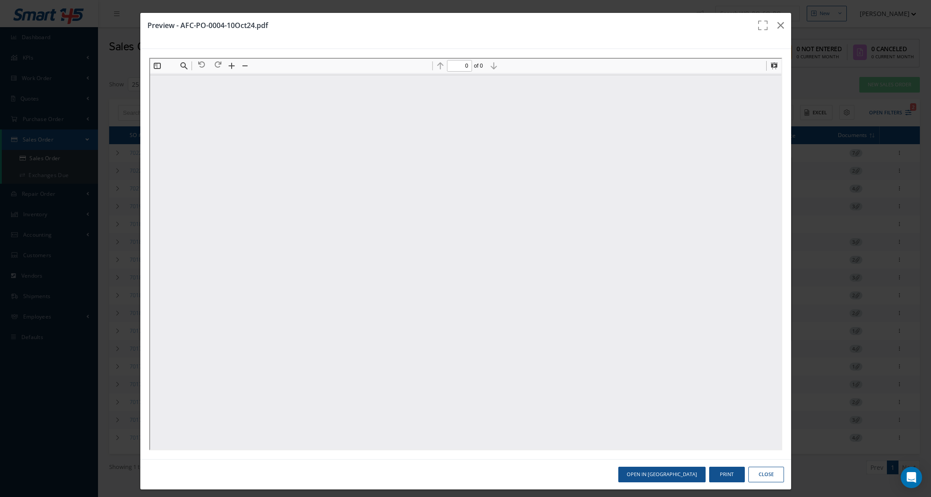
type input "1"
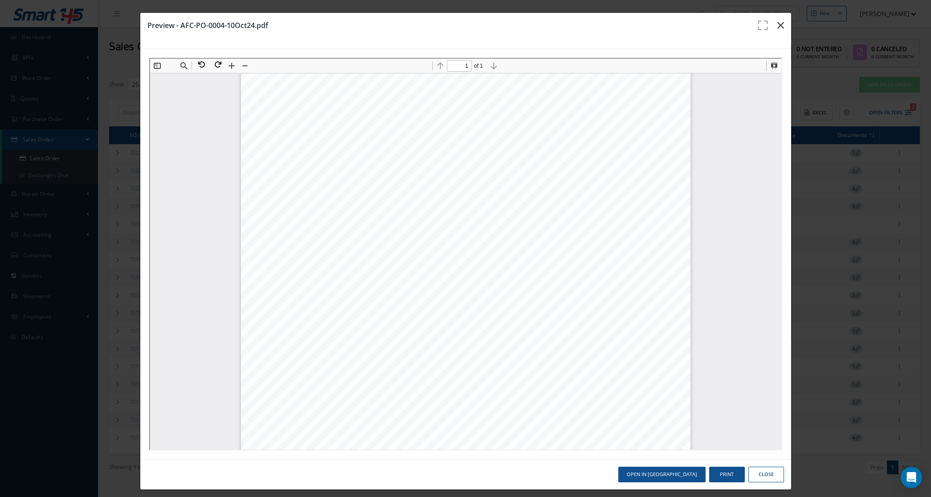
click at [777, 25] on icon "button" at bounding box center [780, 25] width 7 height 11
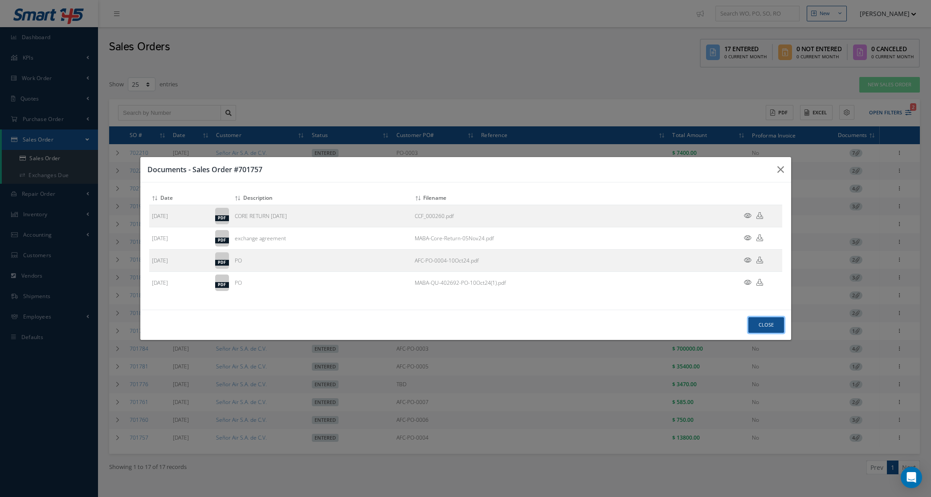
click at [770, 324] on button "Close" at bounding box center [766, 325] width 36 height 16
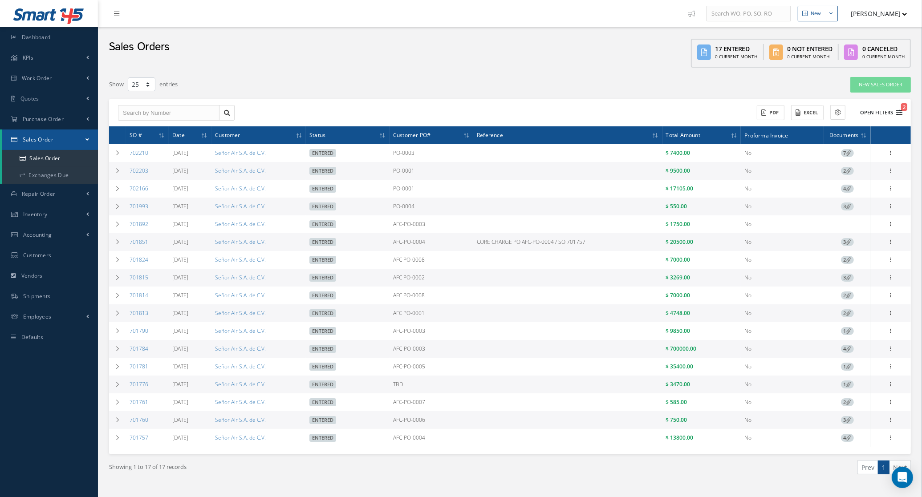
click at [896, 114] on icon "2" at bounding box center [899, 113] width 6 height 6
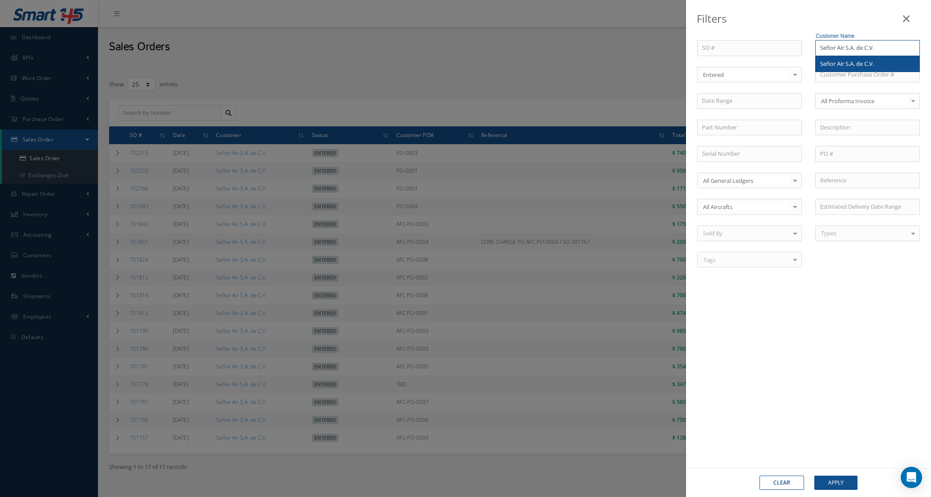
drag, startPoint x: 885, startPoint y: 51, endPoint x: 744, endPoint y: 59, distance: 140.5
click at [744, 59] on div "SO # Customer Name Señor Air S.A. de C.V. Señor Air S.A. de C.V. Select Entered…" at bounding box center [808, 159] width 236 height 238
drag, startPoint x: 840, startPoint y: 47, endPoint x: 763, endPoint y: 51, distance: 77.6
click at [763, 51] on div "SO # Customer Name ami No Match Found Select Entered All Status Entered Not Ent…" at bounding box center [808, 159] width 236 height 238
type input "mr"
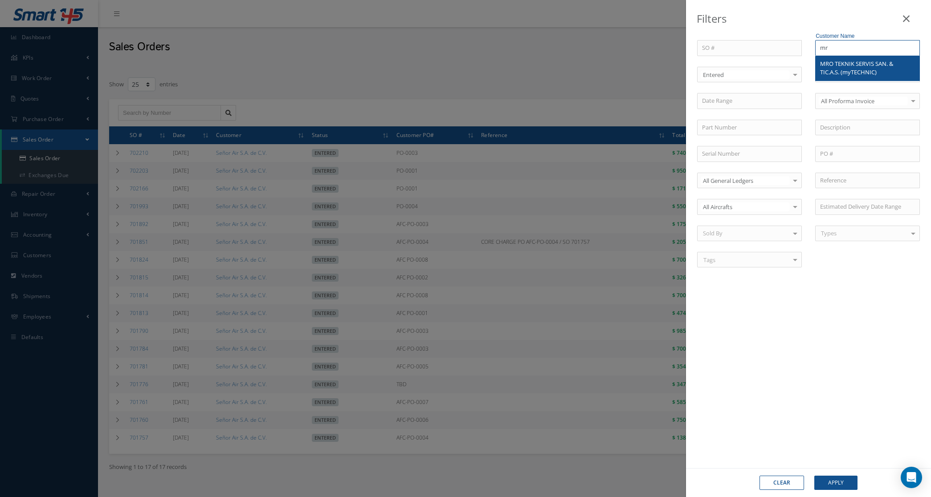
drag, startPoint x: 839, startPoint y: 47, endPoint x: 767, endPoint y: 48, distance: 72.1
click at [767, 48] on div "SO # Customer Name mr MRO TEKNIK SERVIS SAN. & [MEDICAL_DATA].A.S. (myTECHNIC) …" at bounding box center [808, 159] width 236 height 238
click at [831, 361] on div "SO # Customer Name Select Entered All Status Entered Not Entered Partially Ente…" at bounding box center [808, 245] width 245 height 447
click at [781, 481] on button "Clear" at bounding box center [781, 483] width 45 height 14
